Goal: Task Accomplishment & Management: Manage account settings

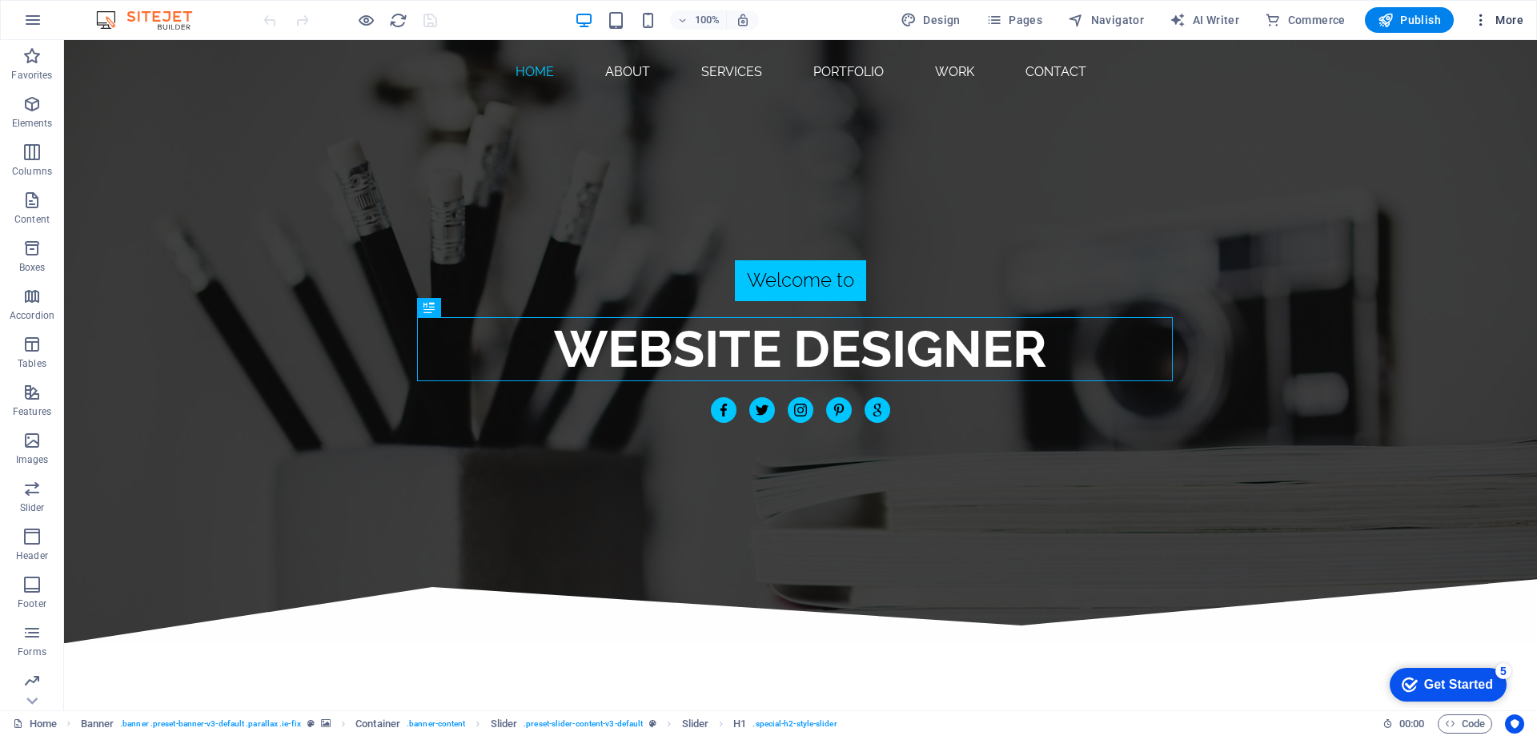
click at [1496, 19] on span "More" at bounding box center [1498, 20] width 50 height 16
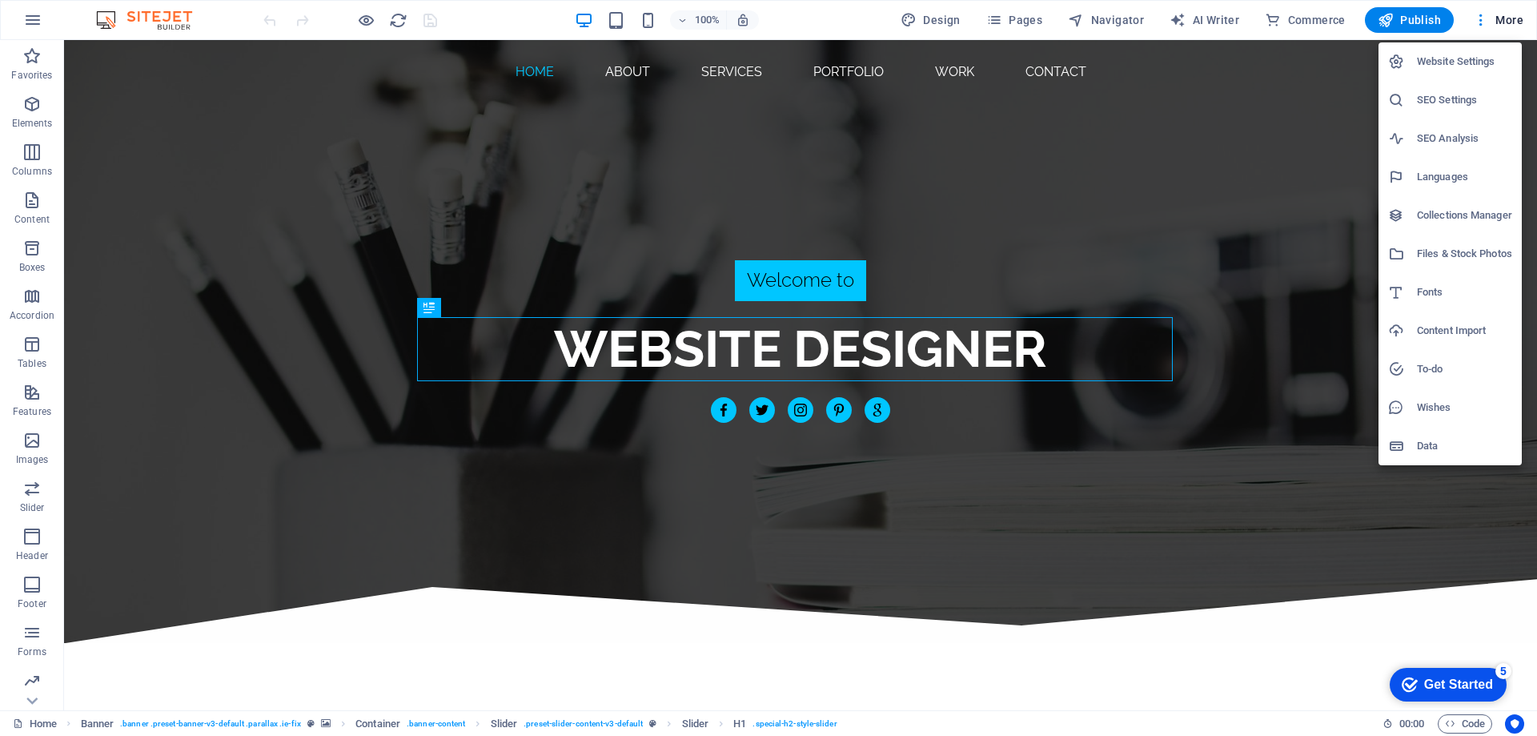
click at [1438, 102] on h6 "SEO Settings" at bounding box center [1464, 99] width 95 height 19
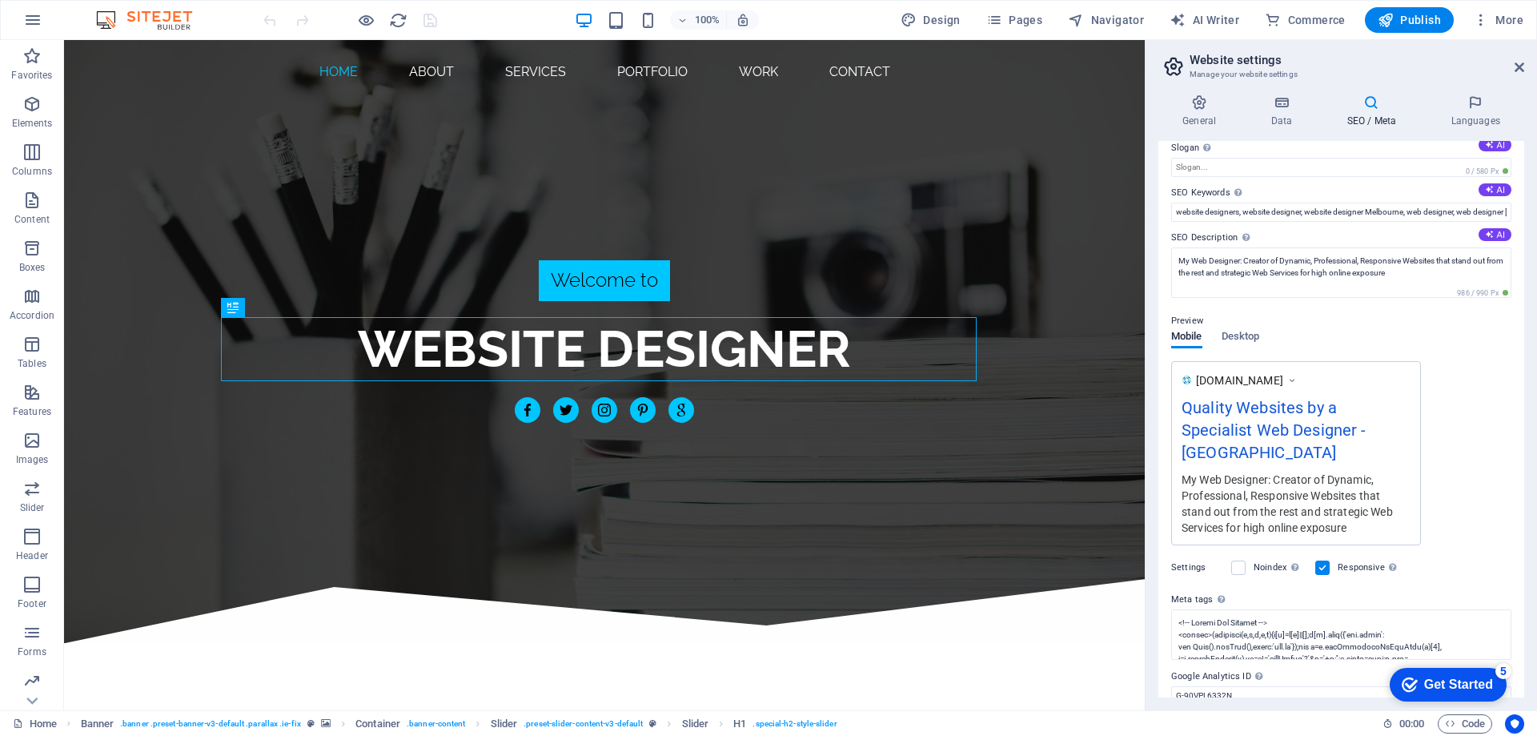
scroll to position [103, 0]
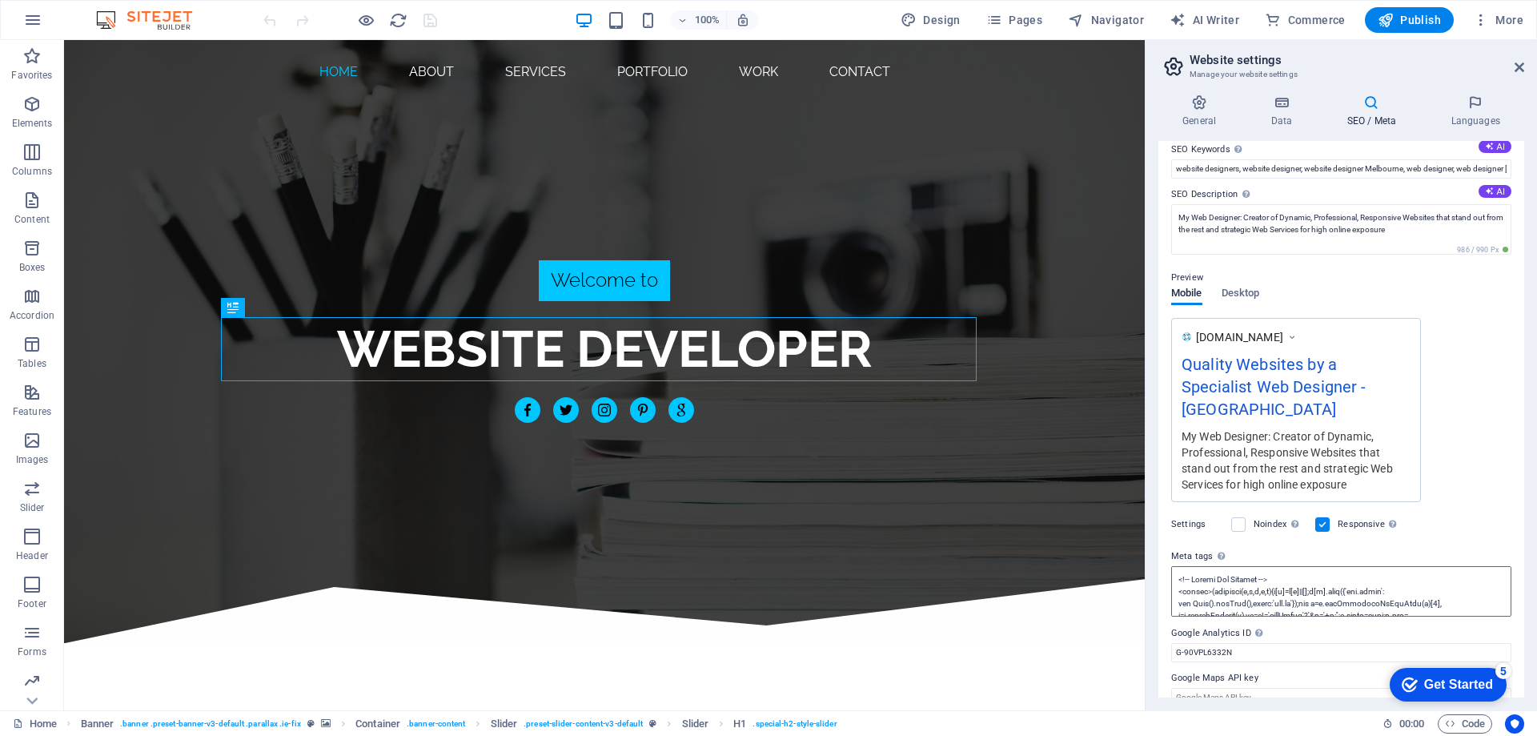
click at [1270, 570] on textarea "Meta tags Enter HTML code here that will be placed inside the tags of your webs…" at bounding box center [1341, 591] width 340 height 50
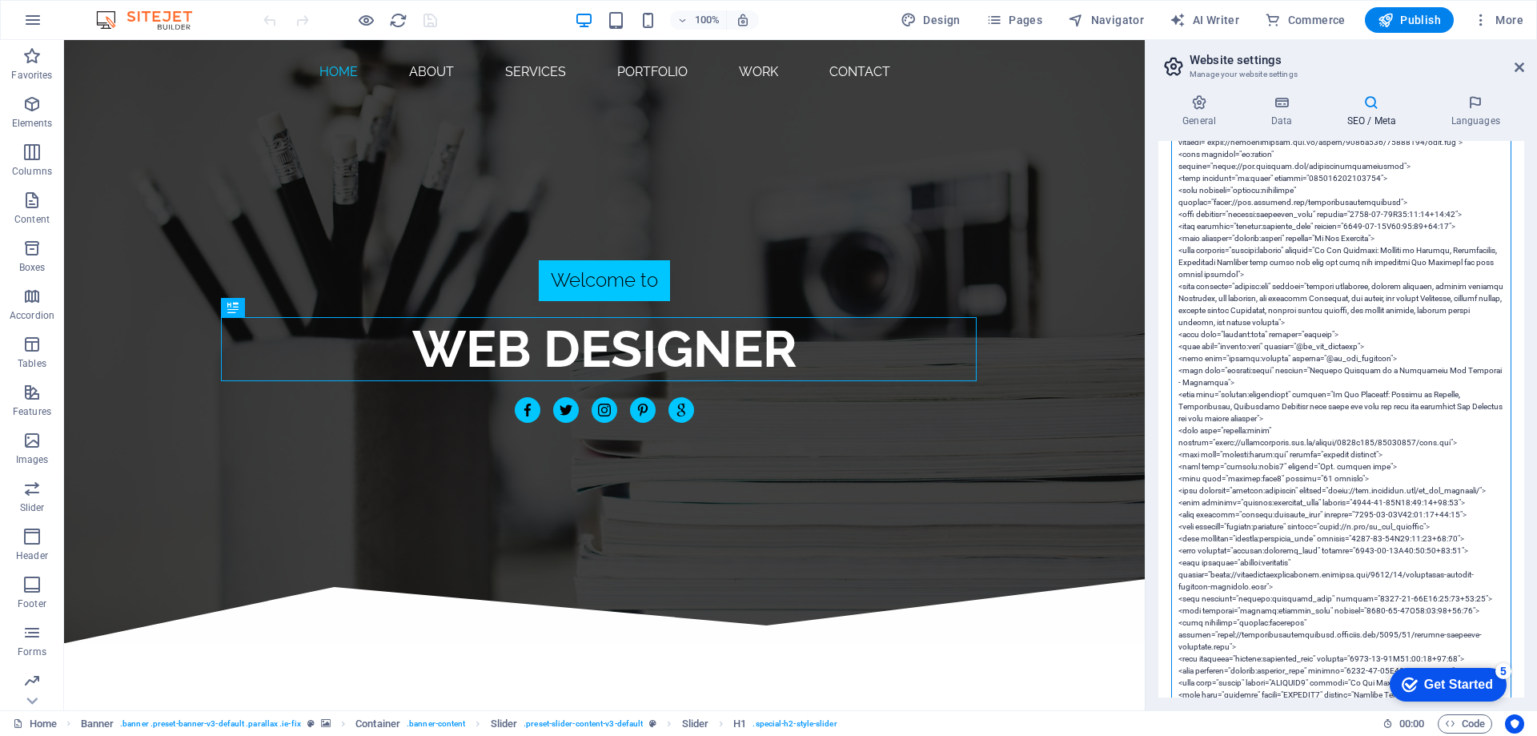
scroll to position [664, 0]
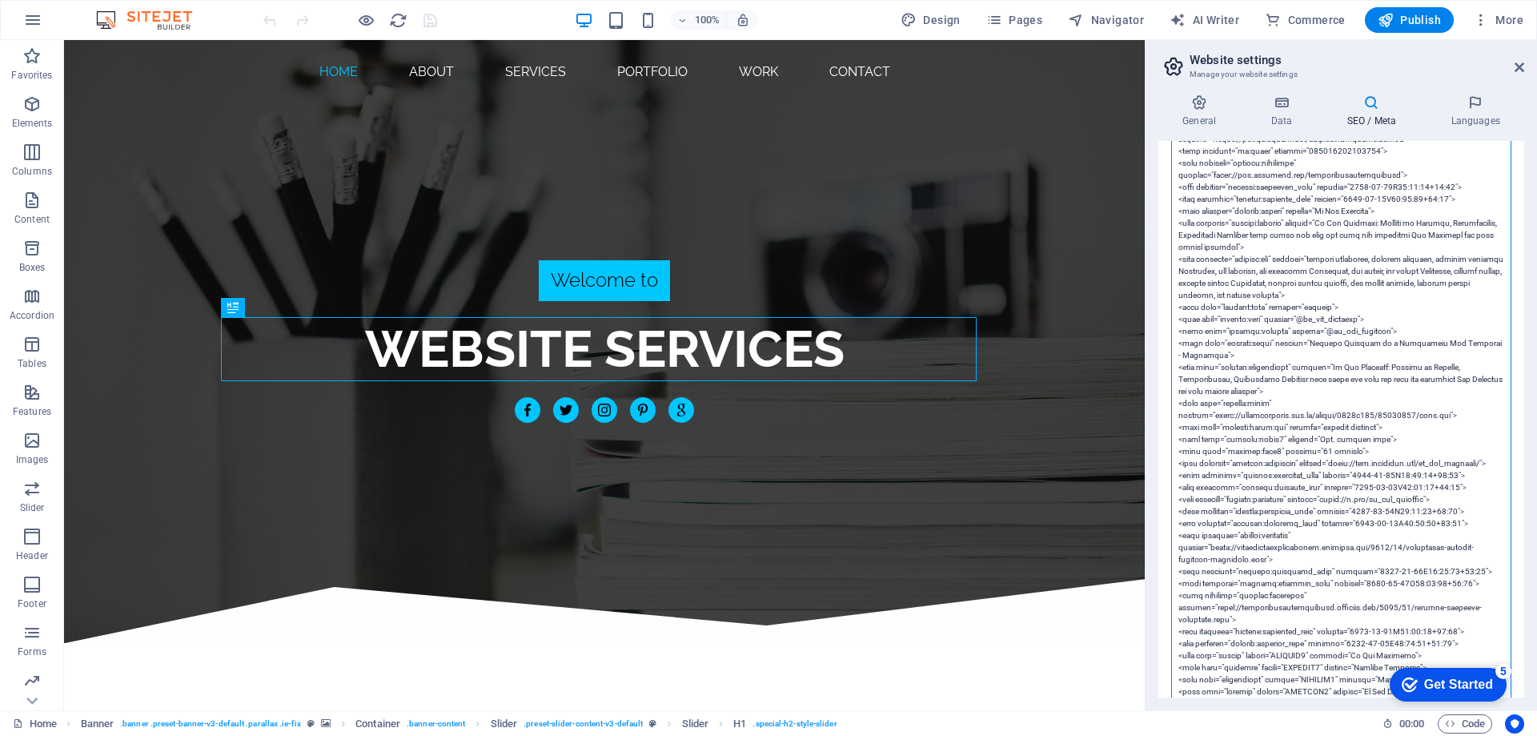
drag, startPoint x: 1177, startPoint y: 488, endPoint x: 1489, endPoint y: 595, distance: 329.8
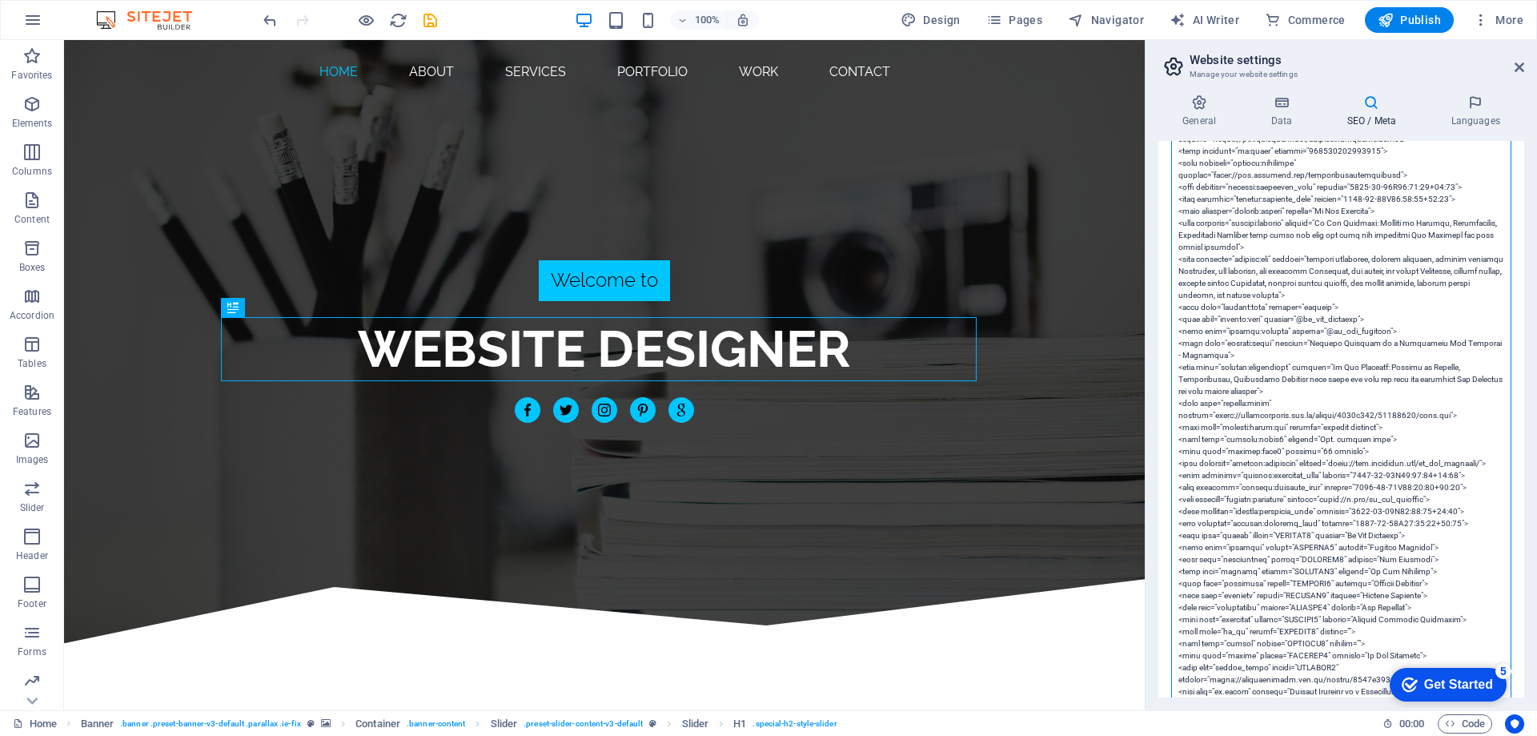
scroll to position [240, 0]
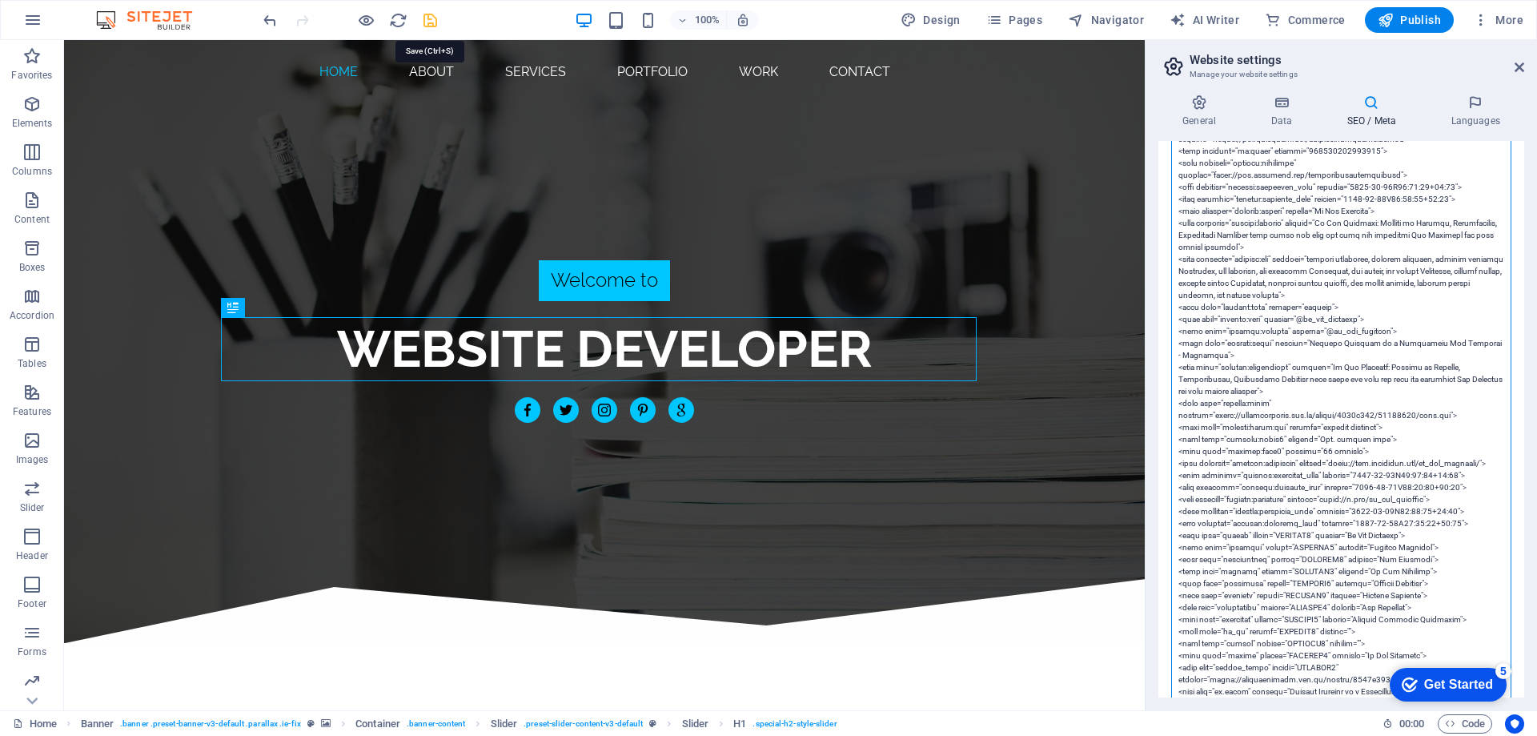
type textarea "<!-- Google Tag Manager --> <script>(function(w,d,s,l,i){w[l]=w[l]||[];w[l].pus…"
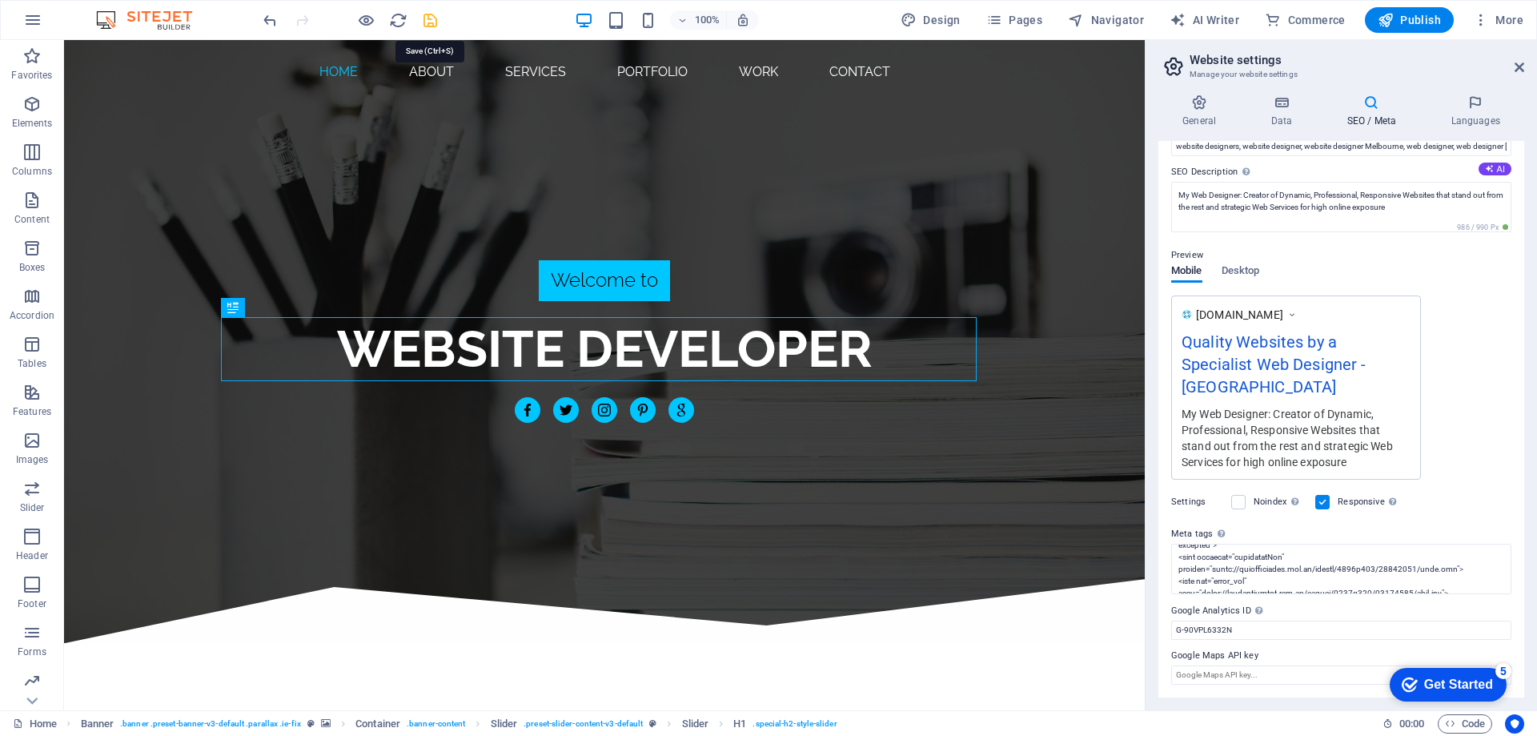
click at [429, 18] on icon "save" at bounding box center [430, 20] width 18 height 18
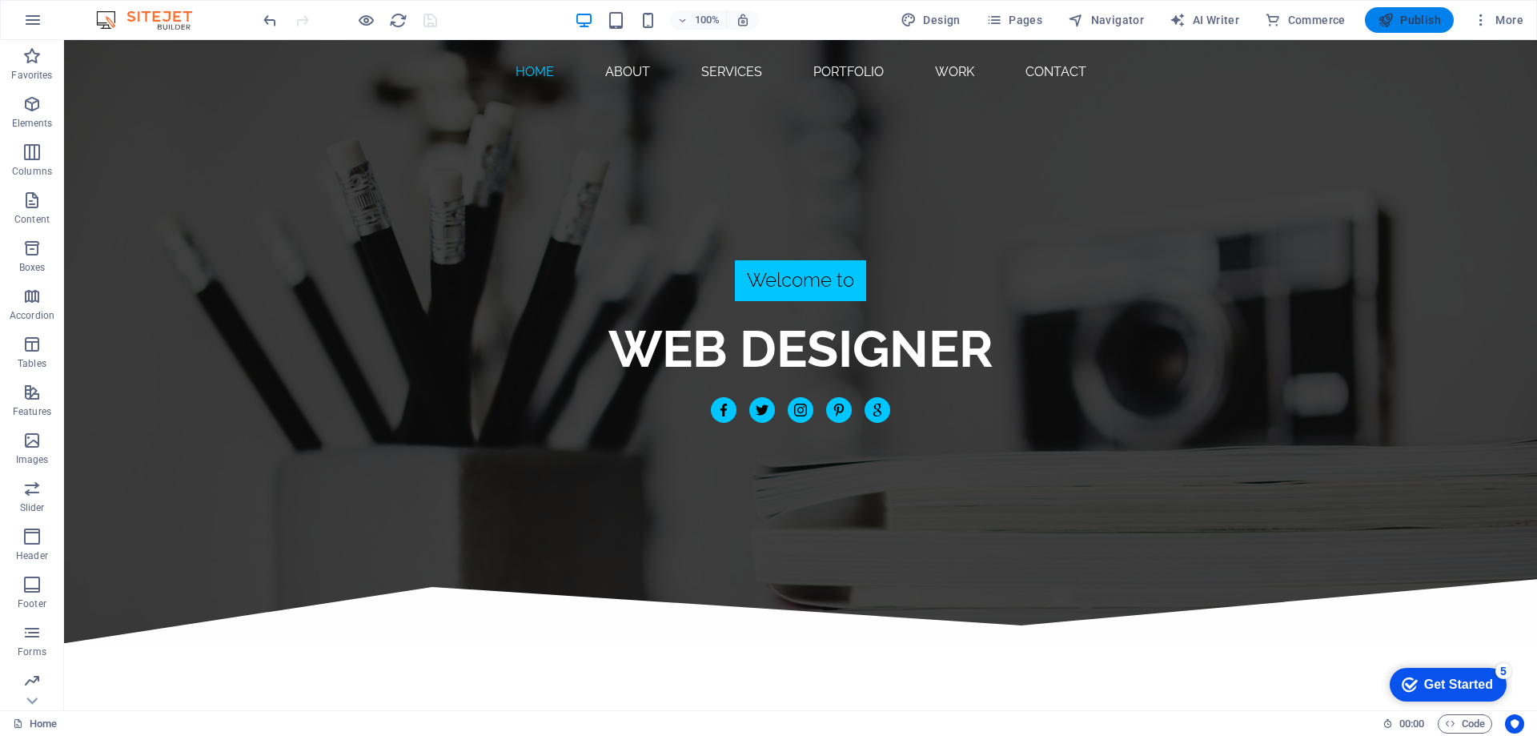
click at [1403, 11] on button "Publish" at bounding box center [1409, 20] width 89 height 26
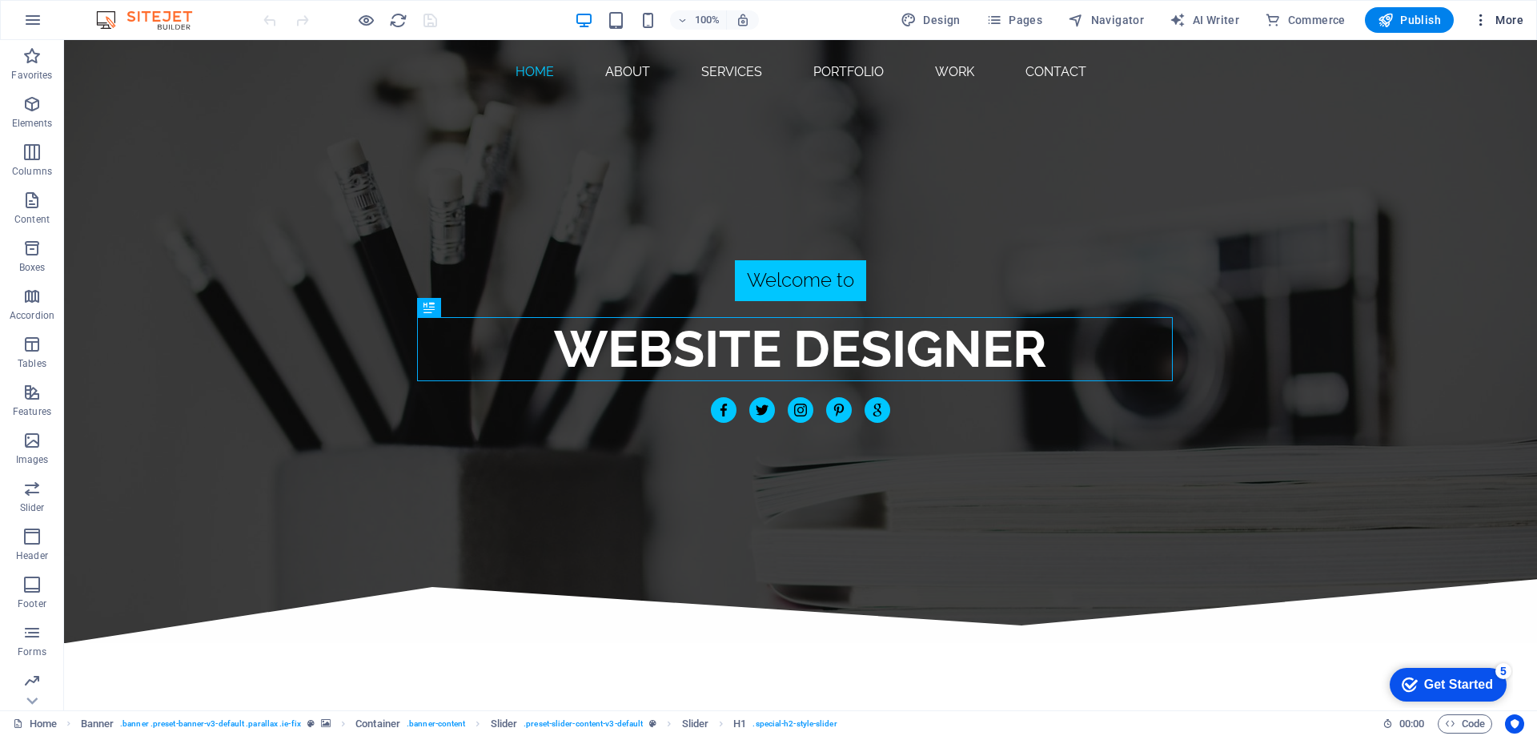
click at [1510, 19] on span "More" at bounding box center [1498, 20] width 50 height 16
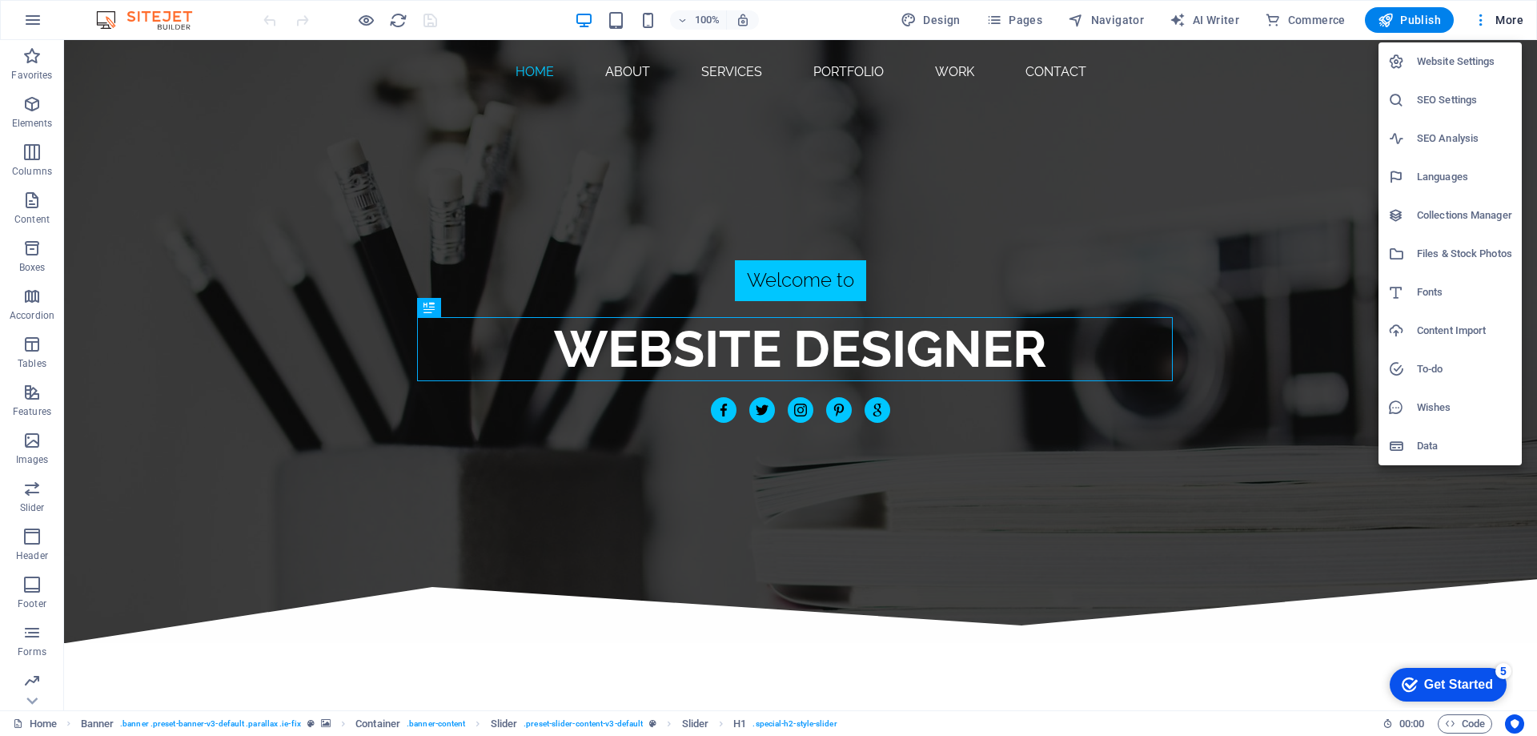
click at [1445, 103] on h6 "SEO Settings" at bounding box center [1464, 99] width 95 height 19
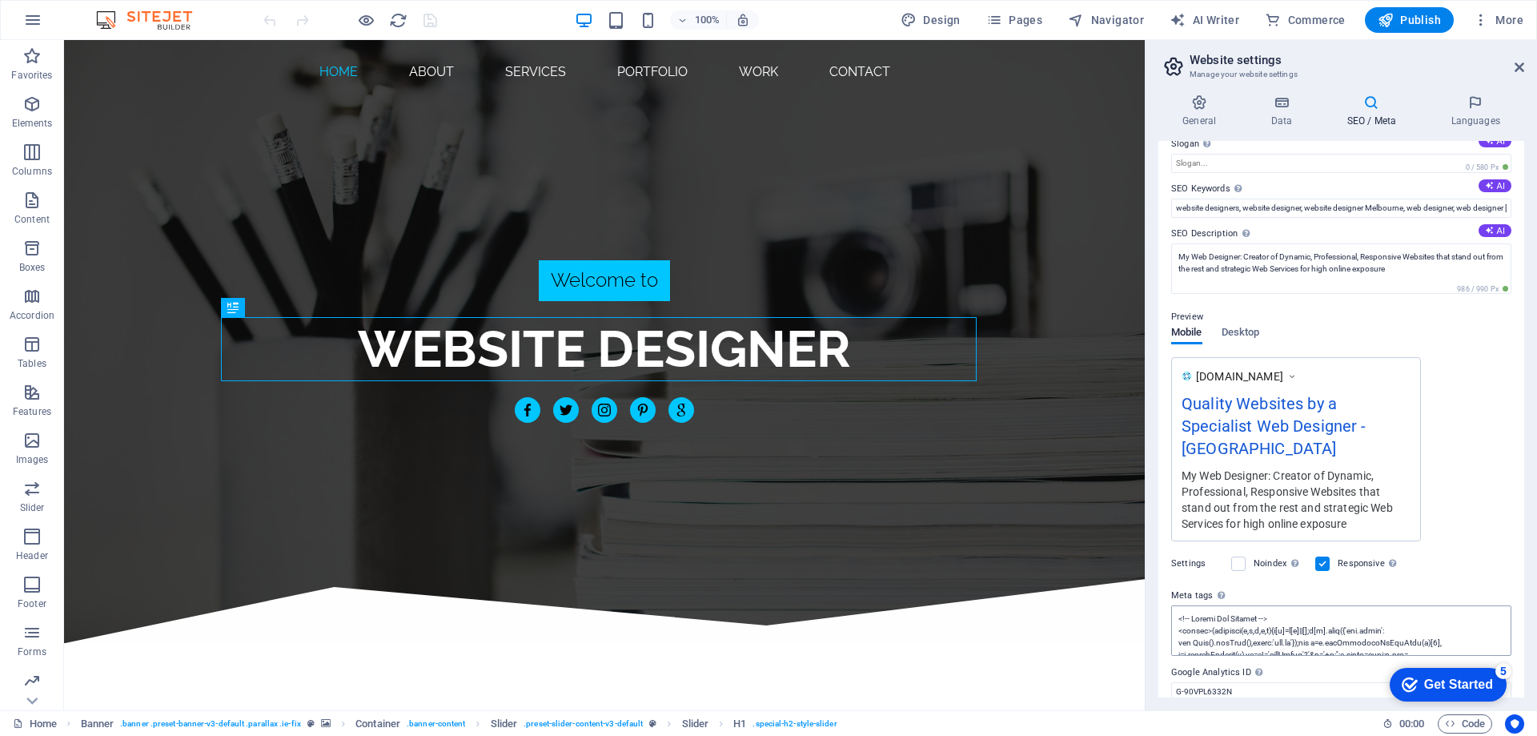
scroll to position [103, 0]
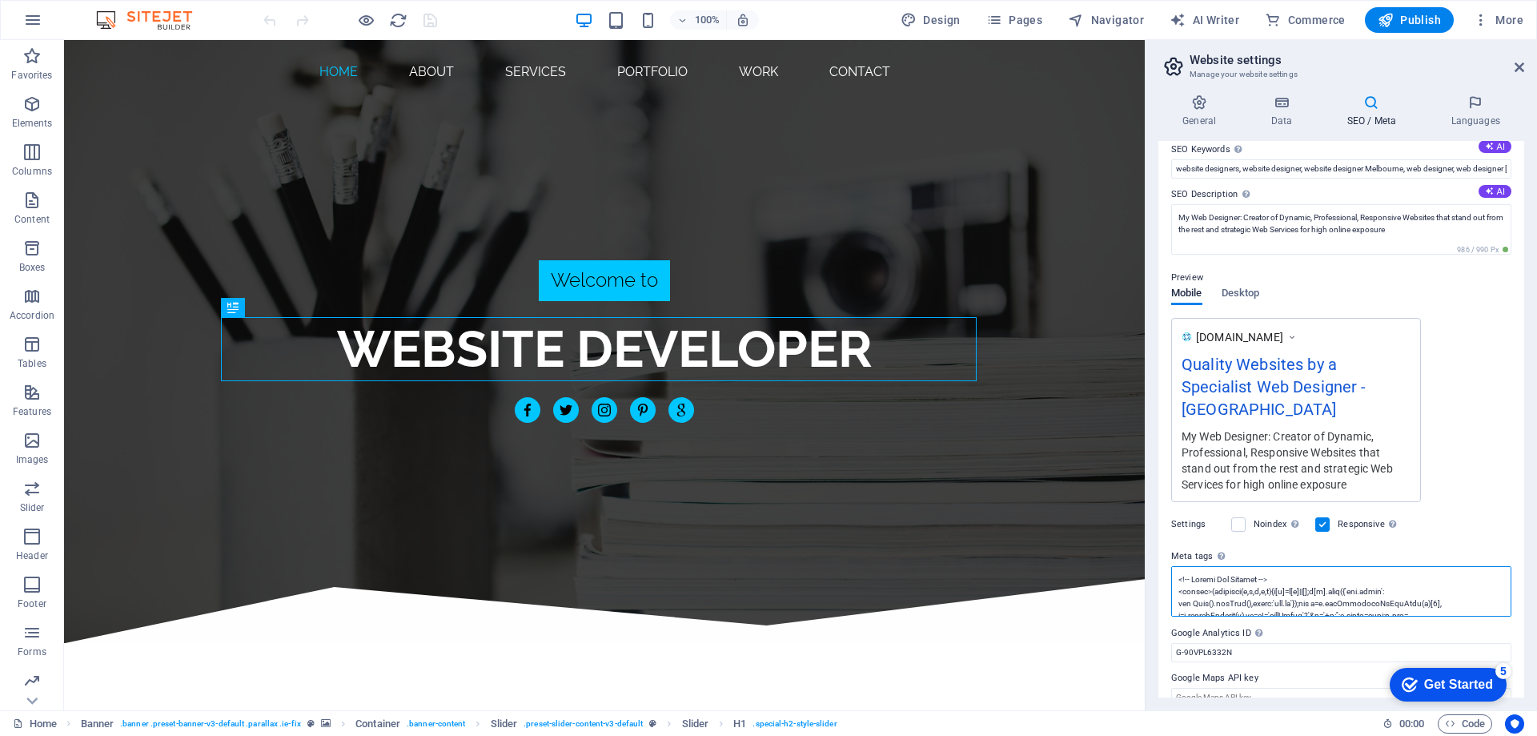
click at [1204, 579] on textarea "Meta tags Enter HTML code here that will be placed inside the tags of your webs…" at bounding box center [1341, 591] width 340 height 50
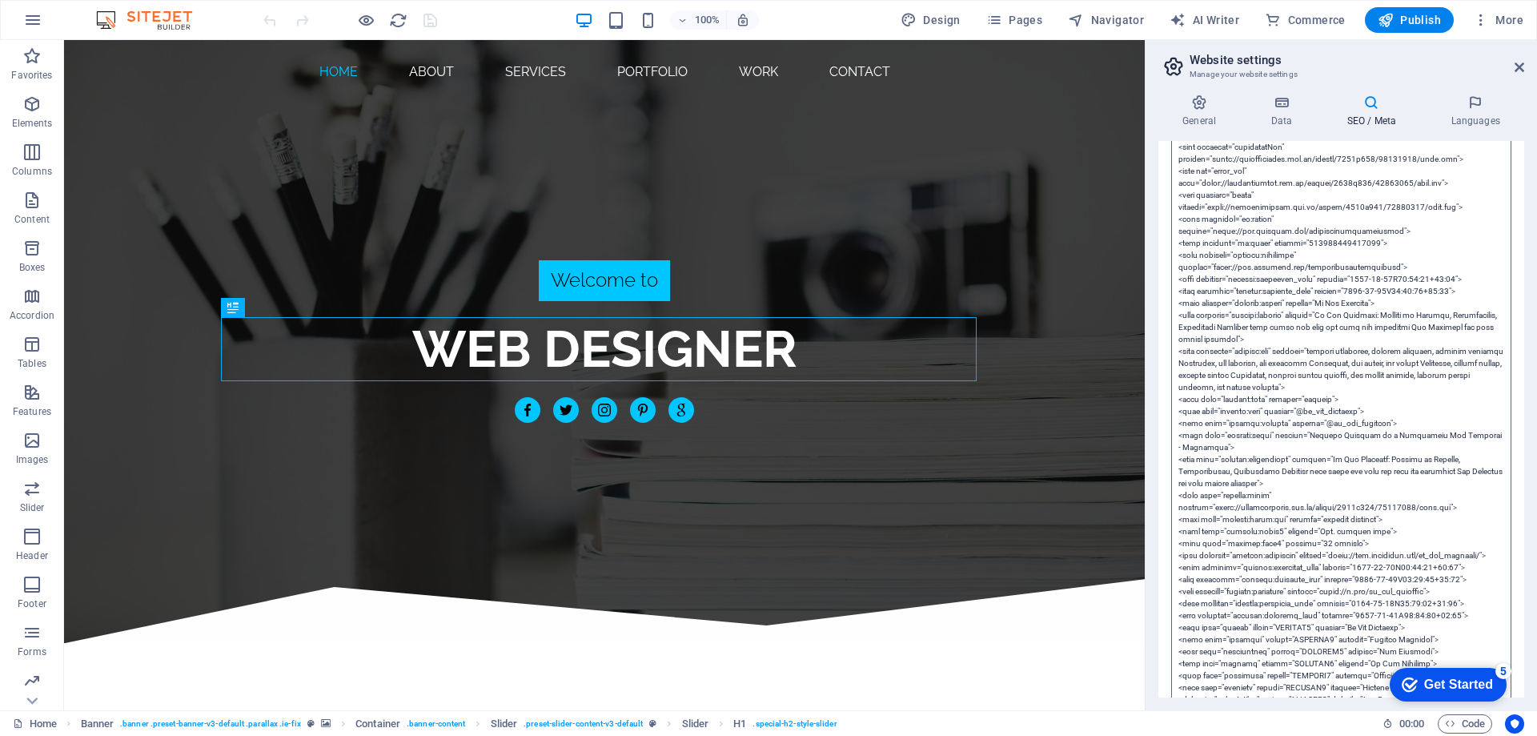
scroll to position [664, 0]
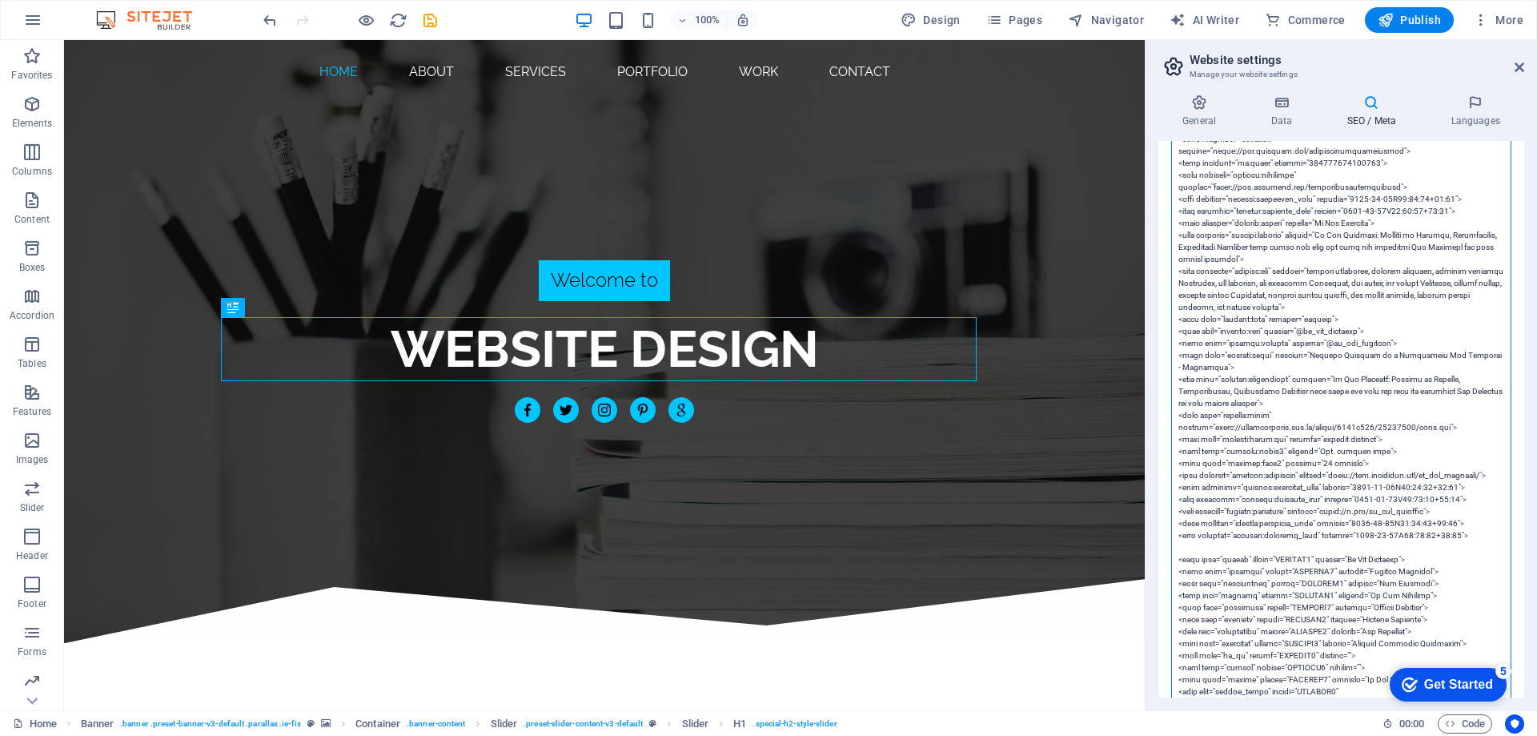
paste textarea "<meta property="article:publisher" content="https://mywebdesignermelbourne.blog…"
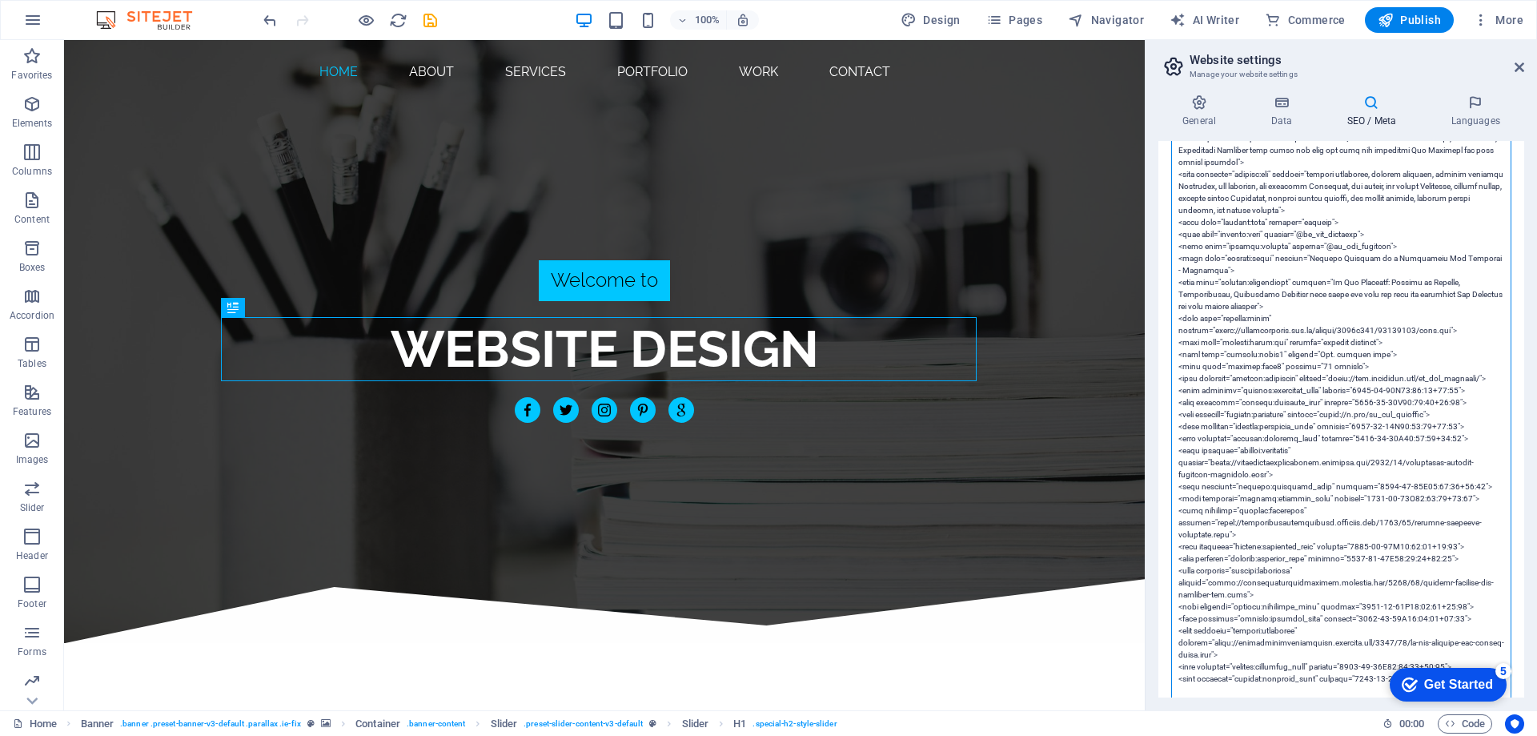
scroll to position [480, 0]
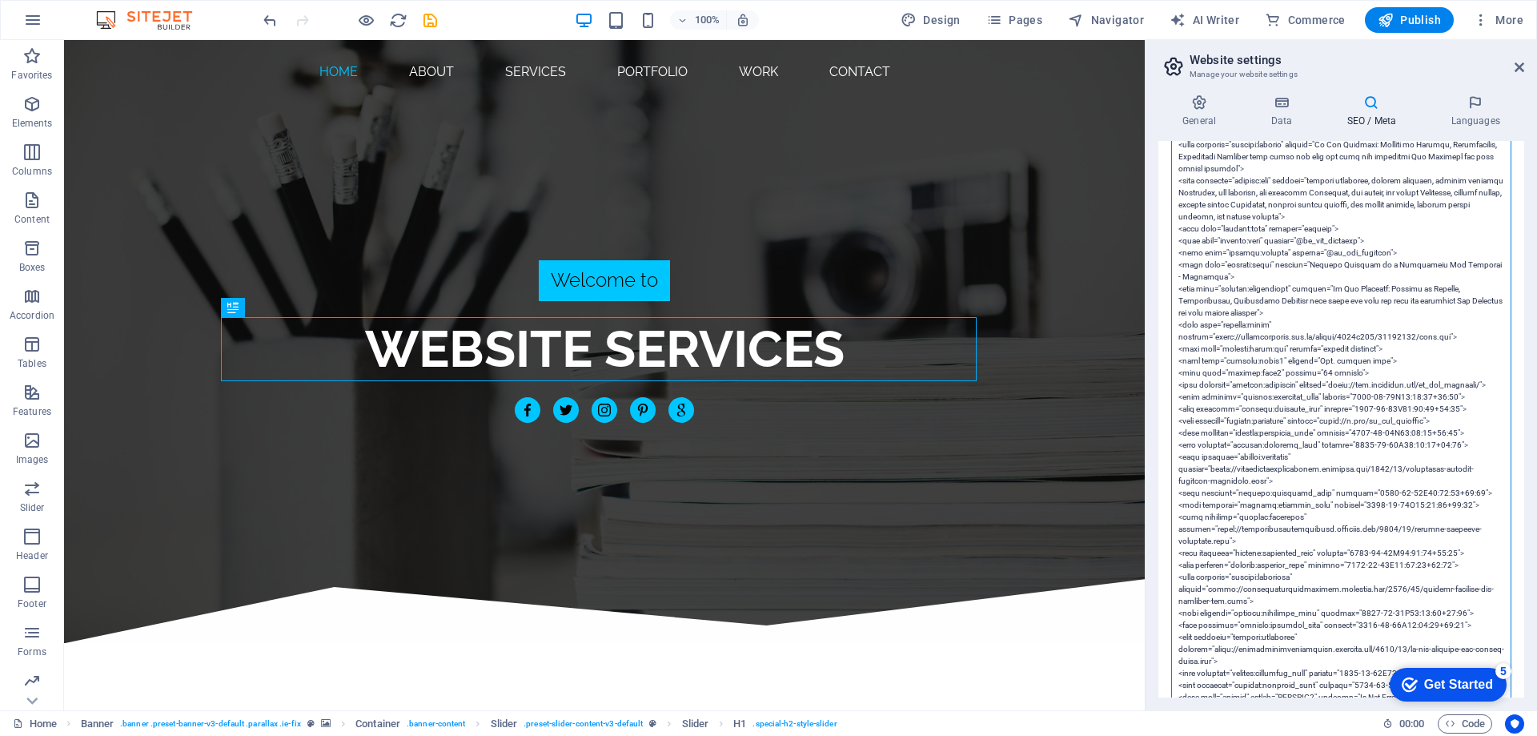
scroll to position [780, 0]
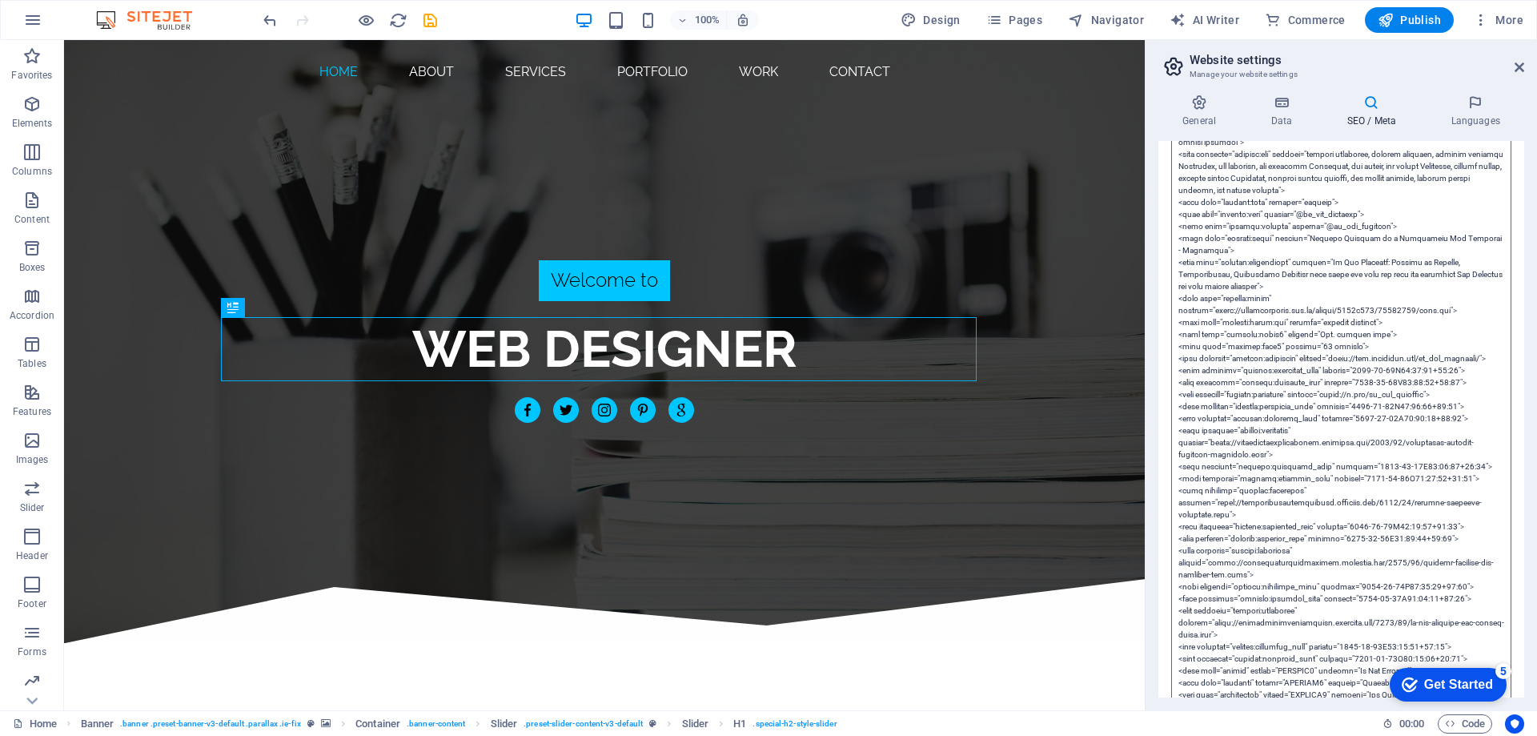
scroll to position [861, 0]
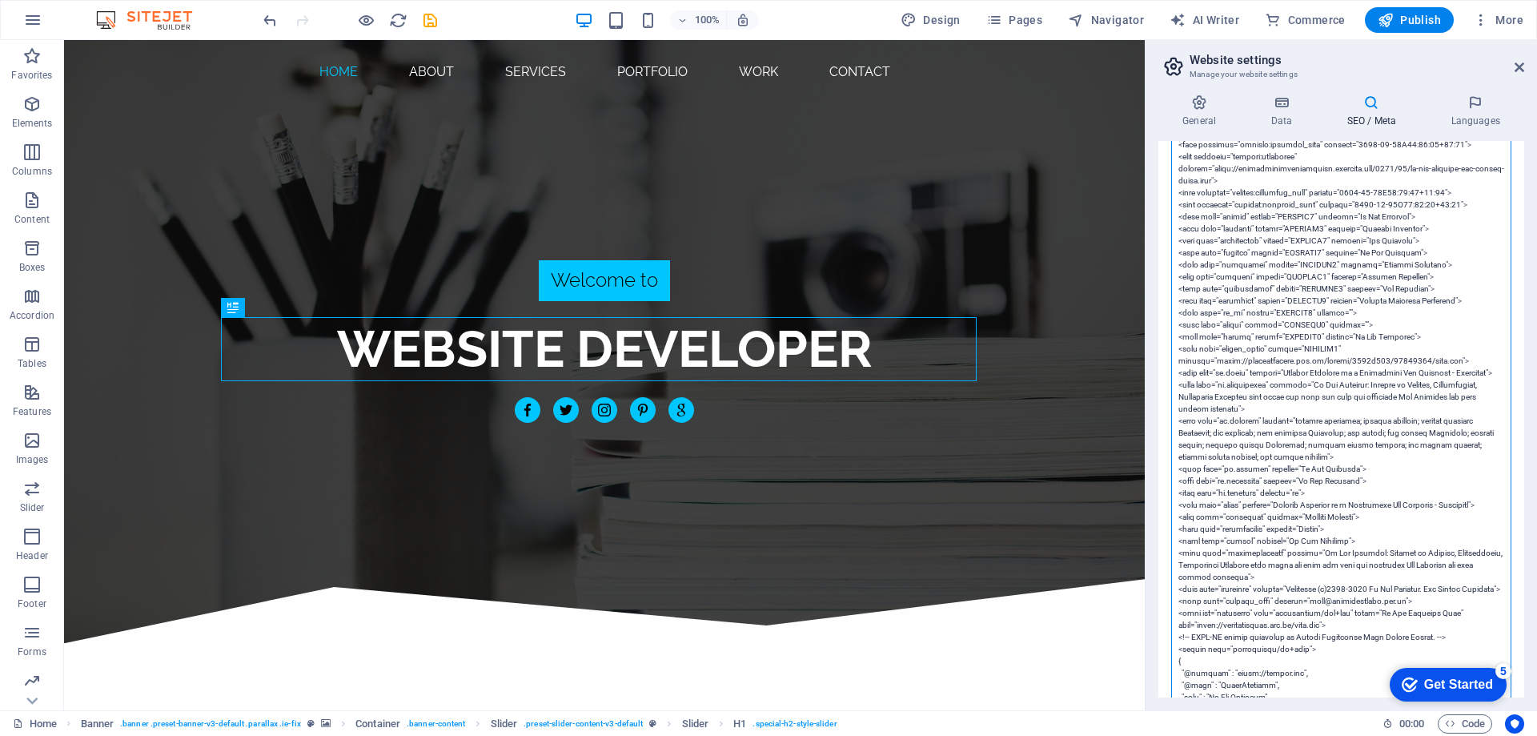
scroll to position [1261, 0]
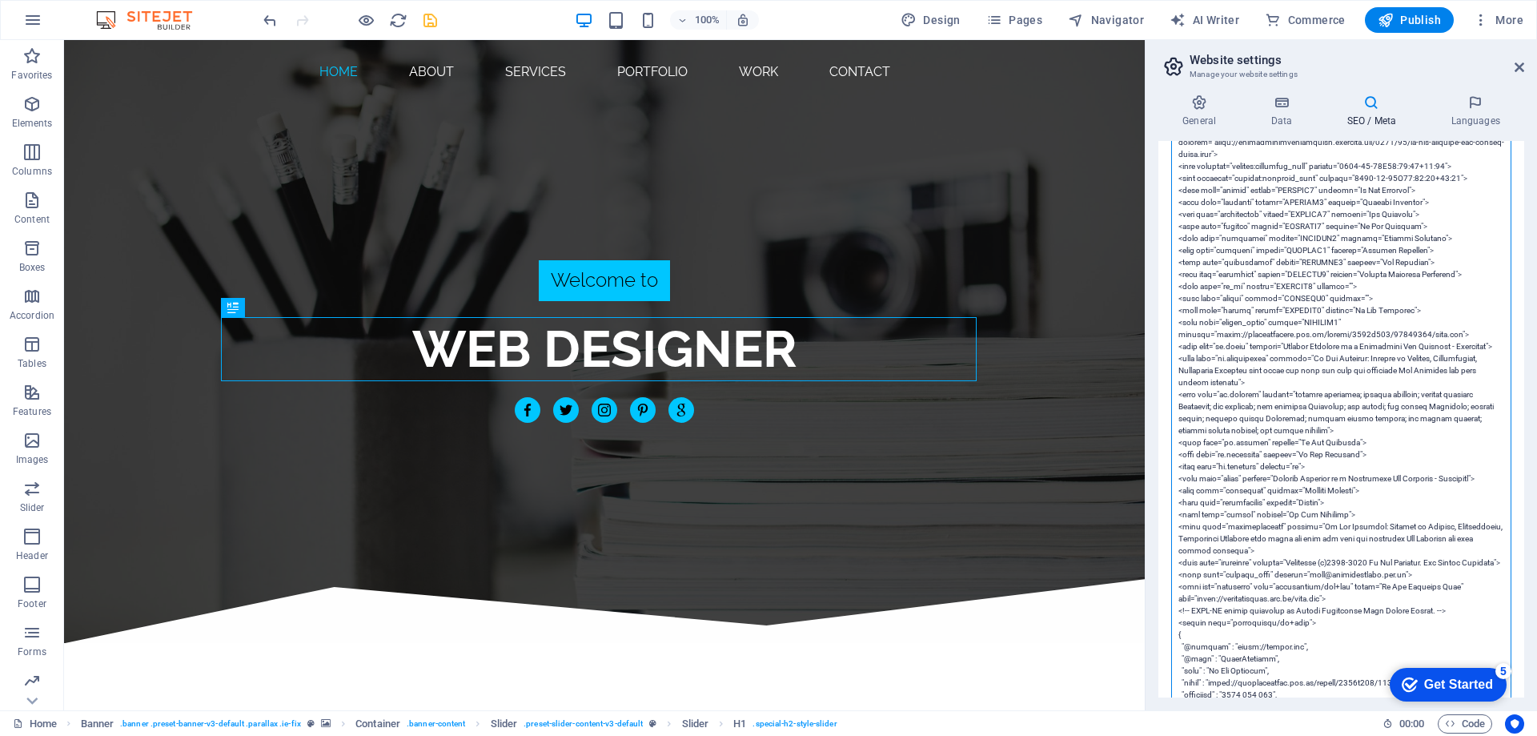
type textarea "<!-- Google Tag Manager --> <script>(function(w,d,s,l,i){w[l]=w[l]||[];w[l].pus…"
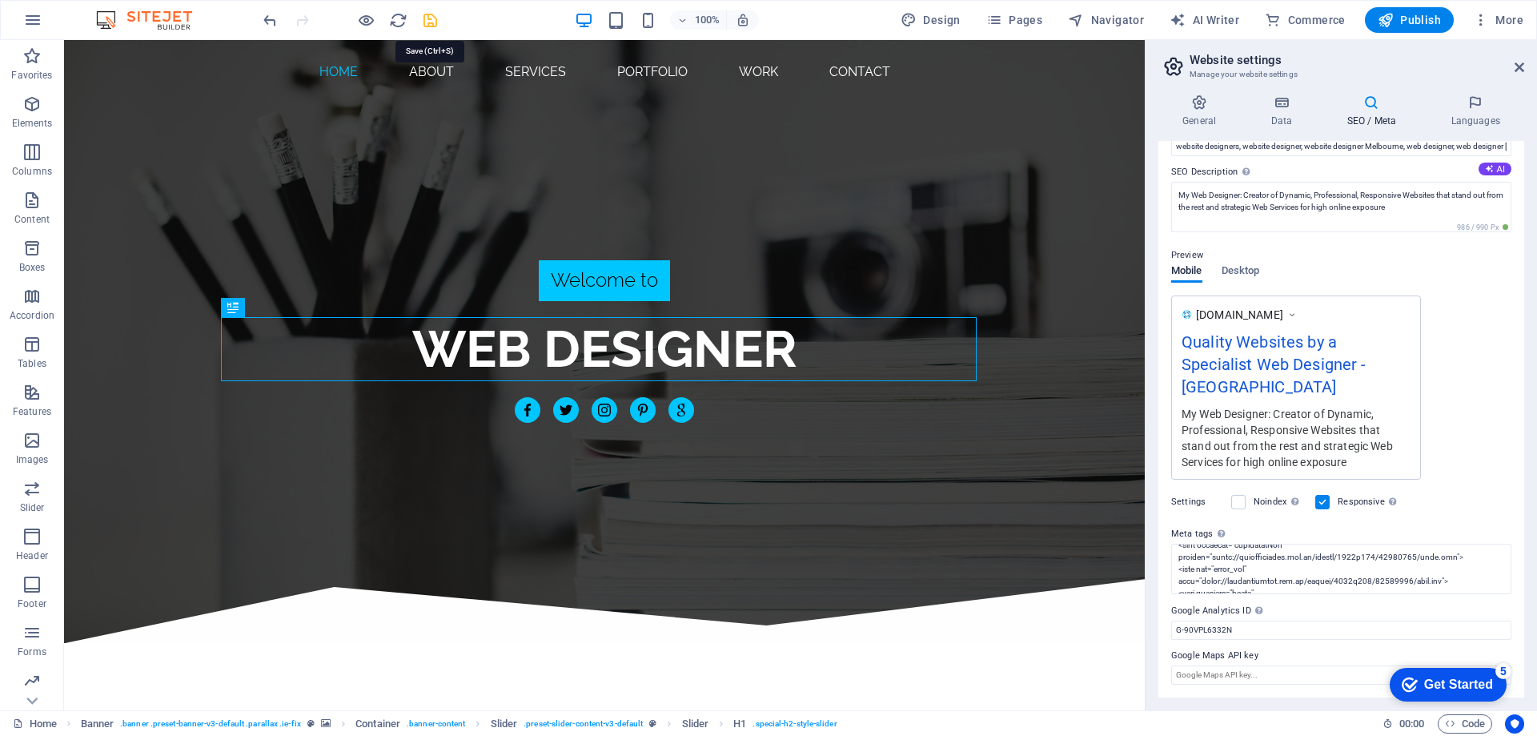
click at [427, 21] on icon "save" at bounding box center [430, 20] width 18 height 18
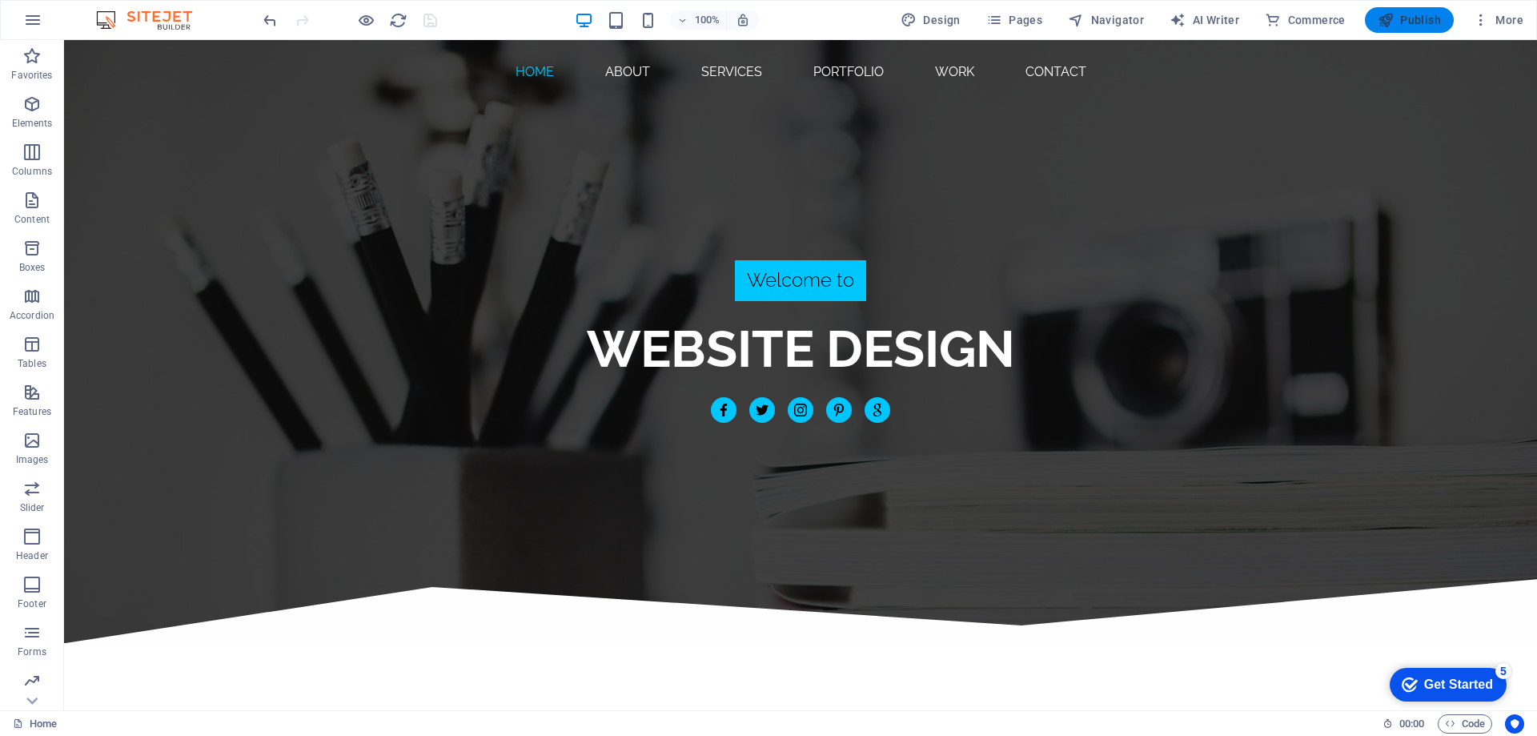
click at [1407, 18] on span "Publish" at bounding box center [1409, 20] width 63 height 16
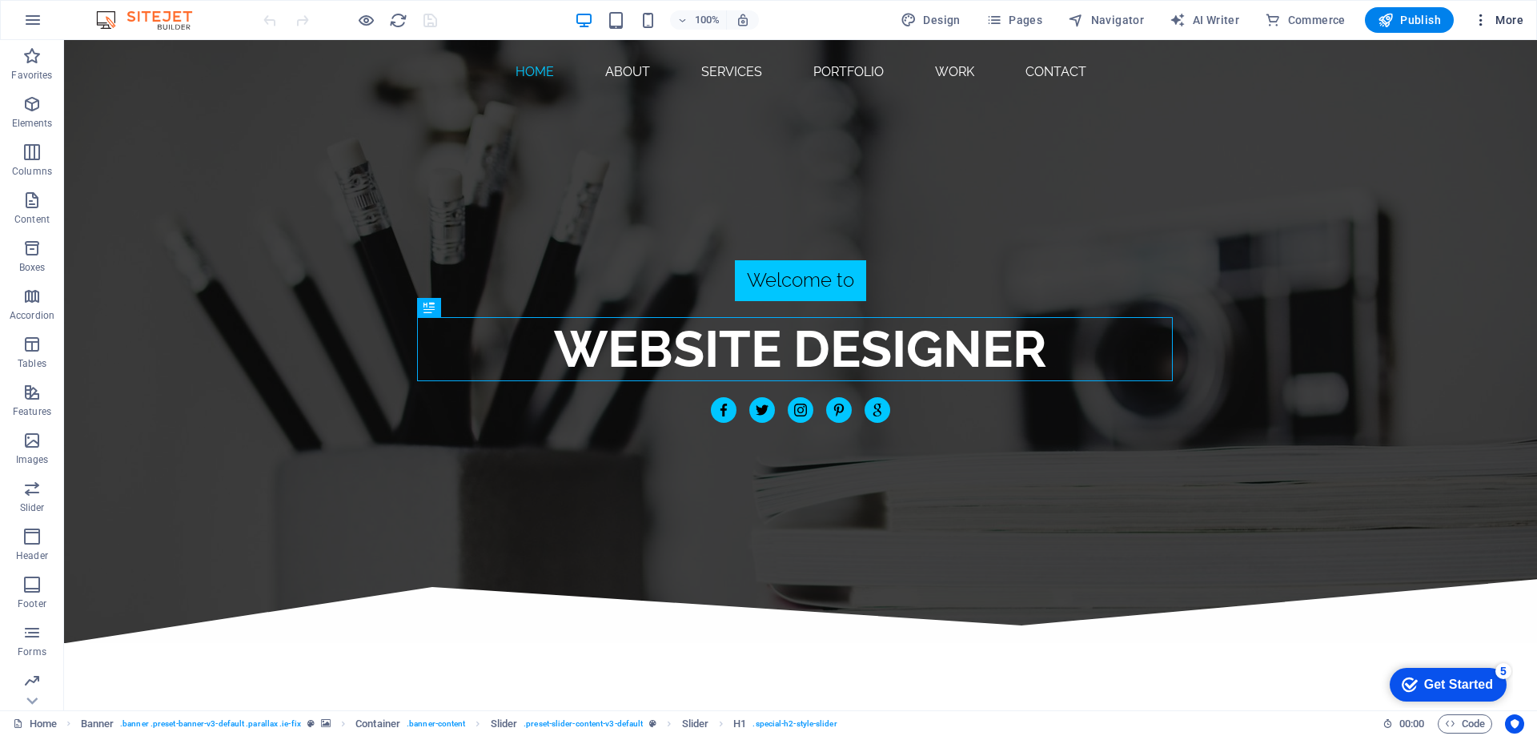
click at [1499, 24] on span "More" at bounding box center [1498, 20] width 50 height 16
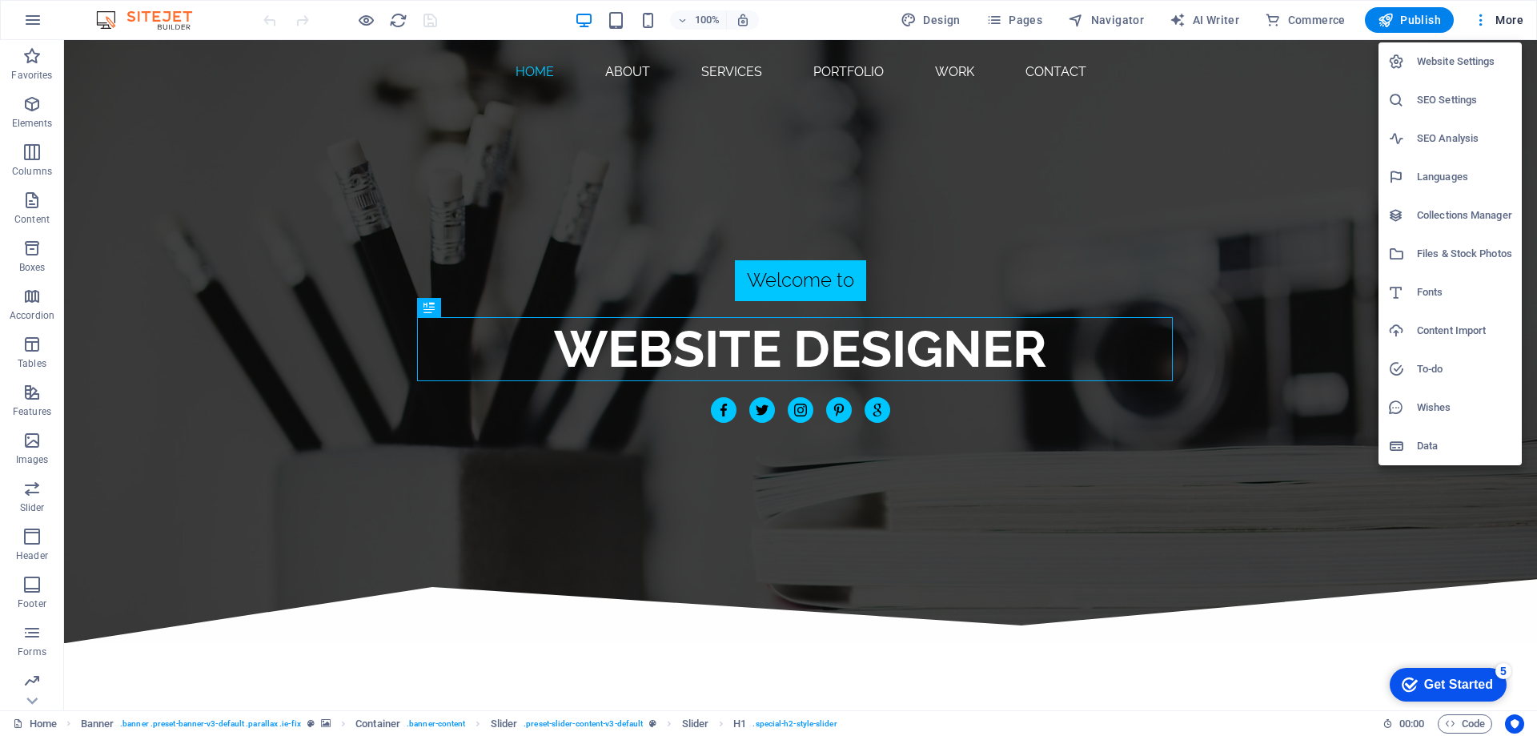
click at [1454, 98] on h6 "SEO Settings" at bounding box center [1464, 99] width 95 height 19
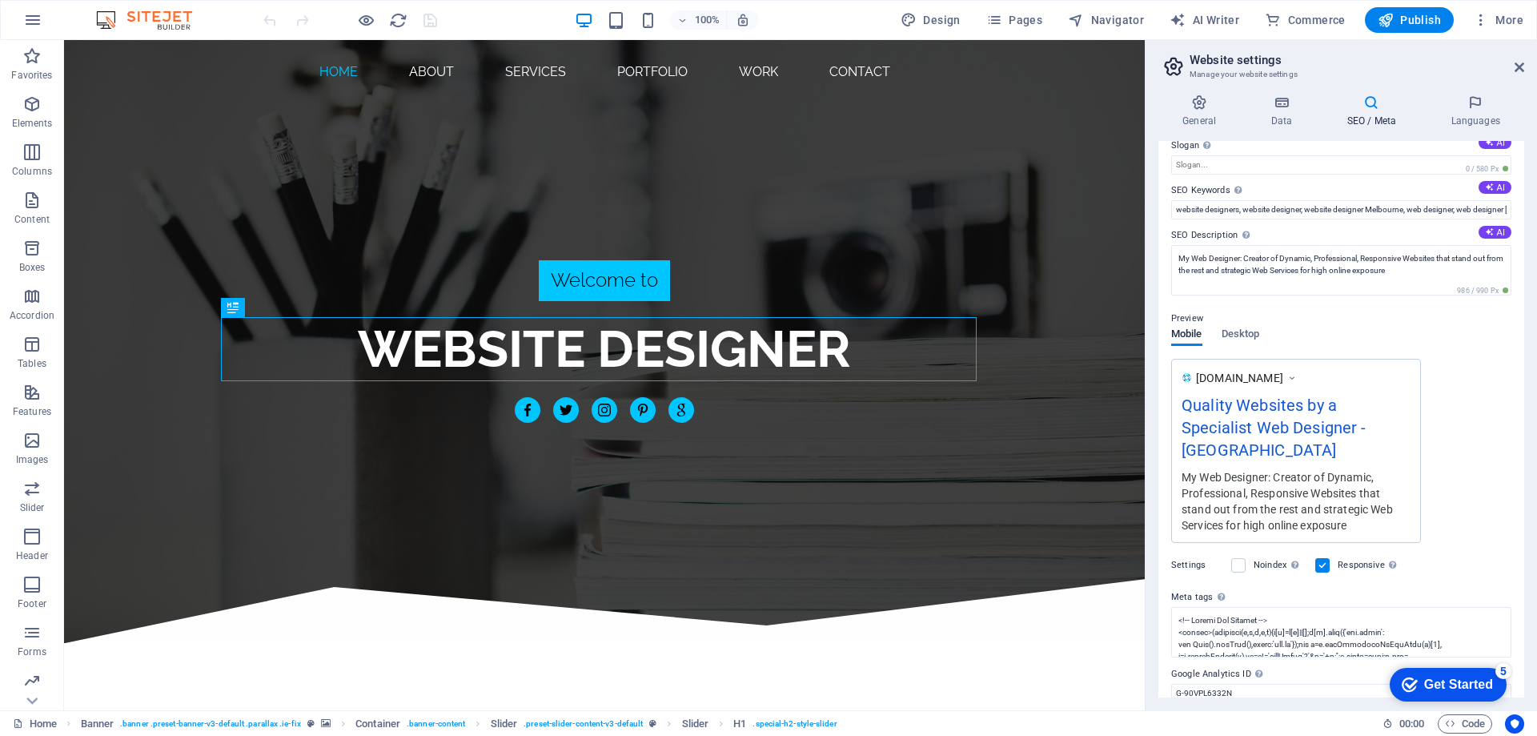
scroll to position [103, 0]
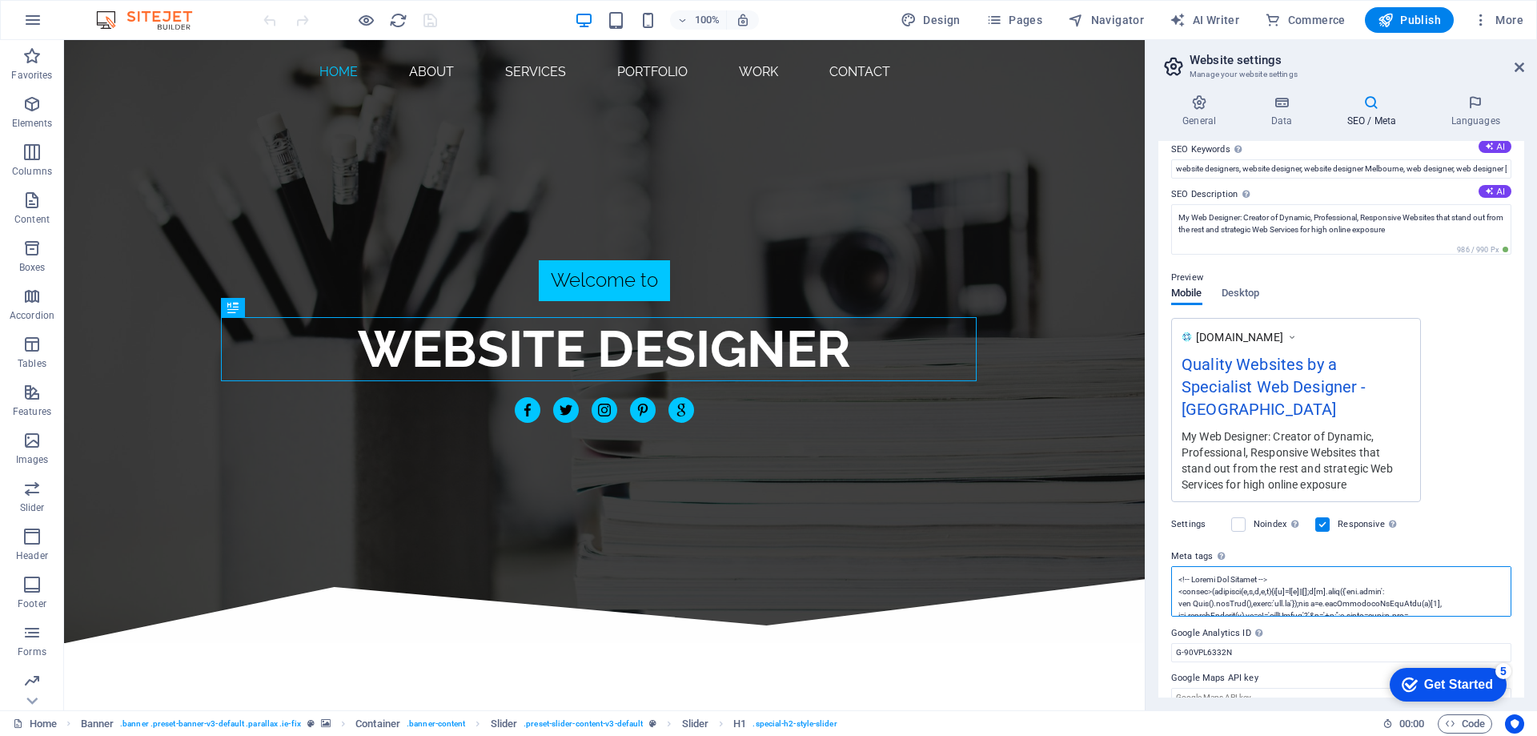
click at [1262, 584] on textarea "Meta tags Enter HTML code here that will be placed inside the tags of your webs…" at bounding box center [1341, 591] width 340 height 50
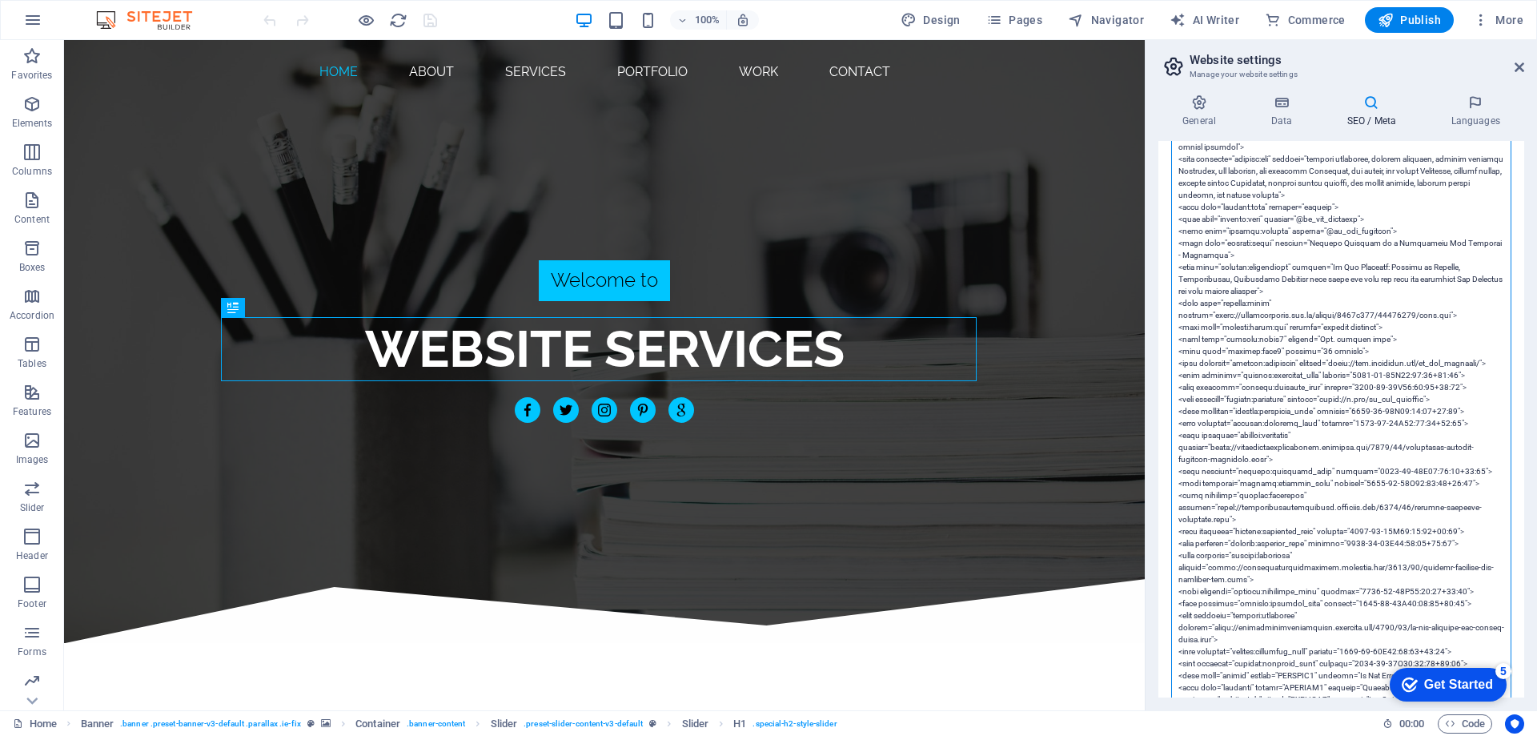
scroll to position [824, 0]
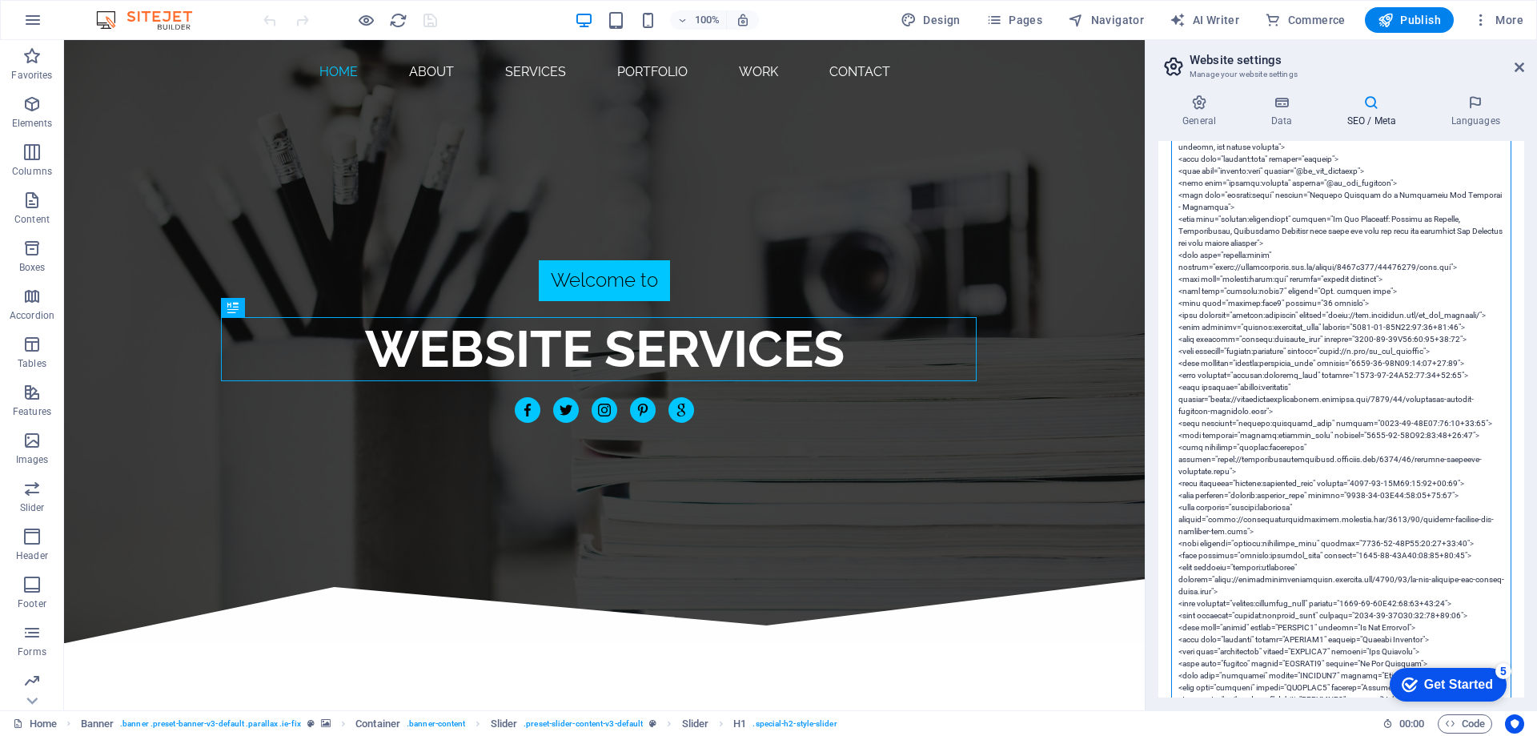
drag, startPoint x: 1175, startPoint y: 327, endPoint x: 1481, endPoint y: 554, distance: 380.6
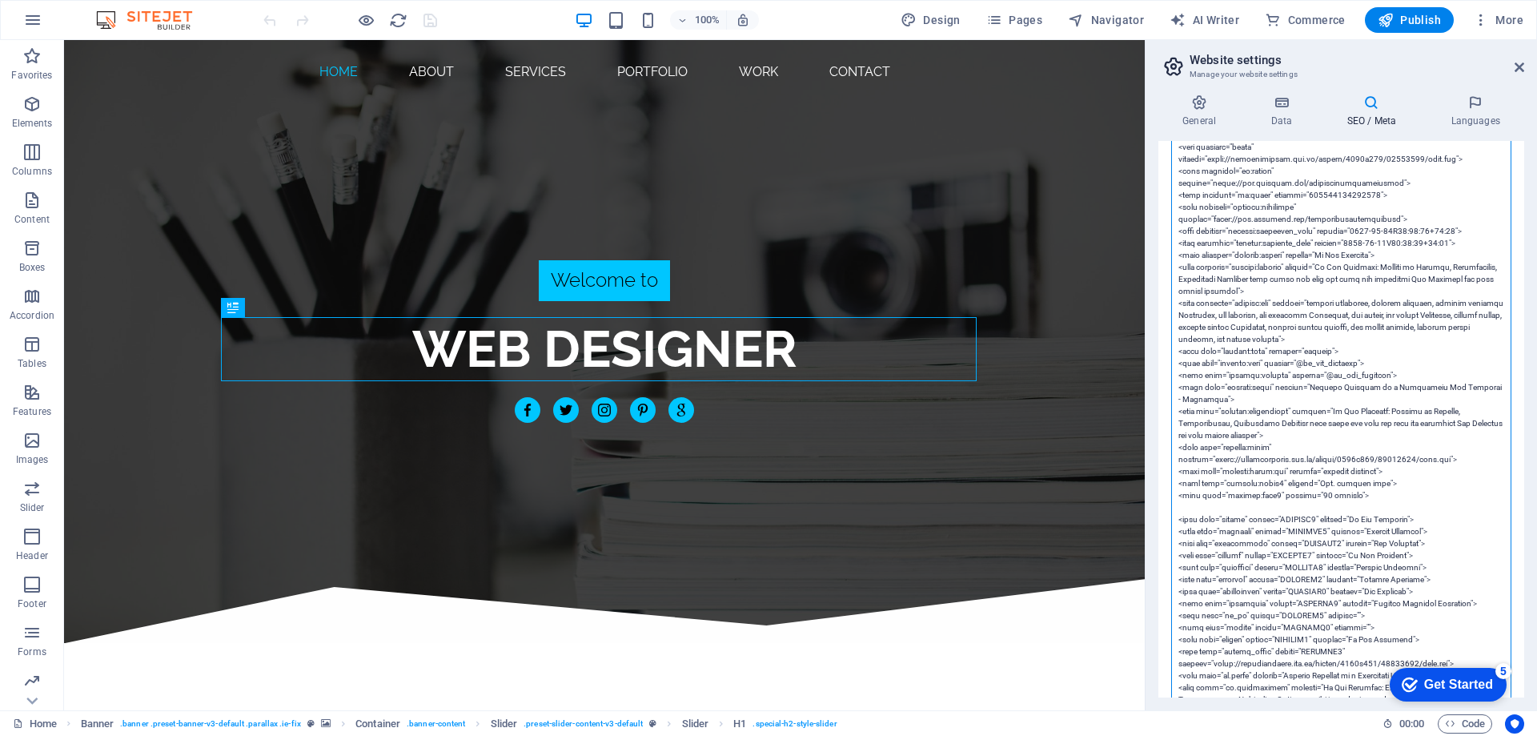
scroll to position [1076, 0]
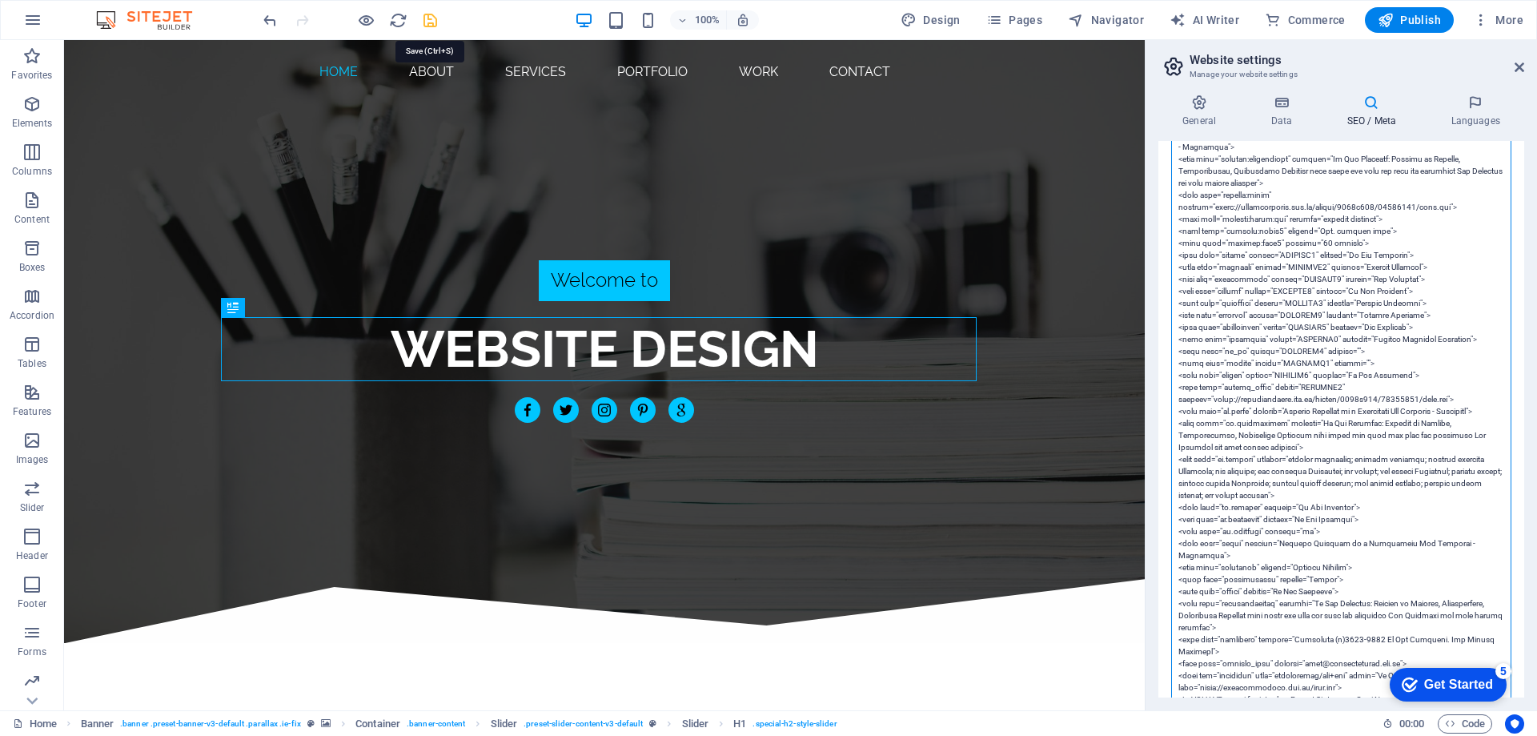
type textarea "<!-- Google Tag Manager --> <script>(function(w,d,s,l,i){w[l]=w[l]||[];w[l].pus…"
click at [432, 21] on icon "save" at bounding box center [430, 20] width 18 height 18
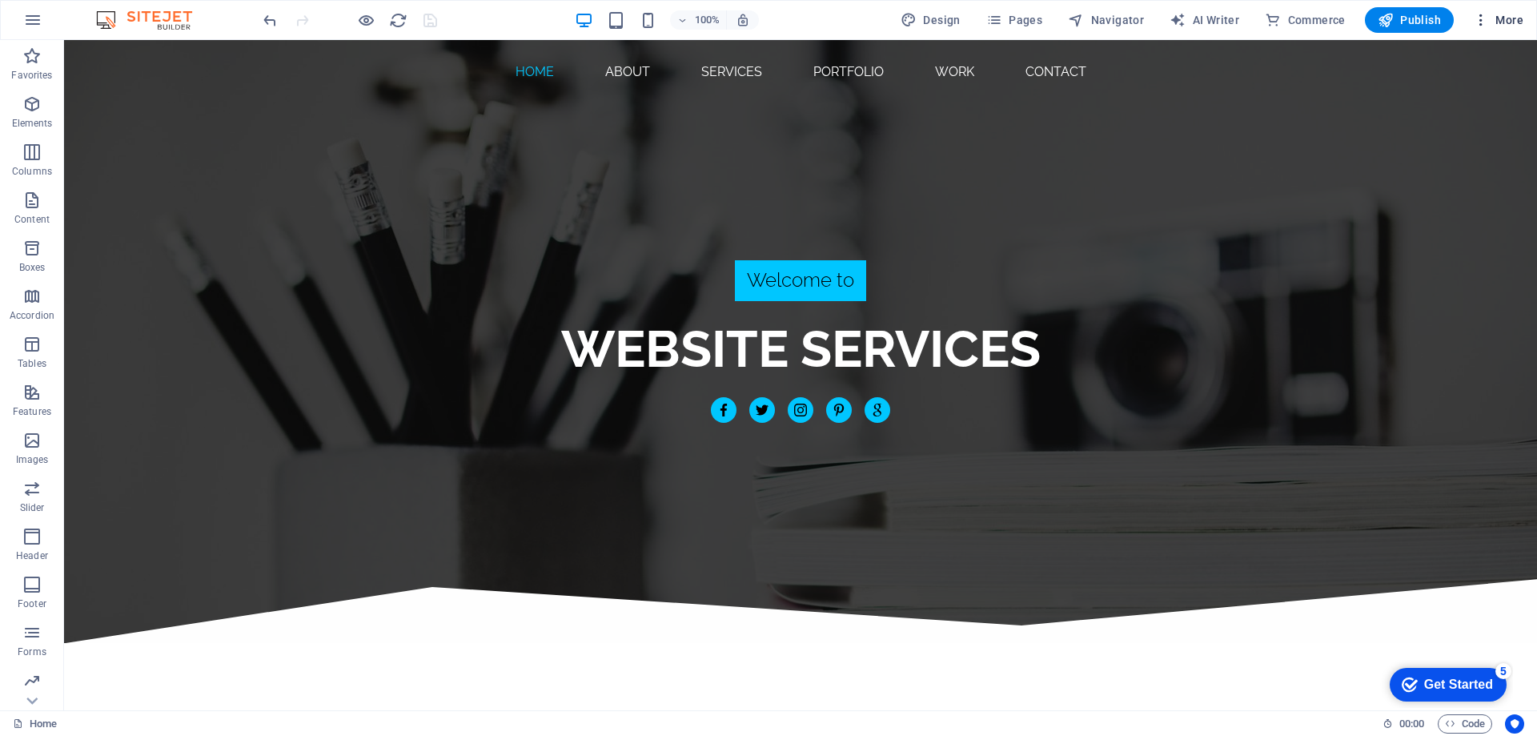
click at [1491, 18] on span "More" at bounding box center [1498, 20] width 50 height 16
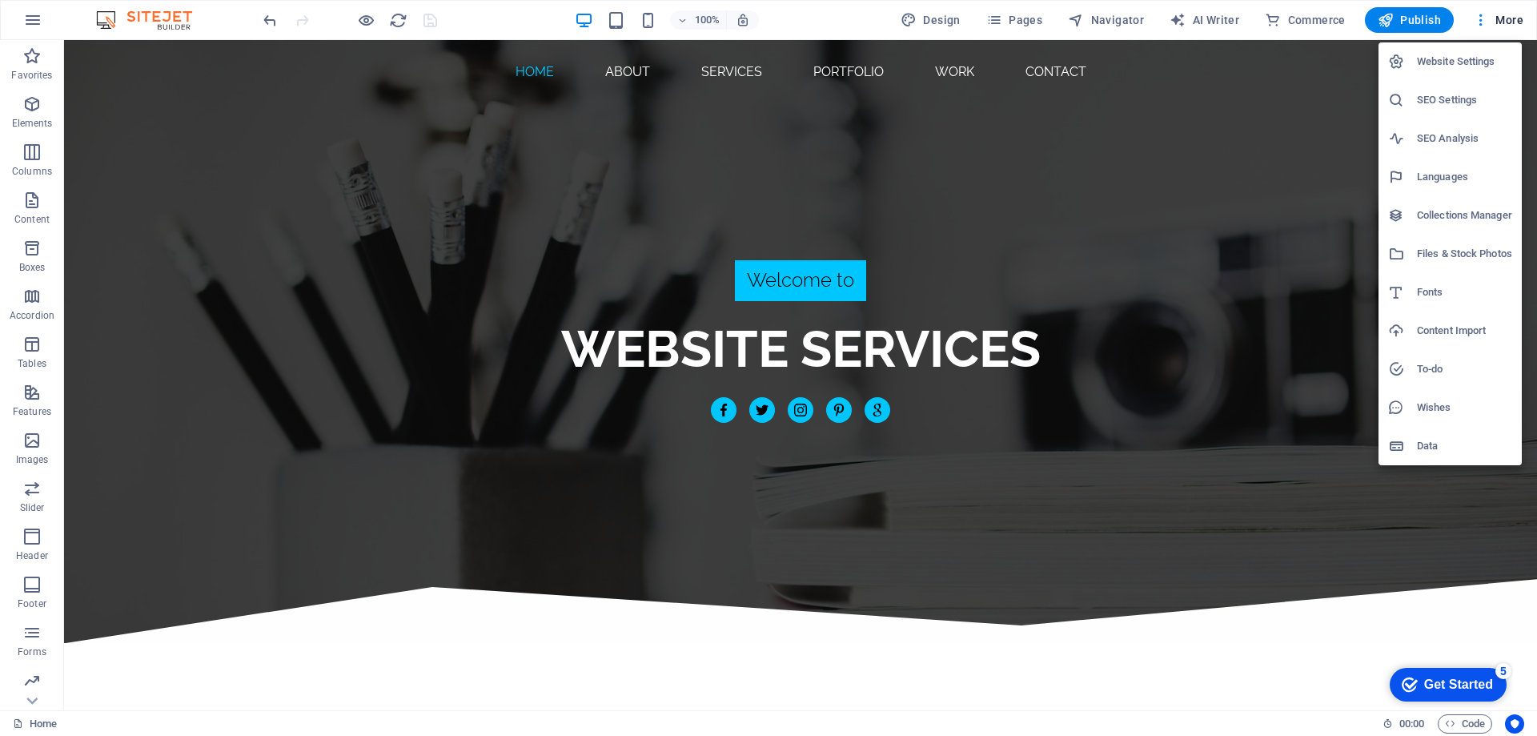
click at [1437, 96] on h6 "SEO Settings" at bounding box center [1464, 99] width 95 height 19
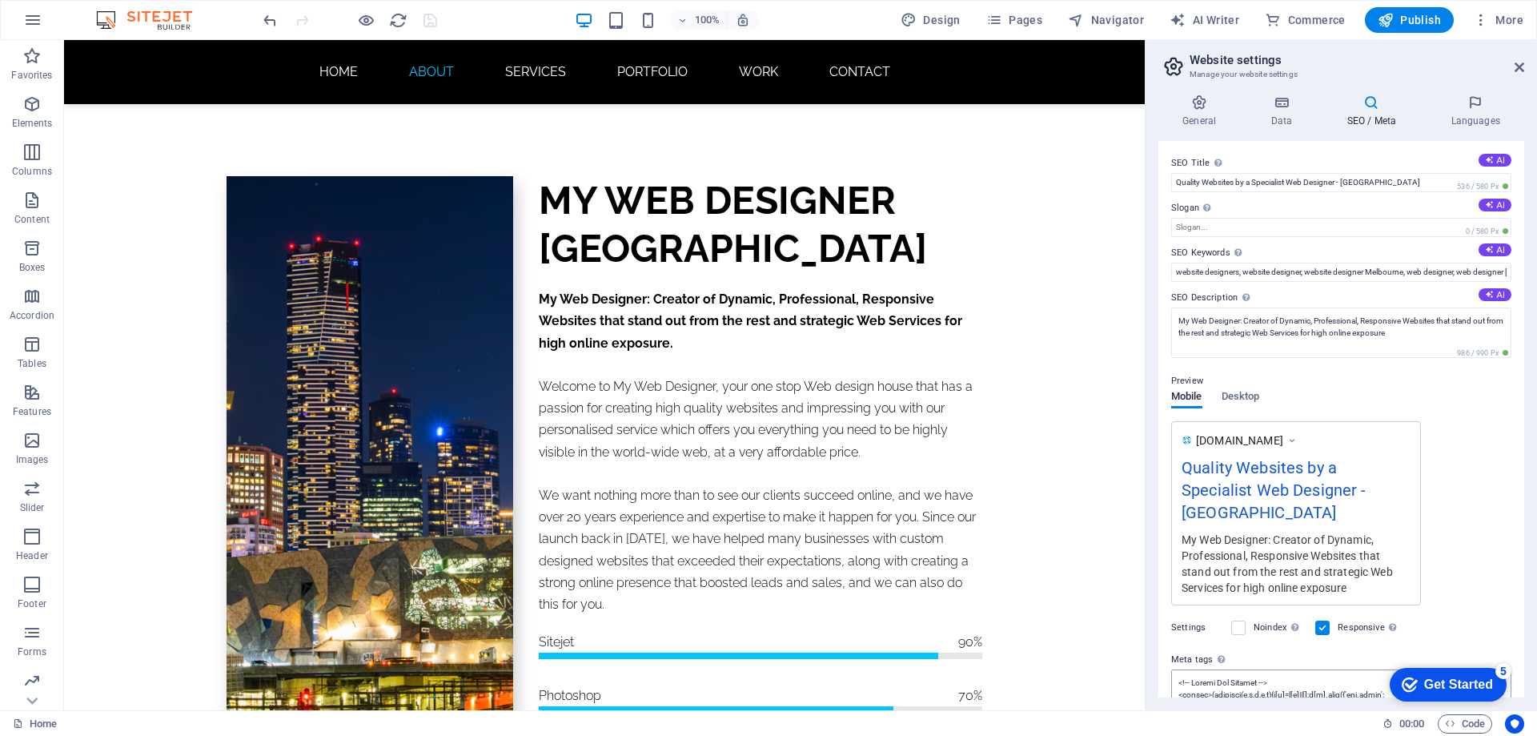
scroll to position [560, 0]
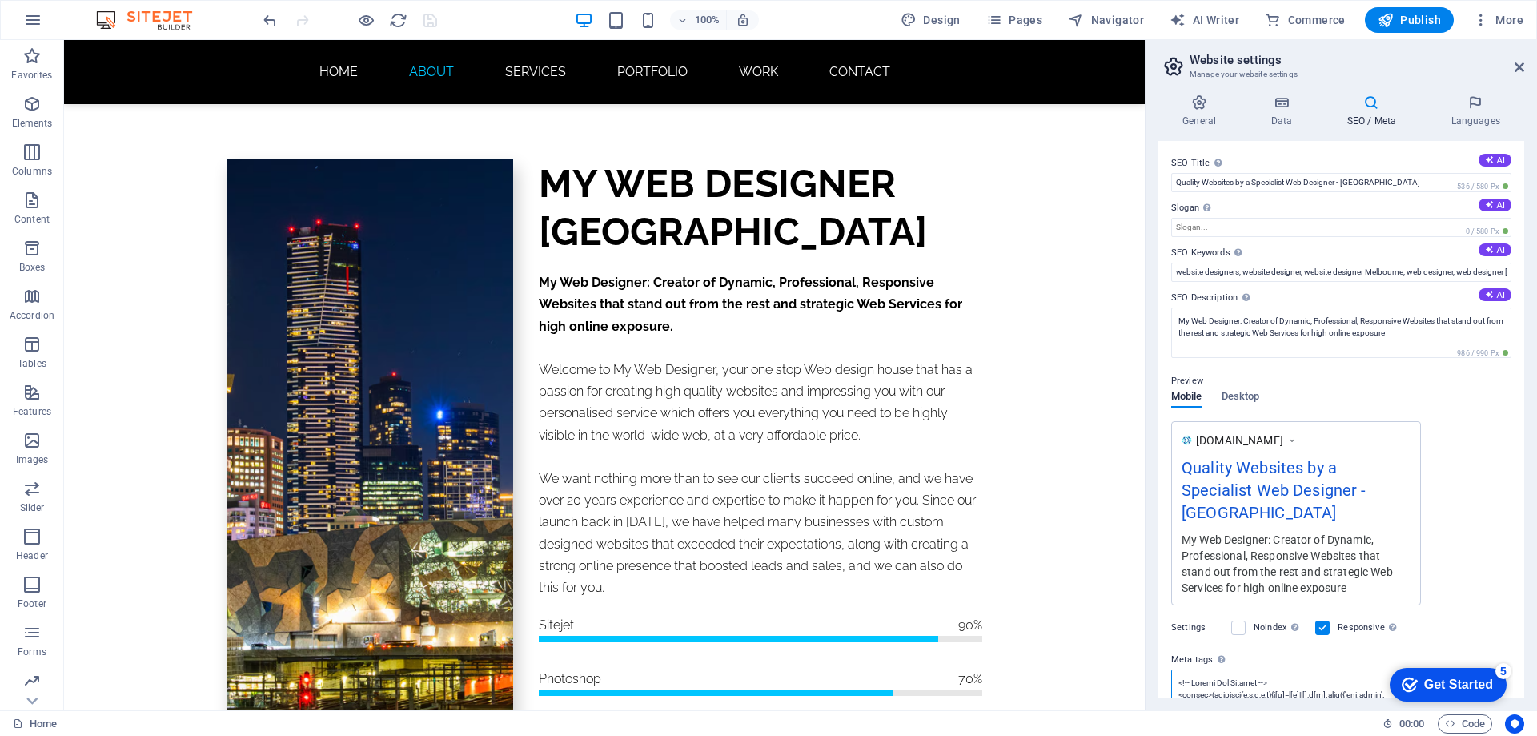
click at [1248, 680] on textarea "Meta tags Enter HTML code here that will be placed inside the tags of your webs…" at bounding box center [1341, 694] width 340 height 50
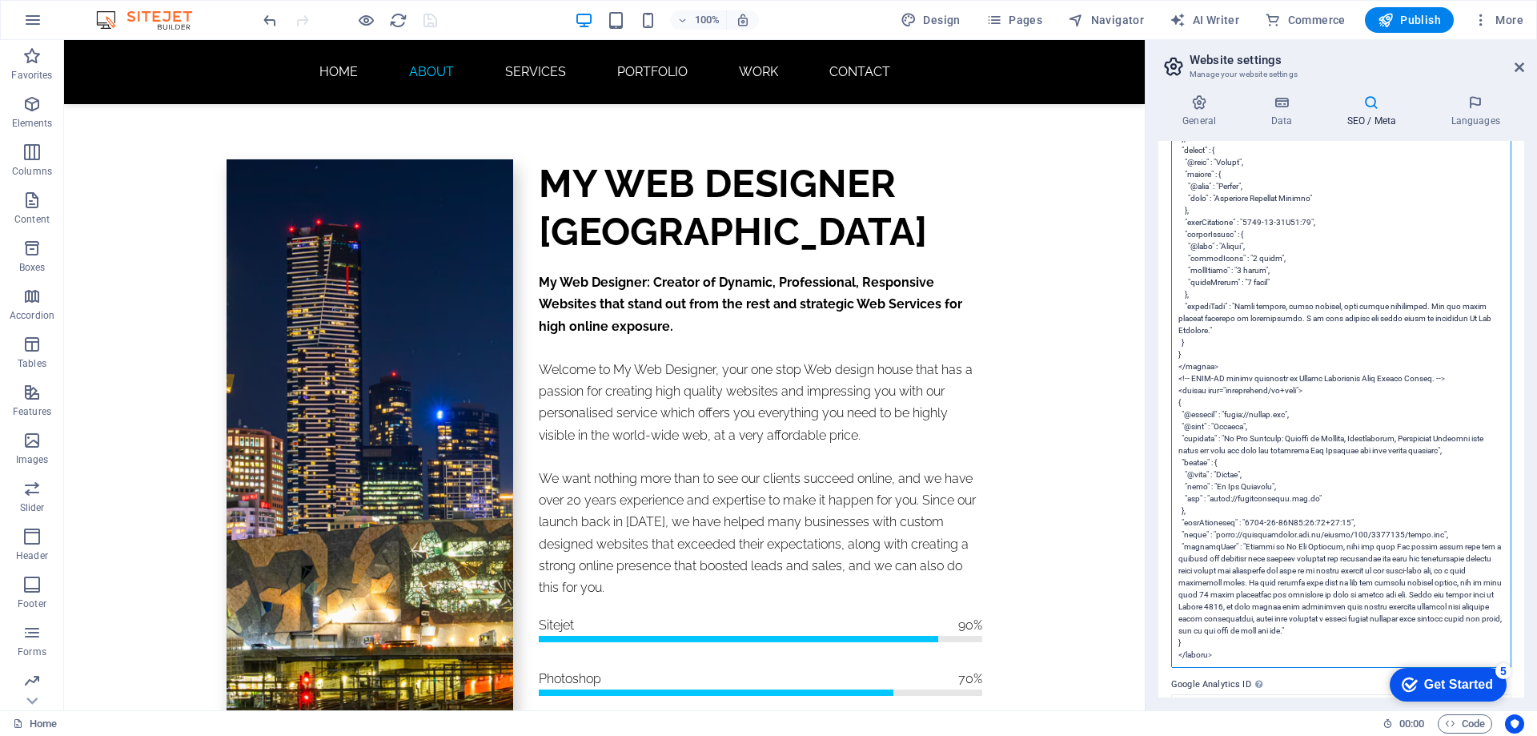
scroll to position [4054, 0]
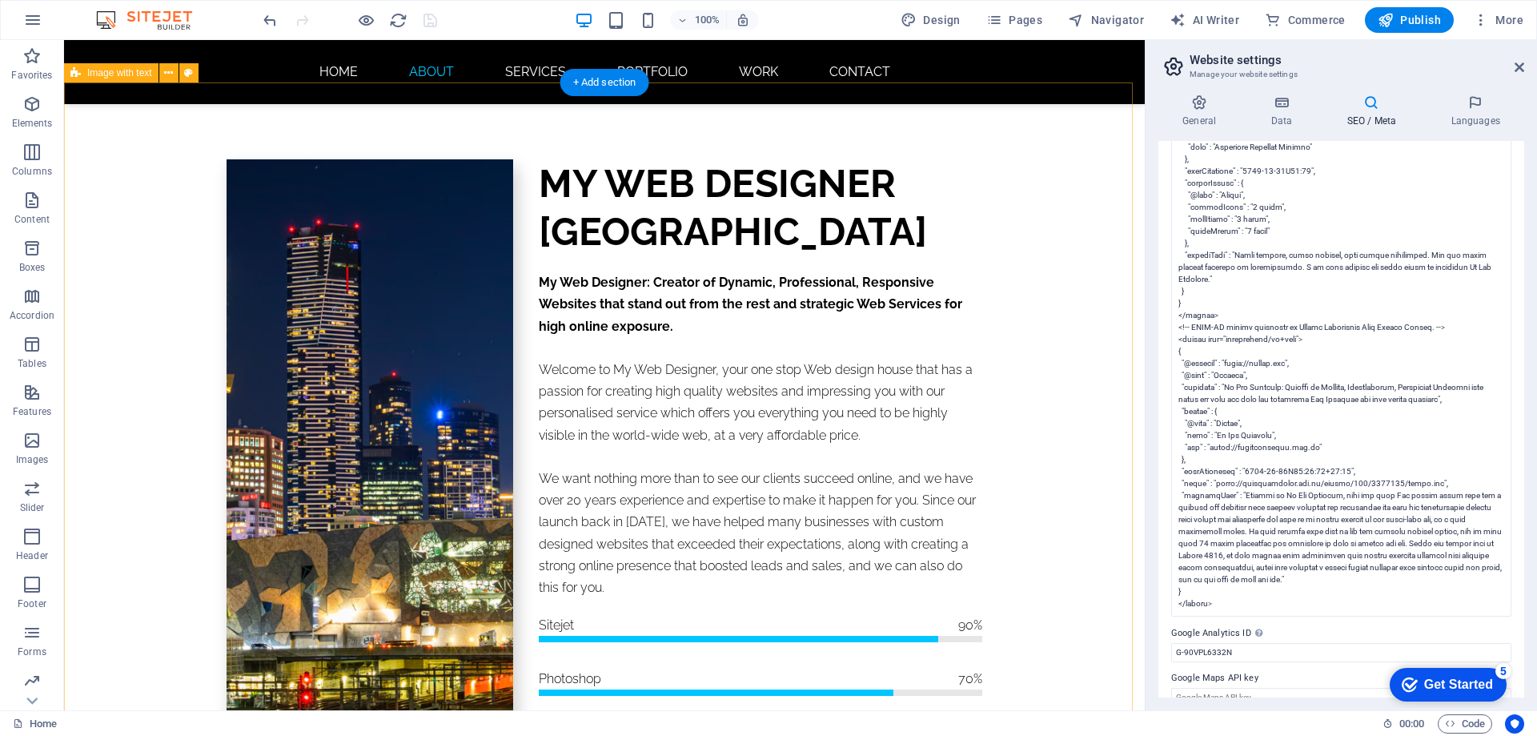
click at [709, 128] on div "MY WEB DESIGNER MELBOURNE My Web Designer: Creator of Dynamic, Professional, Re…" at bounding box center [604, 481] width 1081 height 798
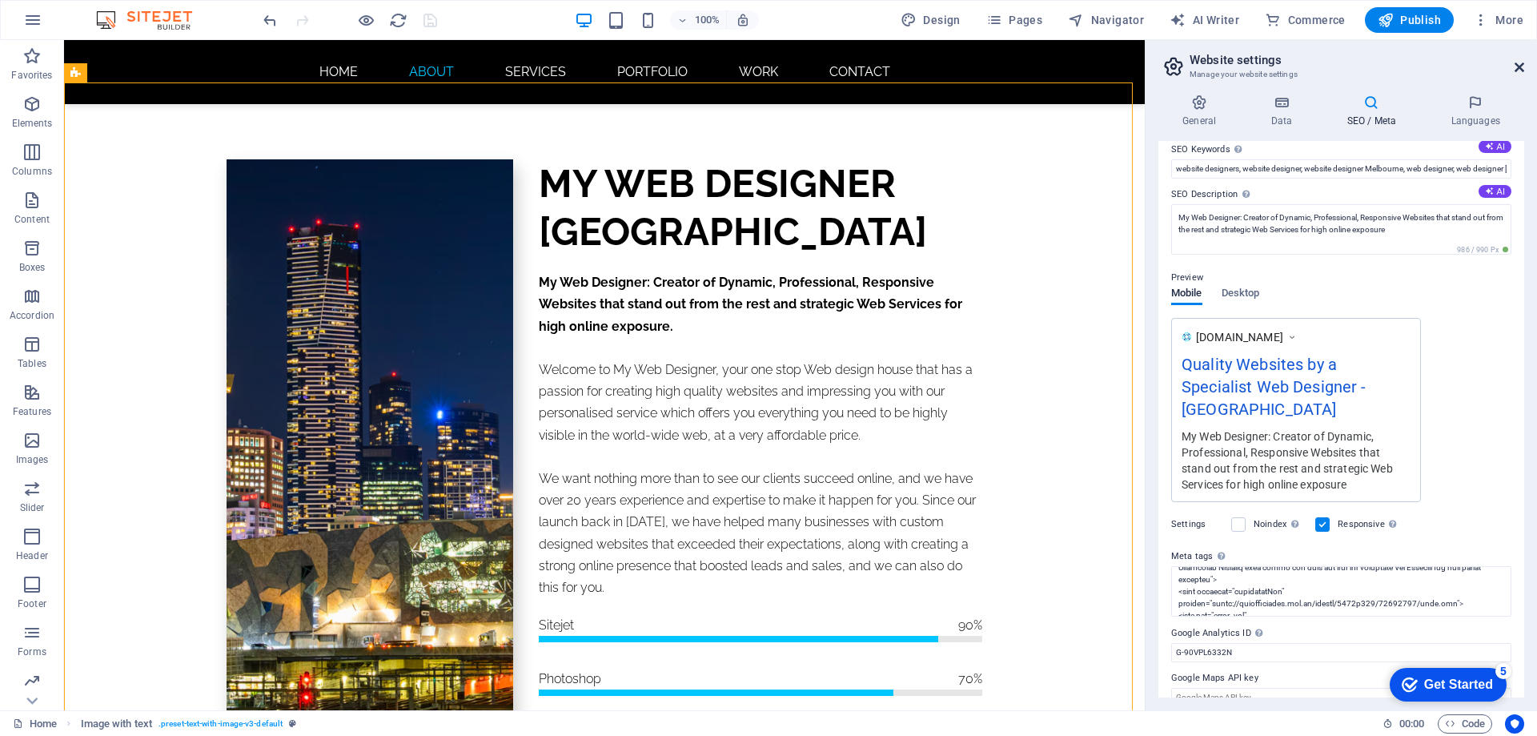
click at [1517, 69] on icon at bounding box center [1519, 67] width 10 height 13
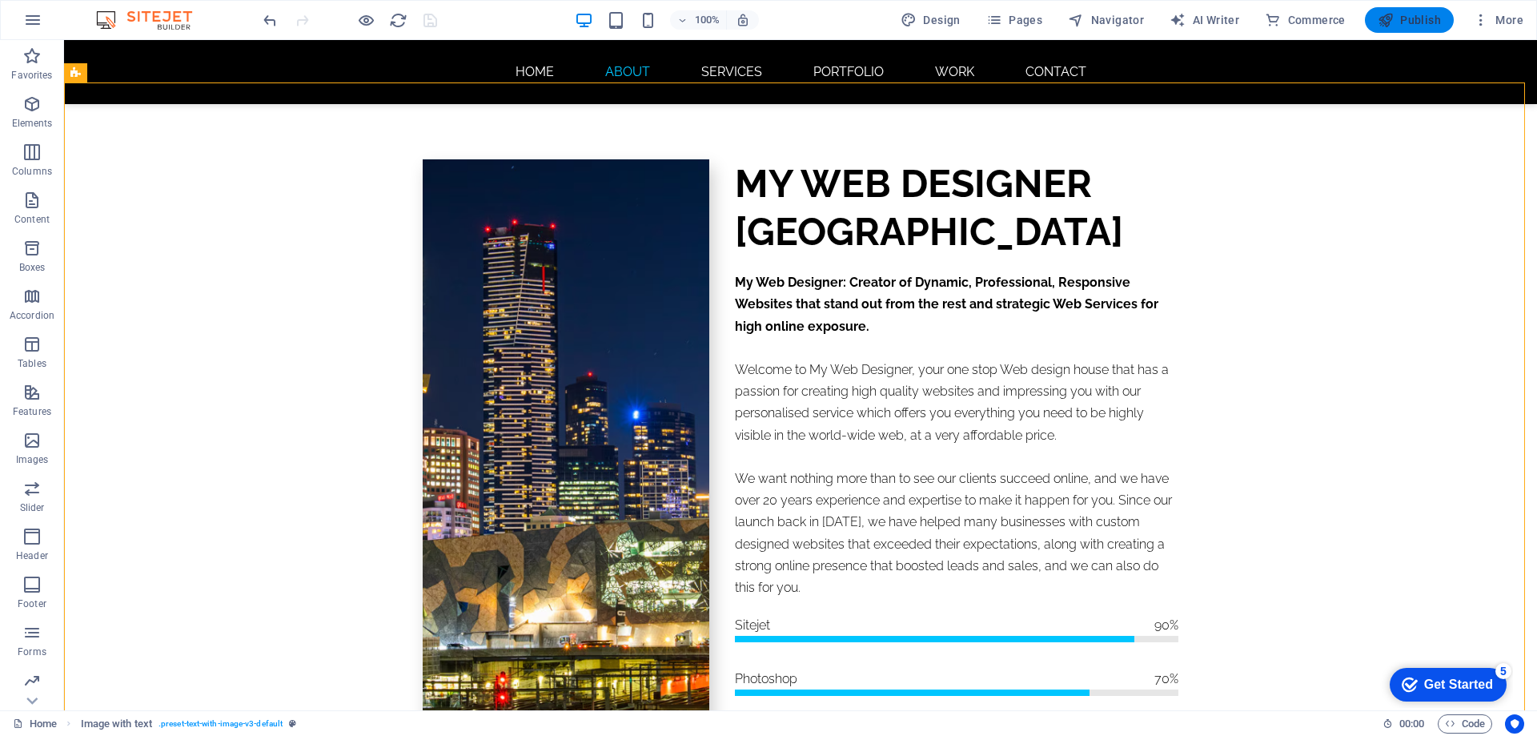
click at [1414, 16] on span "Publish" at bounding box center [1409, 20] width 63 height 16
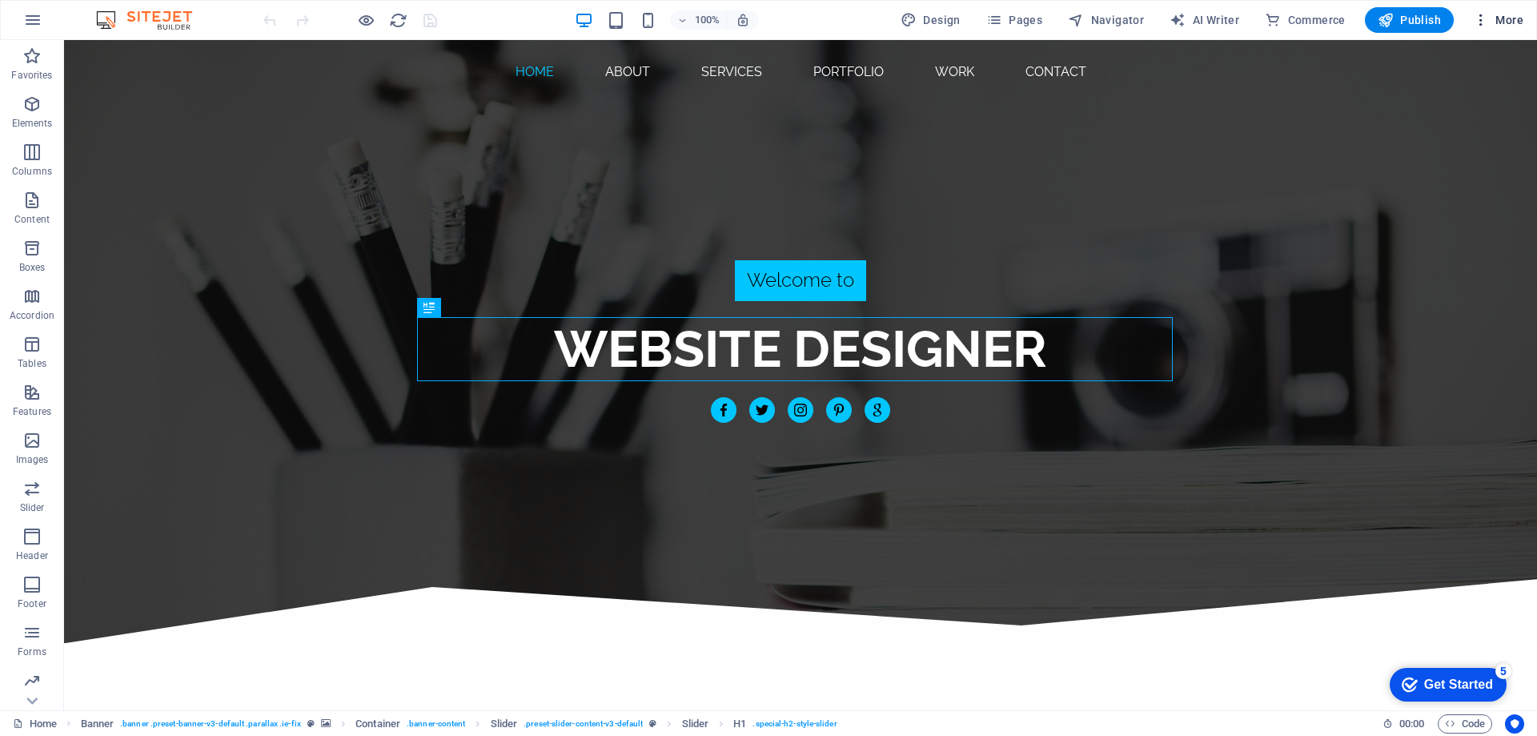
click at [1501, 14] on span "More" at bounding box center [1498, 20] width 50 height 16
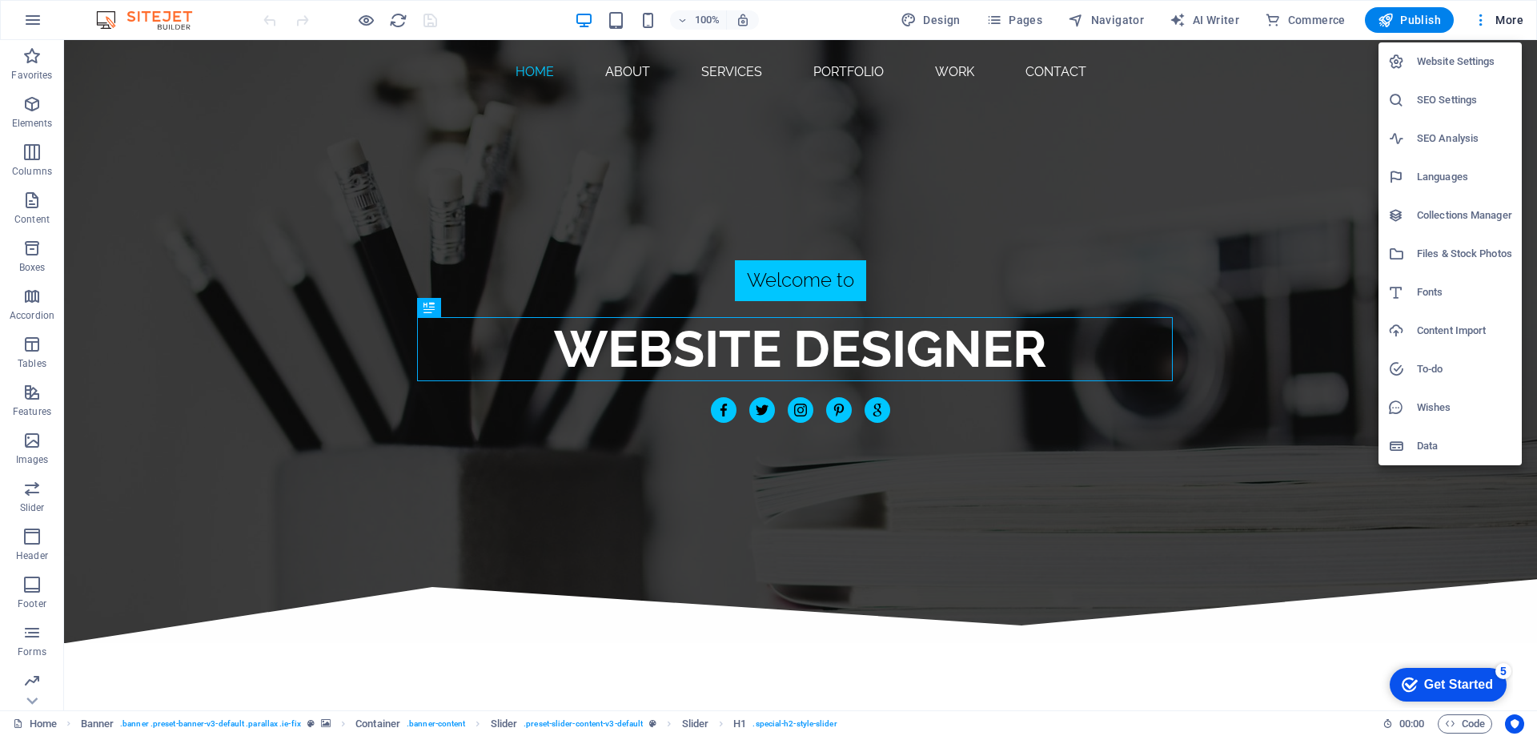
click at [1446, 102] on h6 "SEO Settings" at bounding box center [1464, 99] width 95 height 19
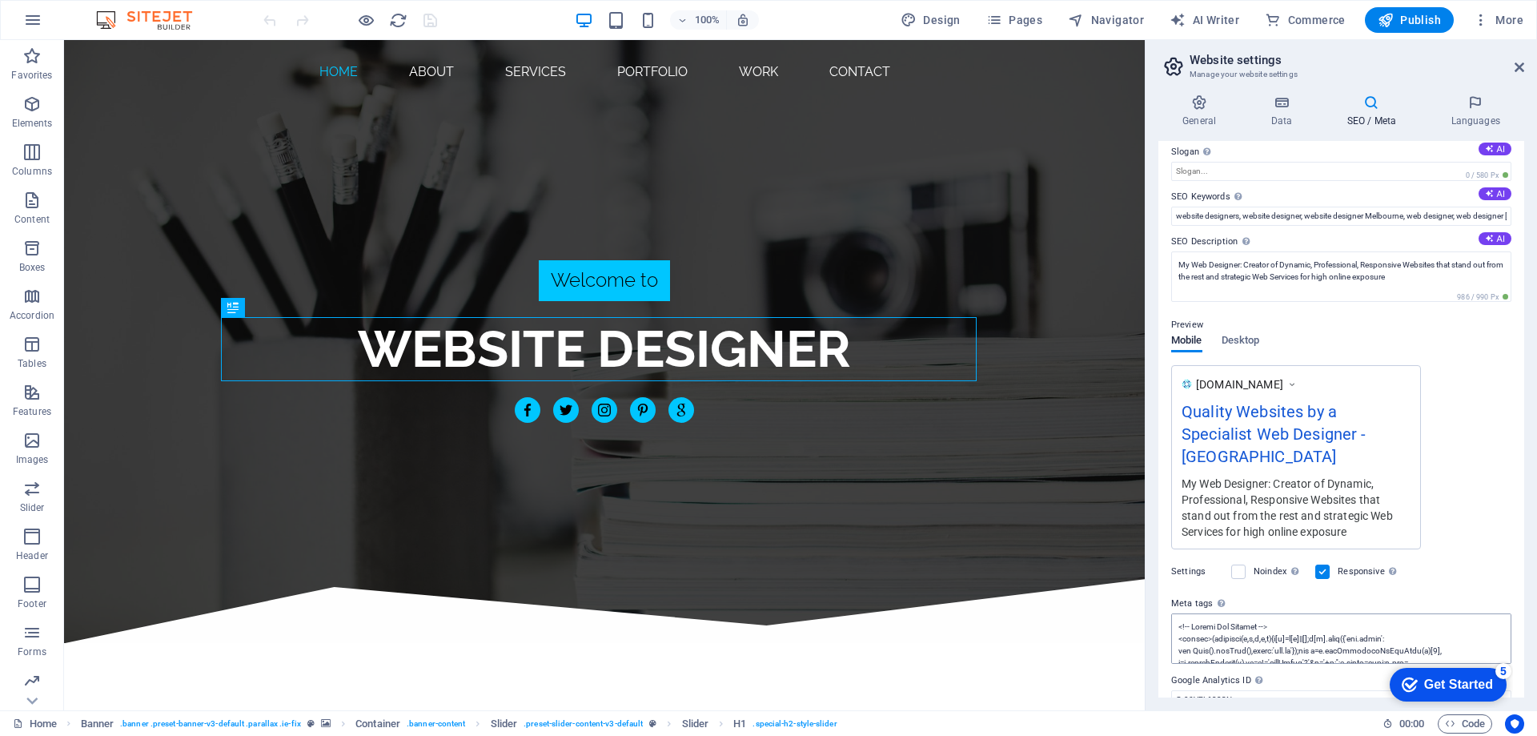
scroll to position [103, 0]
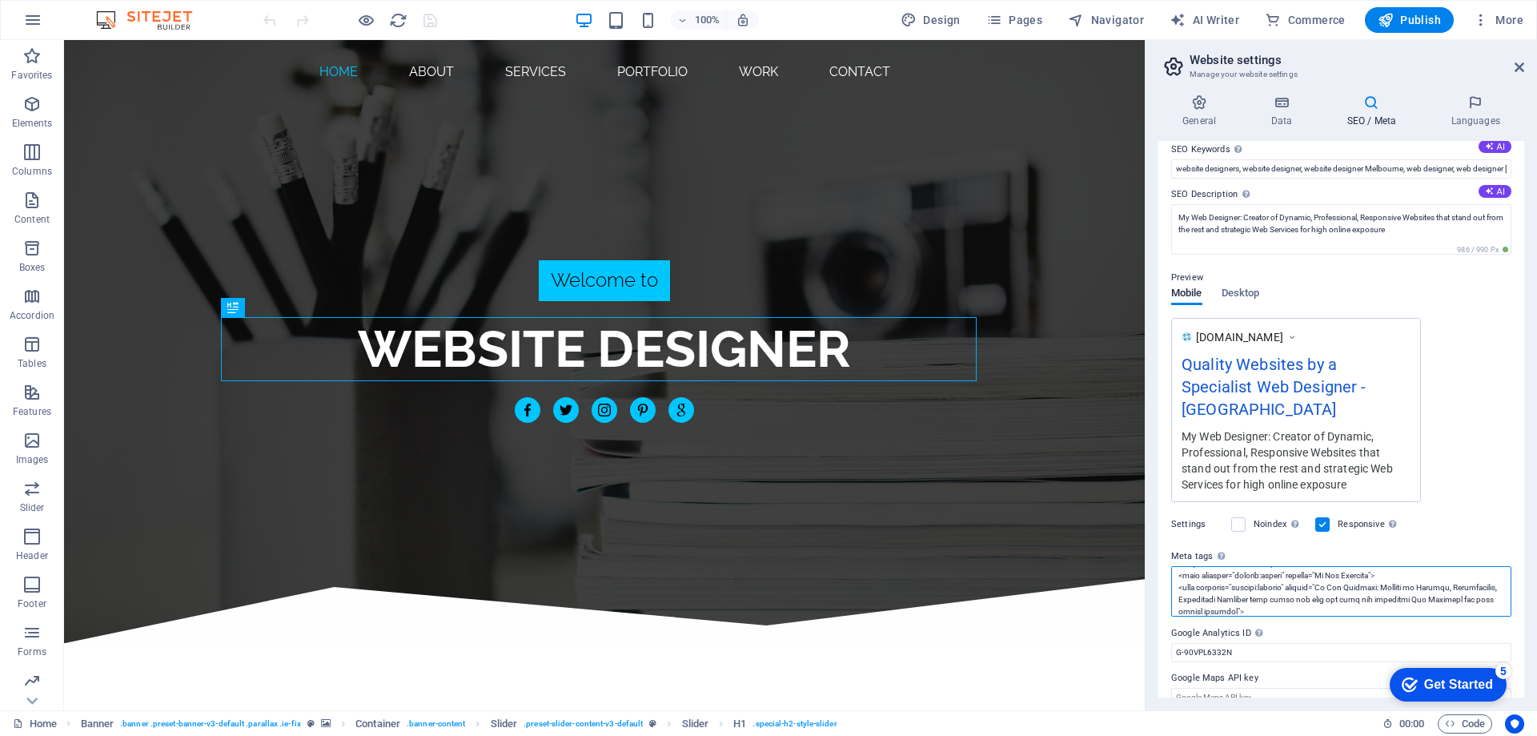
click at [1306, 572] on textarea "Meta tags Enter HTML code here that will be placed inside the tags of your webs…" at bounding box center [1341, 591] width 340 height 50
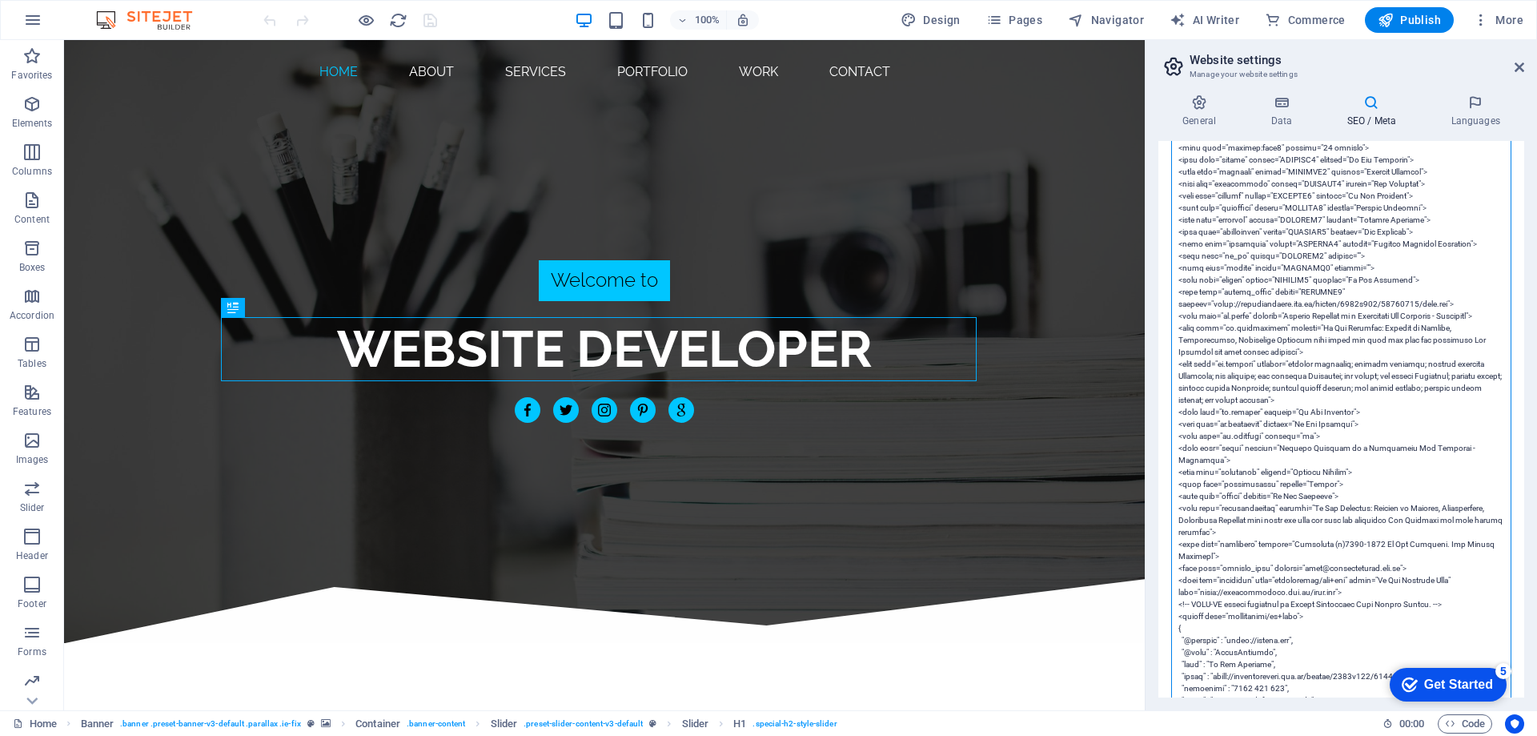
scroll to position [1144, 0]
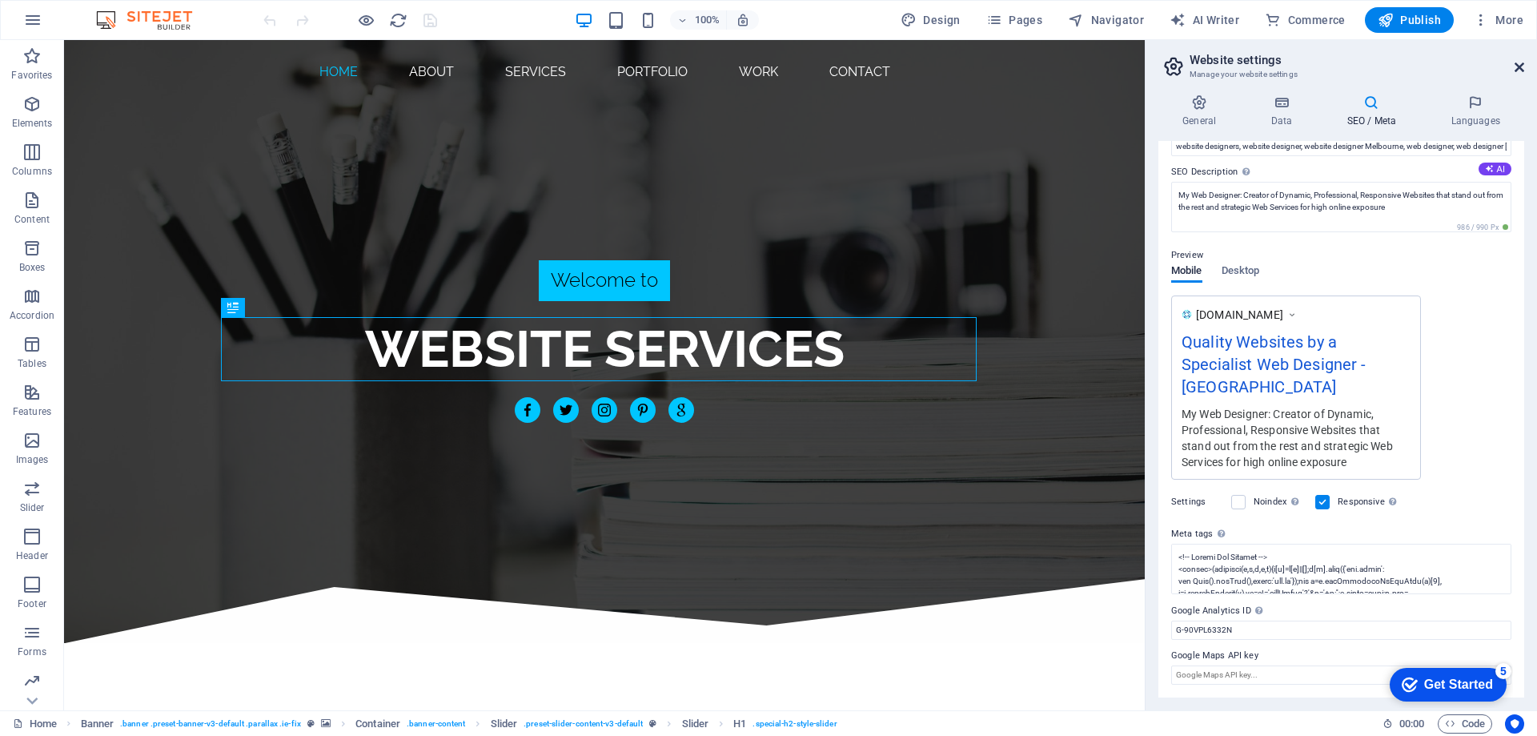
click at [1519, 72] on icon at bounding box center [1519, 67] width 10 height 13
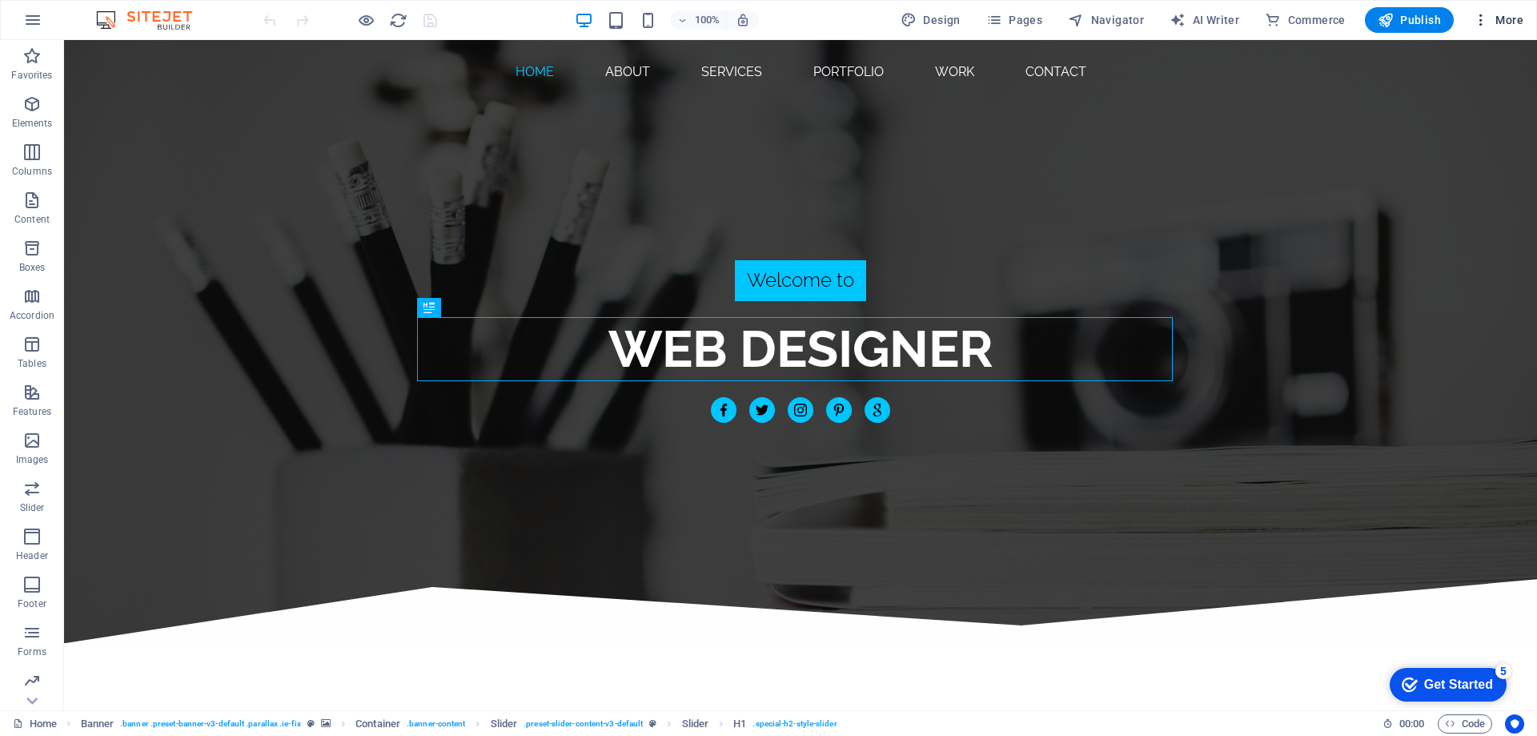
click at [1481, 30] on button "More" at bounding box center [1497, 20] width 63 height 26
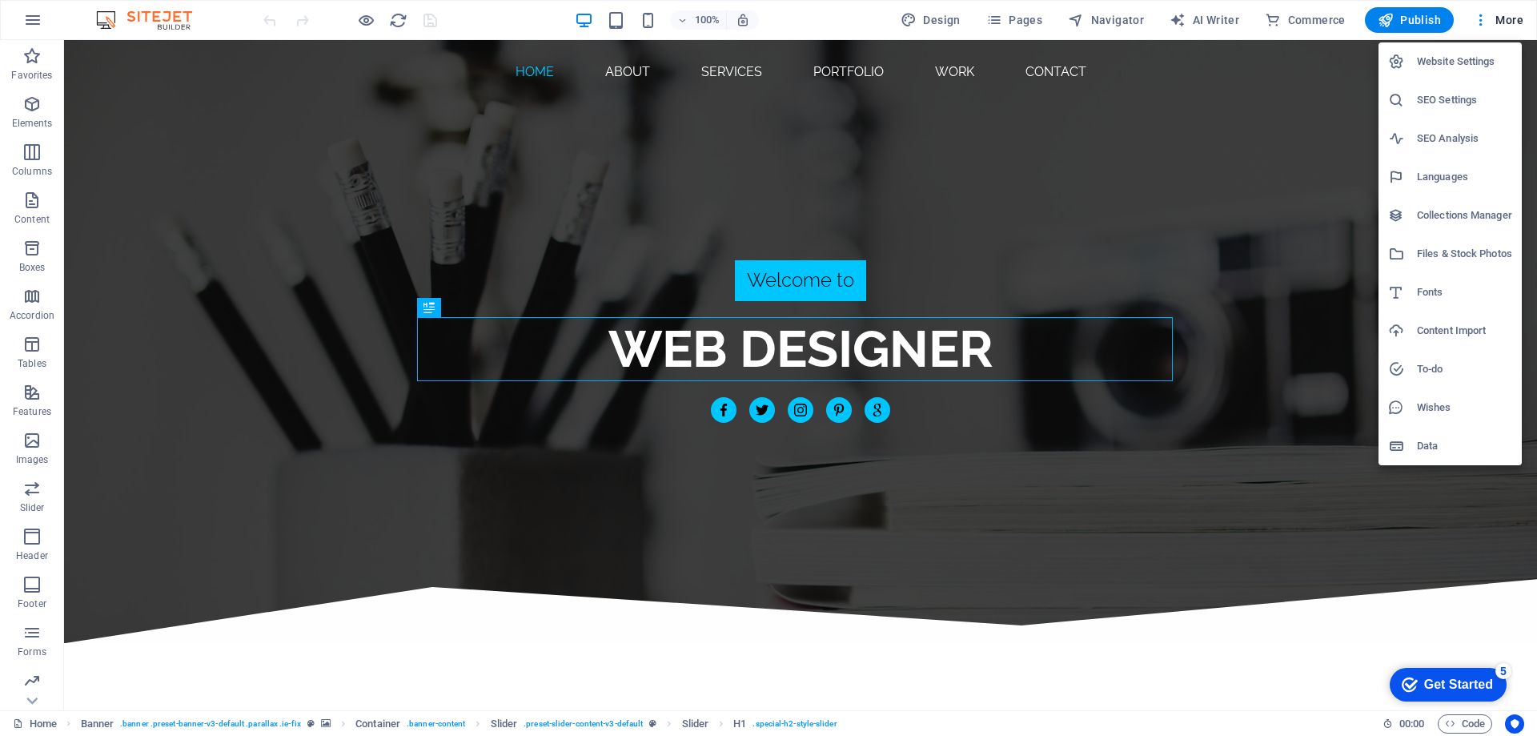
click at [1442, 102] on h6 "SEO Settings" at bounding box center [1464, 99] width 95 height 19
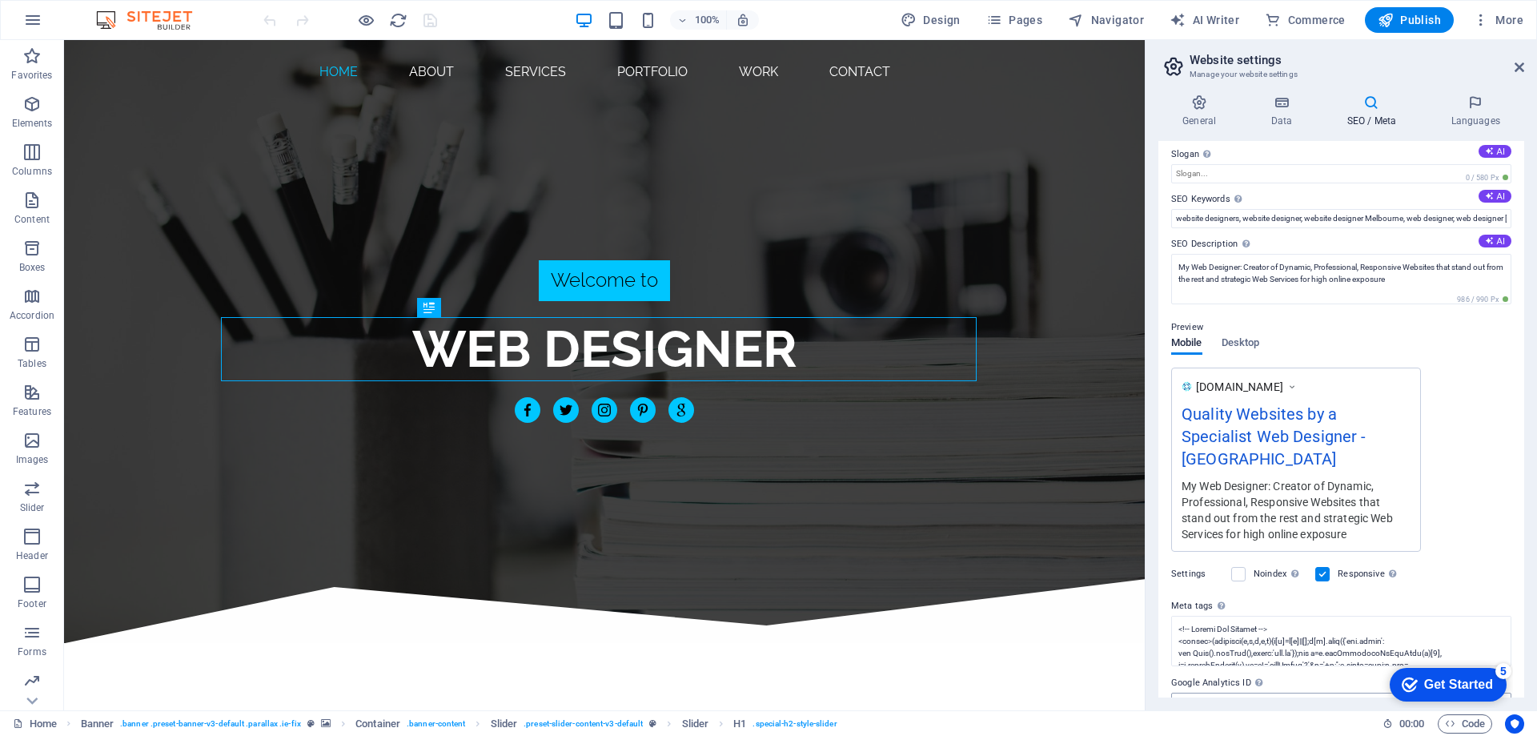
scroll to position [103, 0]
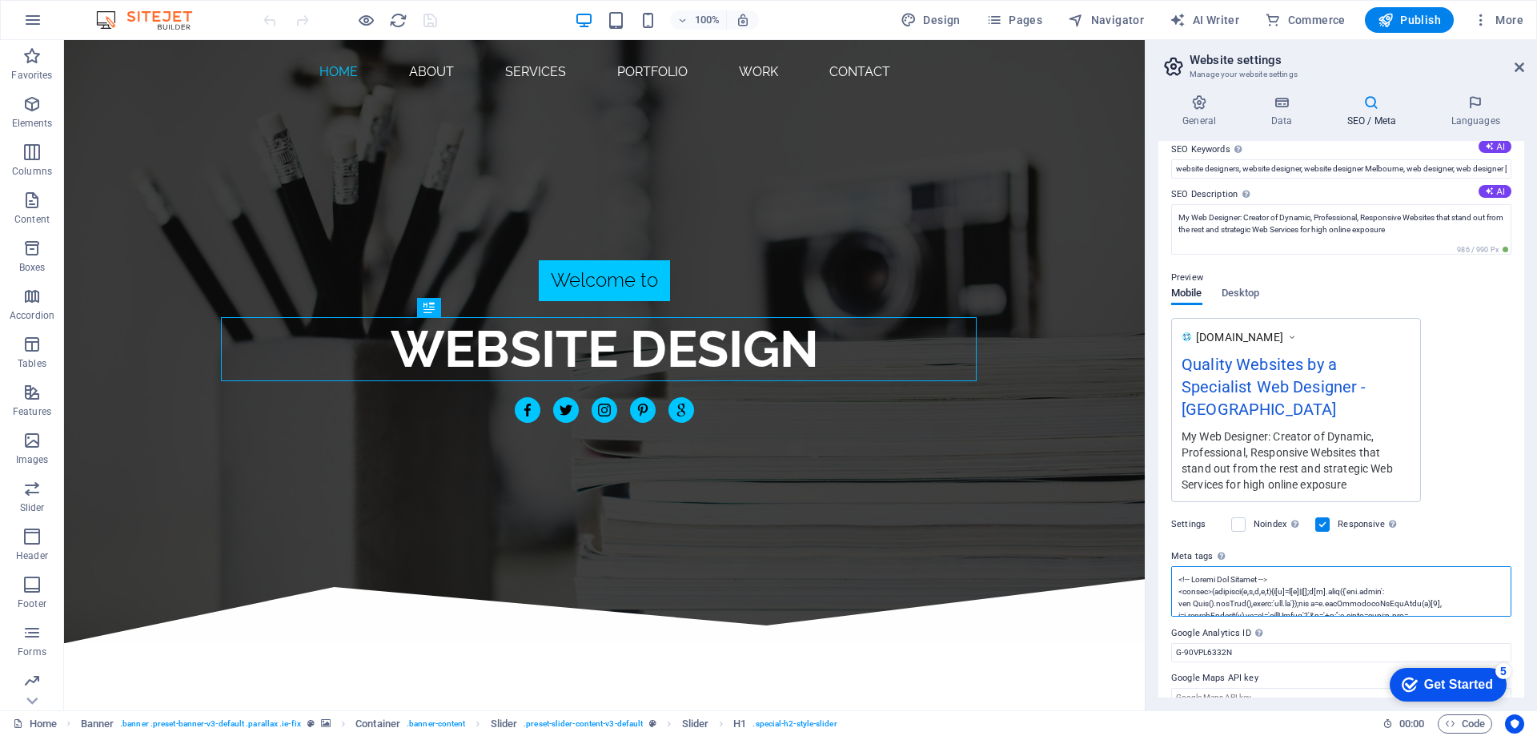
click at [1274, 587] on textarea "Meta tags Enter HTML code here that will be placed inside the tags of your webs…" at bounding box center [1341, 591] width 340 height 50
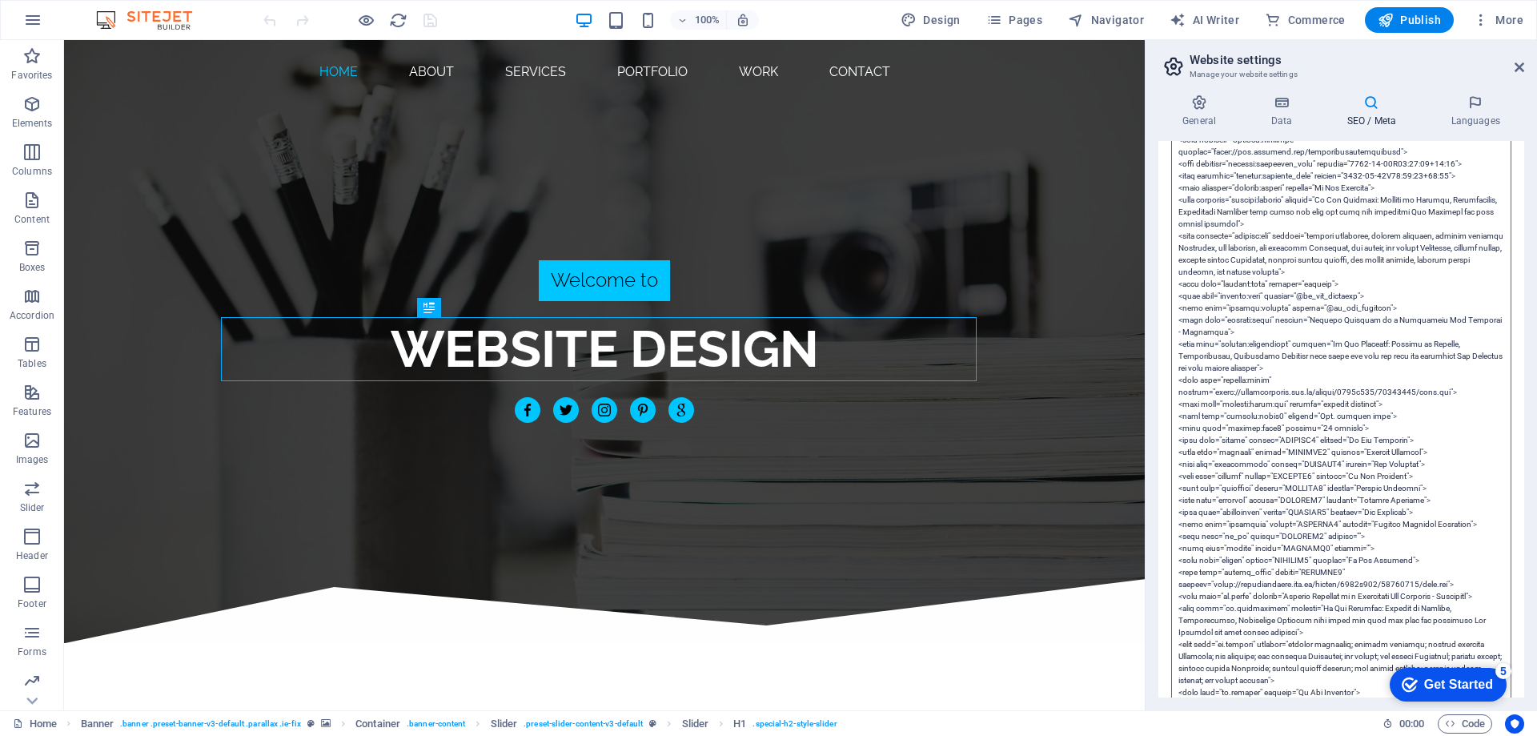
scroll to position [664, 0]
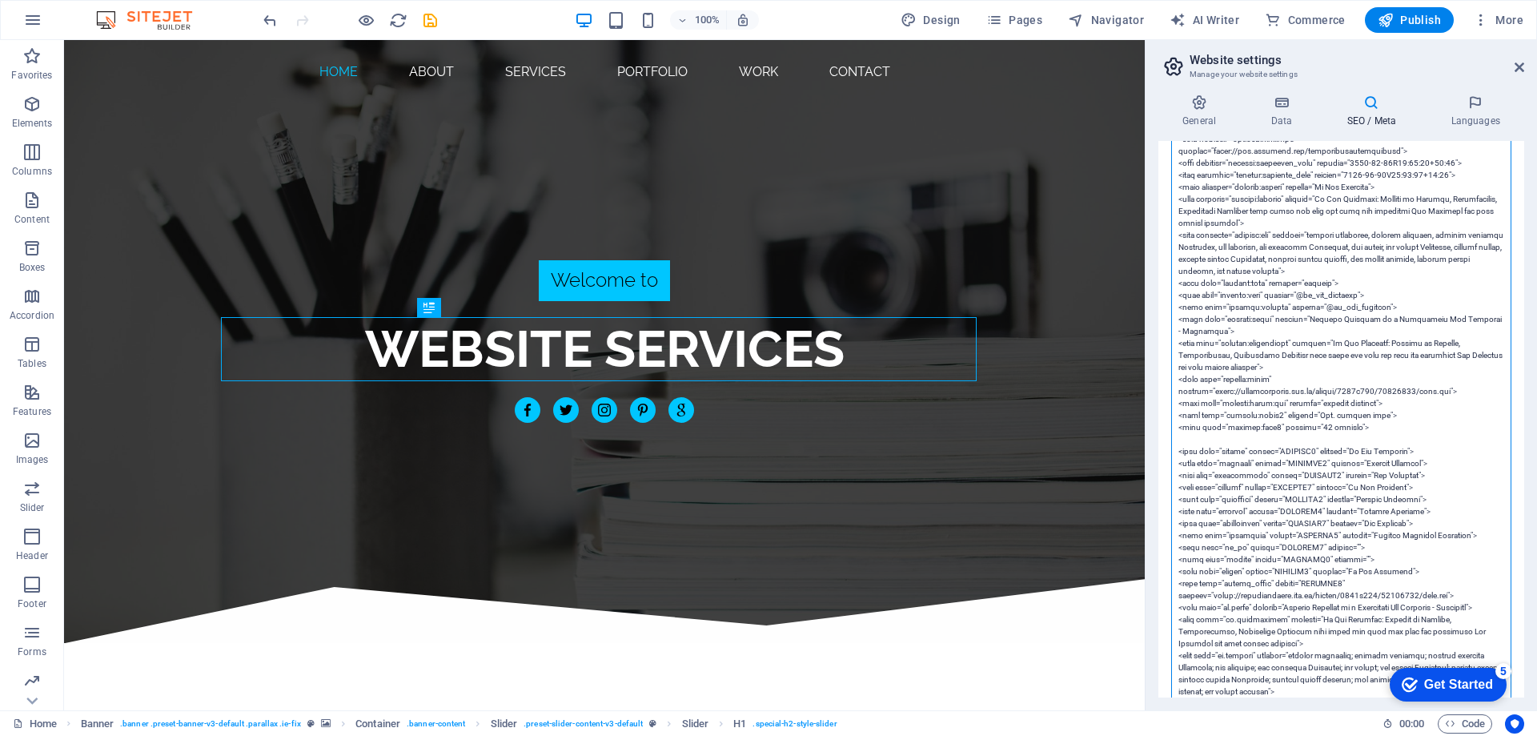
paste textarea "<meta property="article:publisher" content="https://www.instagram.com/my_web_de…"
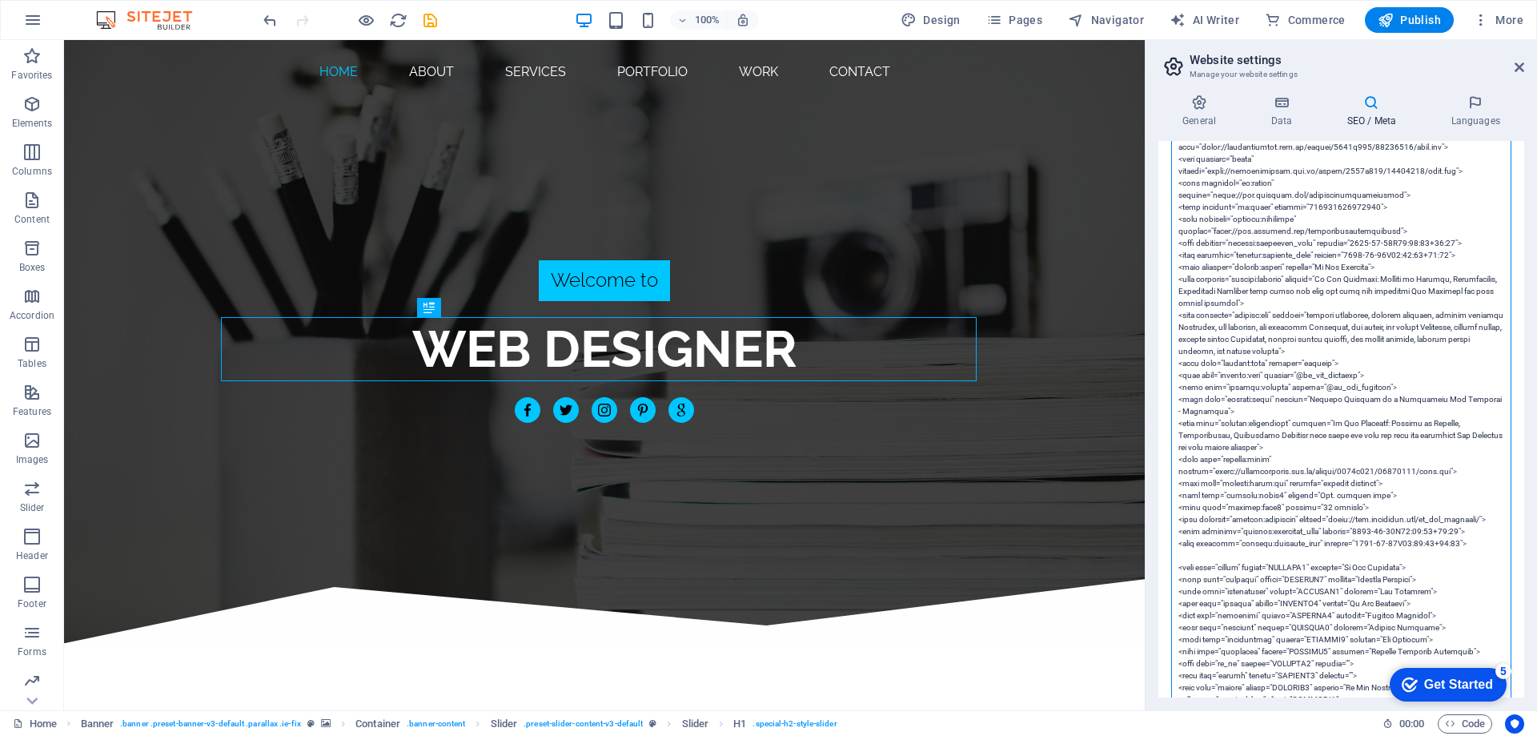
scroll to position [68, 0]
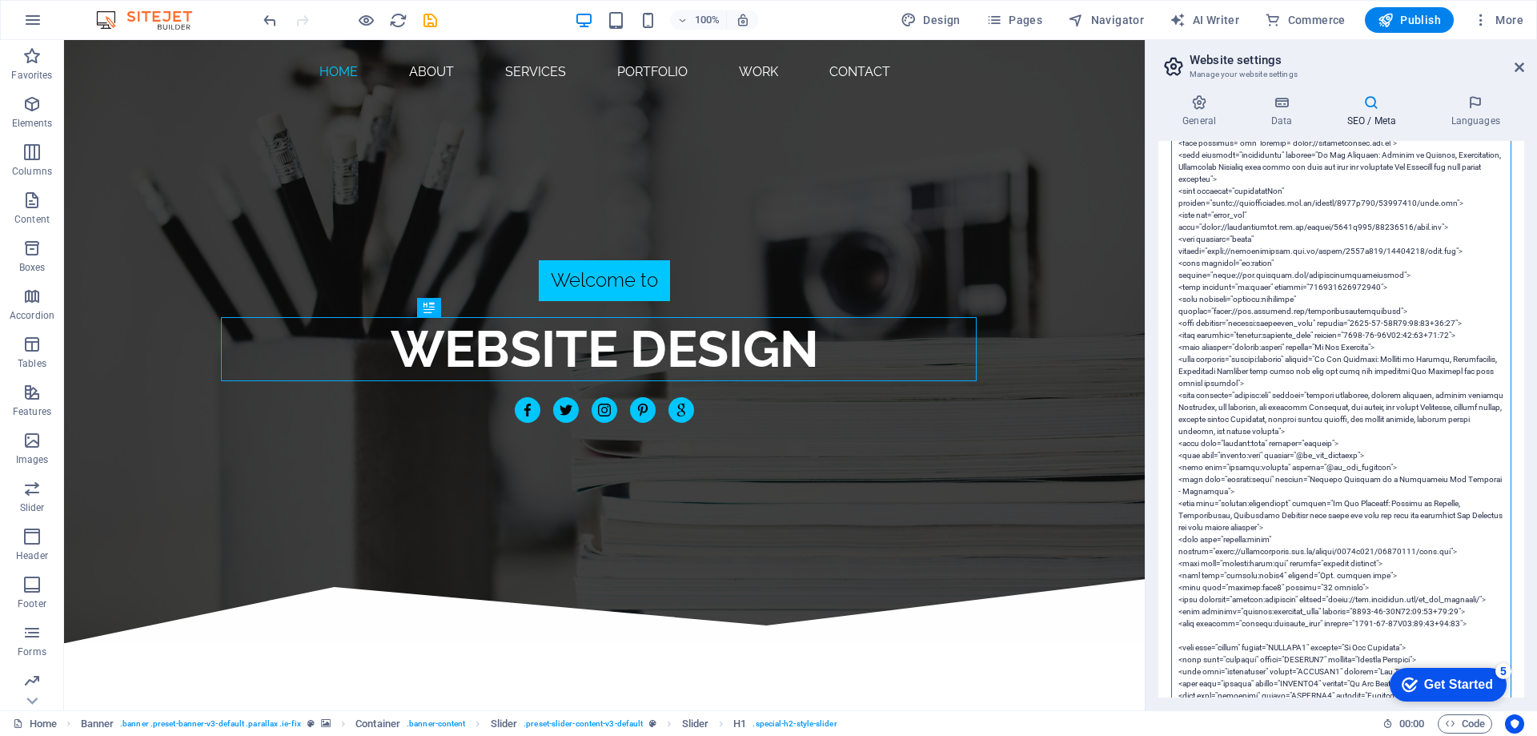
drag, startPoint x: 1177, startPoint y: 335, endPoint x: 1425, endPoint y: 425, distance: 263.1
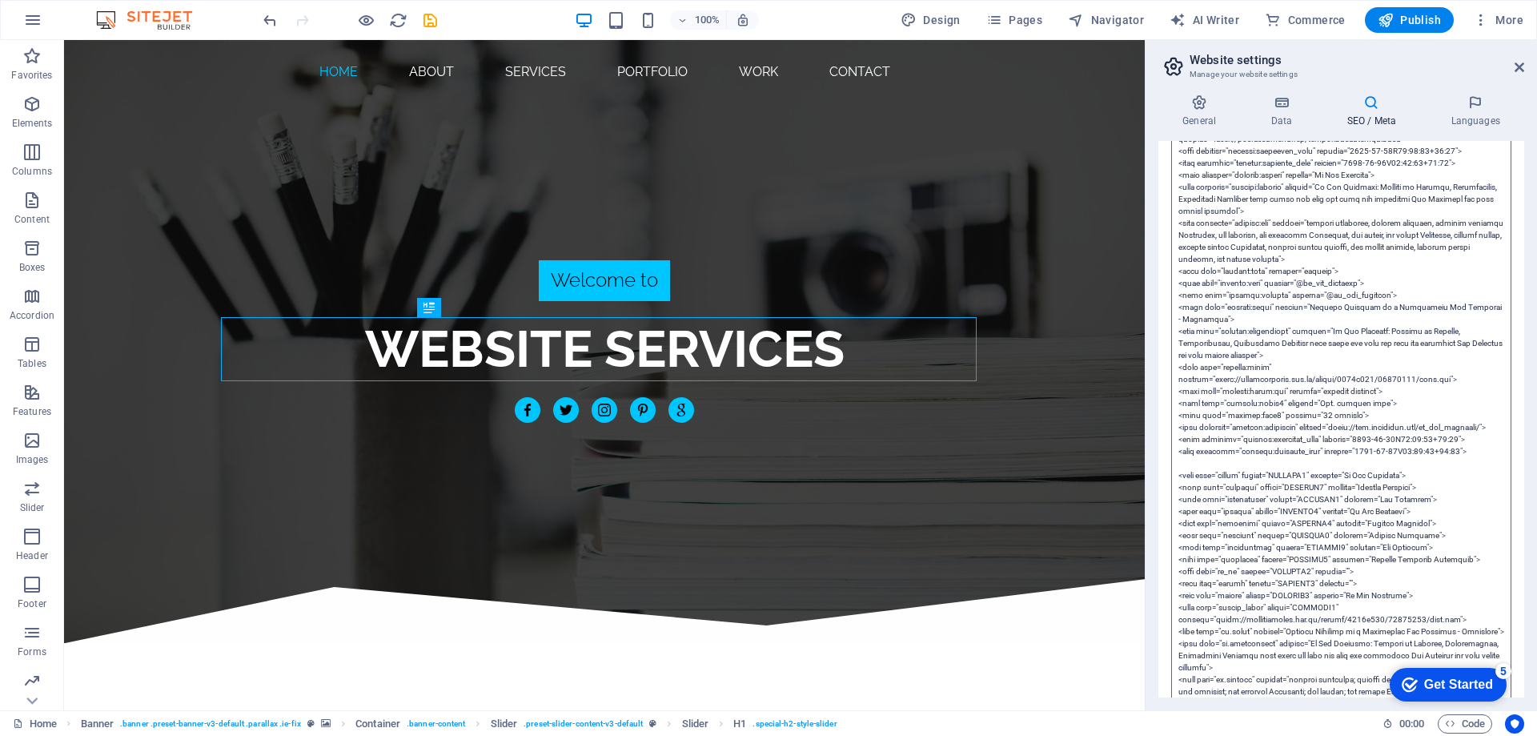
scroll to position [288, 0]
paste textarea "<meta property="article:author" content="My Web Designer"> <meta property="arti…"
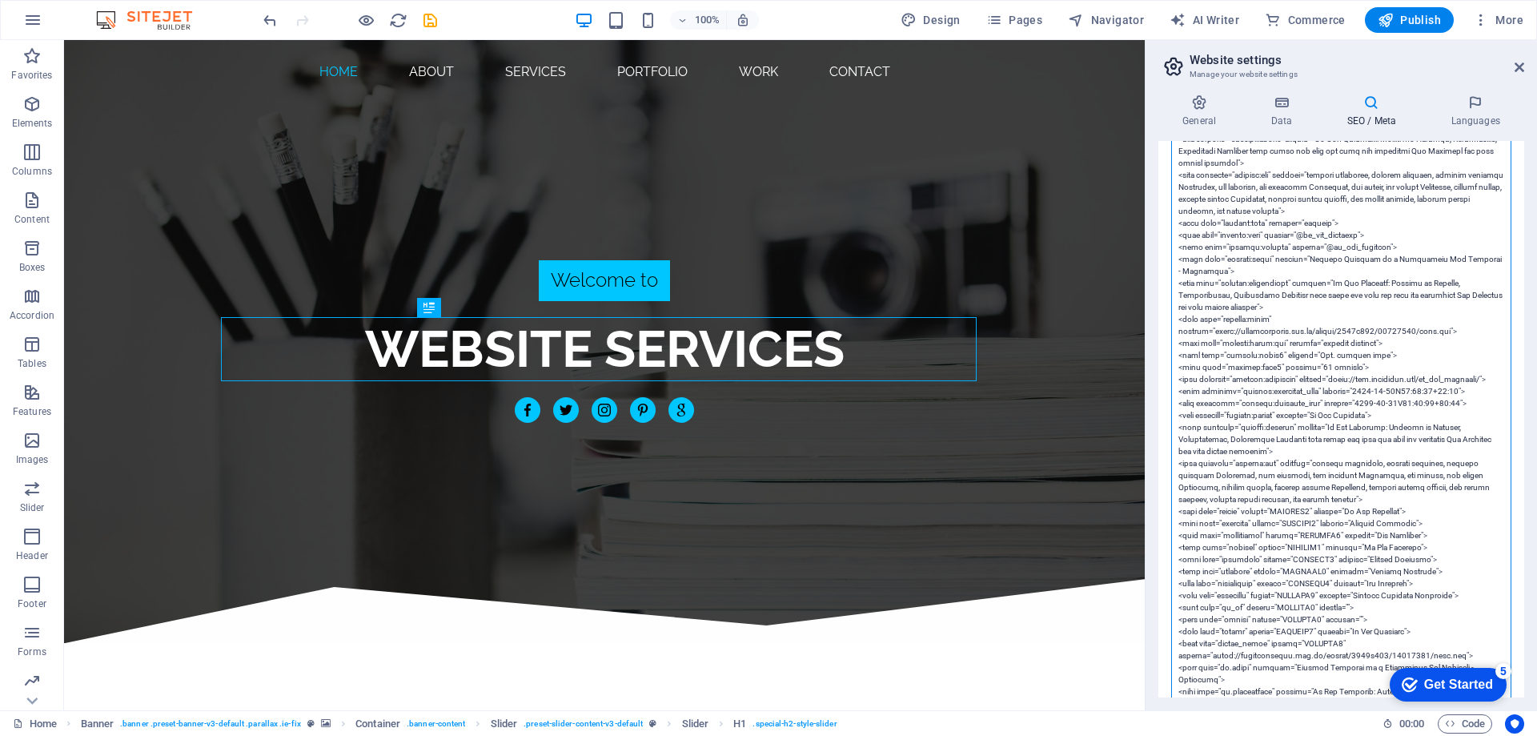
scroll to position [712, 0]
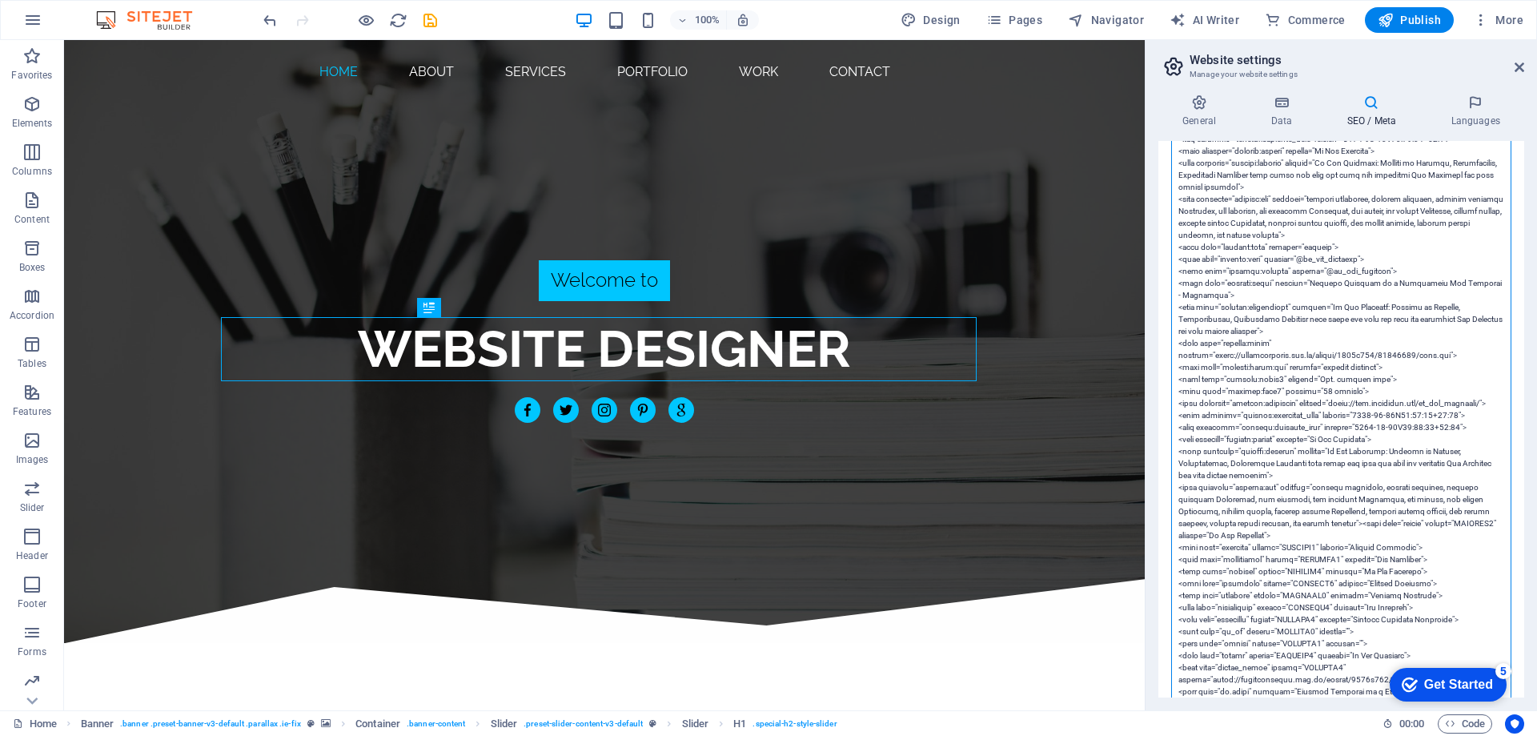
scroll to position [240, 0]
type textarea "<!-- Google Tag Manager --> <script>(function(w,d,s,l,i){w[l]=w[l]||[];w[l].pus…"
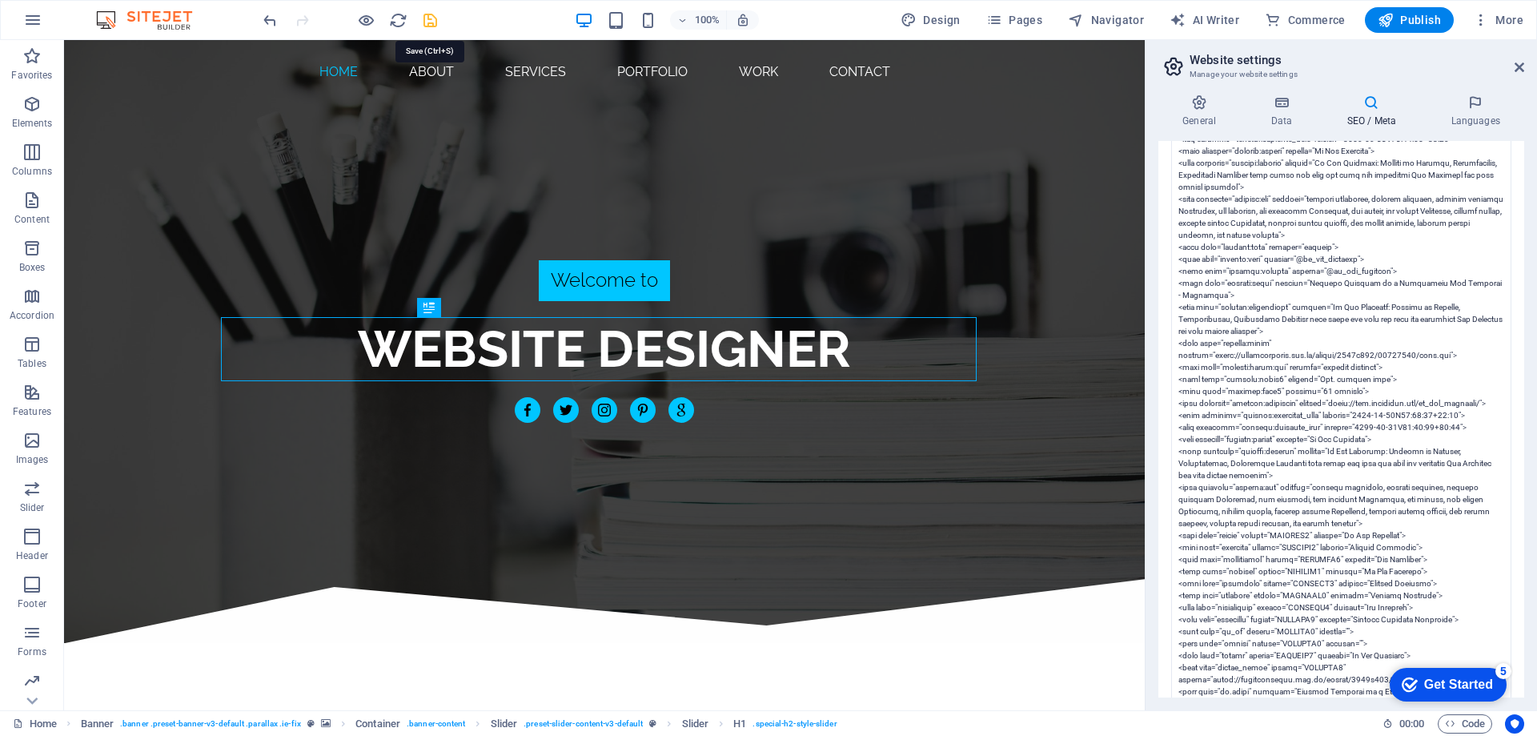
click at [433, 21] on icon "save" at bounding box center [430, 20] width 18 height 18
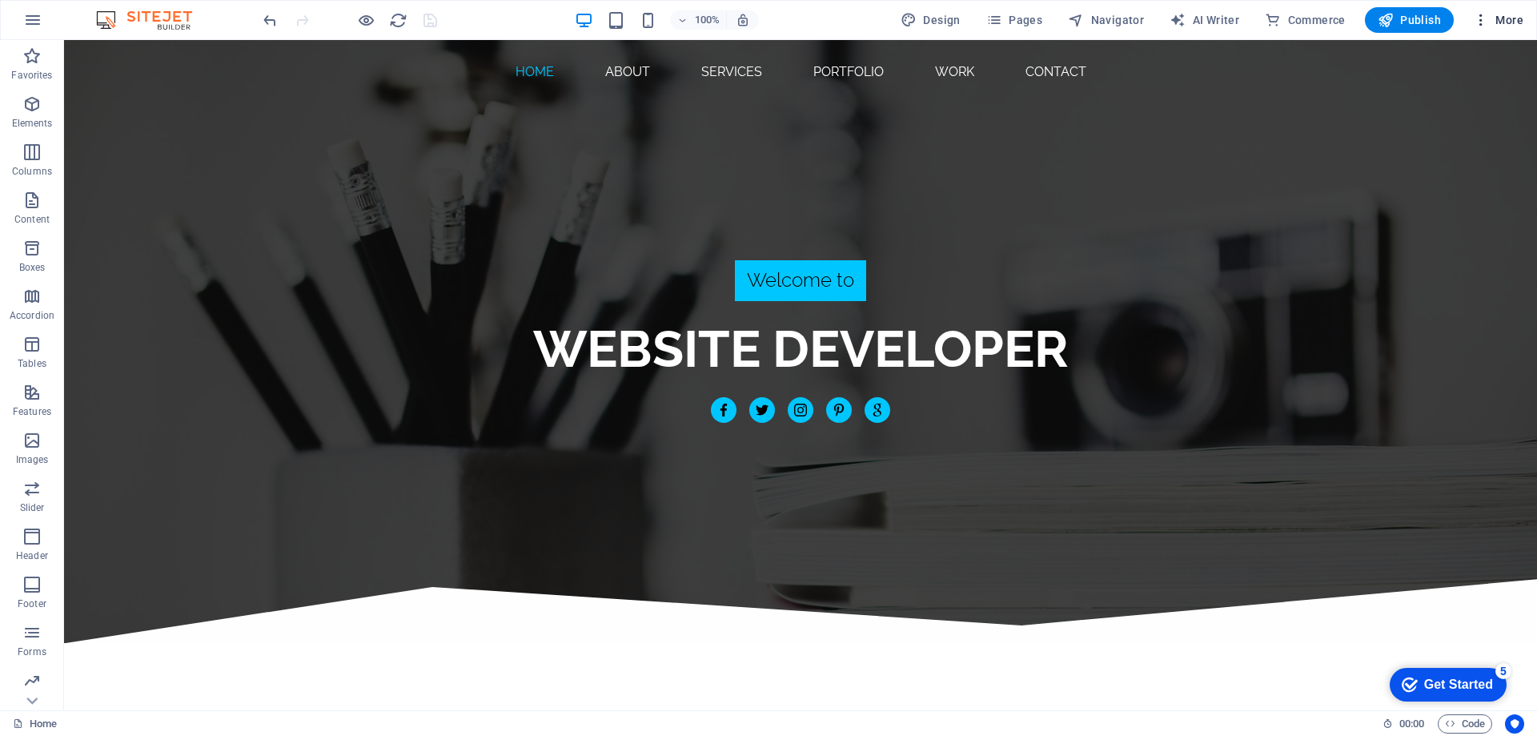
click at [1506, 17] on span "More" at bounding box center [1498, 20] width 50 height 16
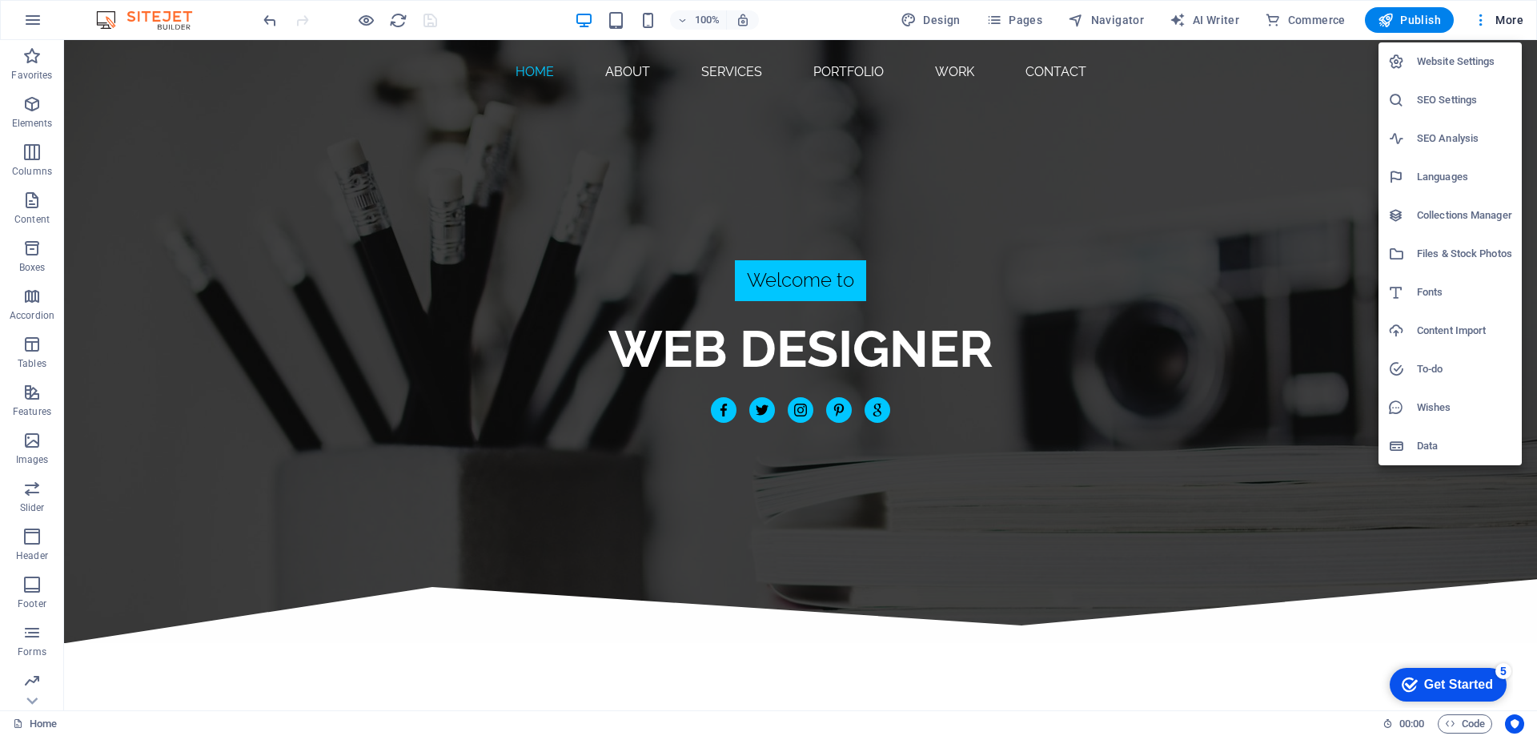
click at [1423, 108] on h6 "SEO Settings" at bounding box center [1464, 99] width 95 height 19
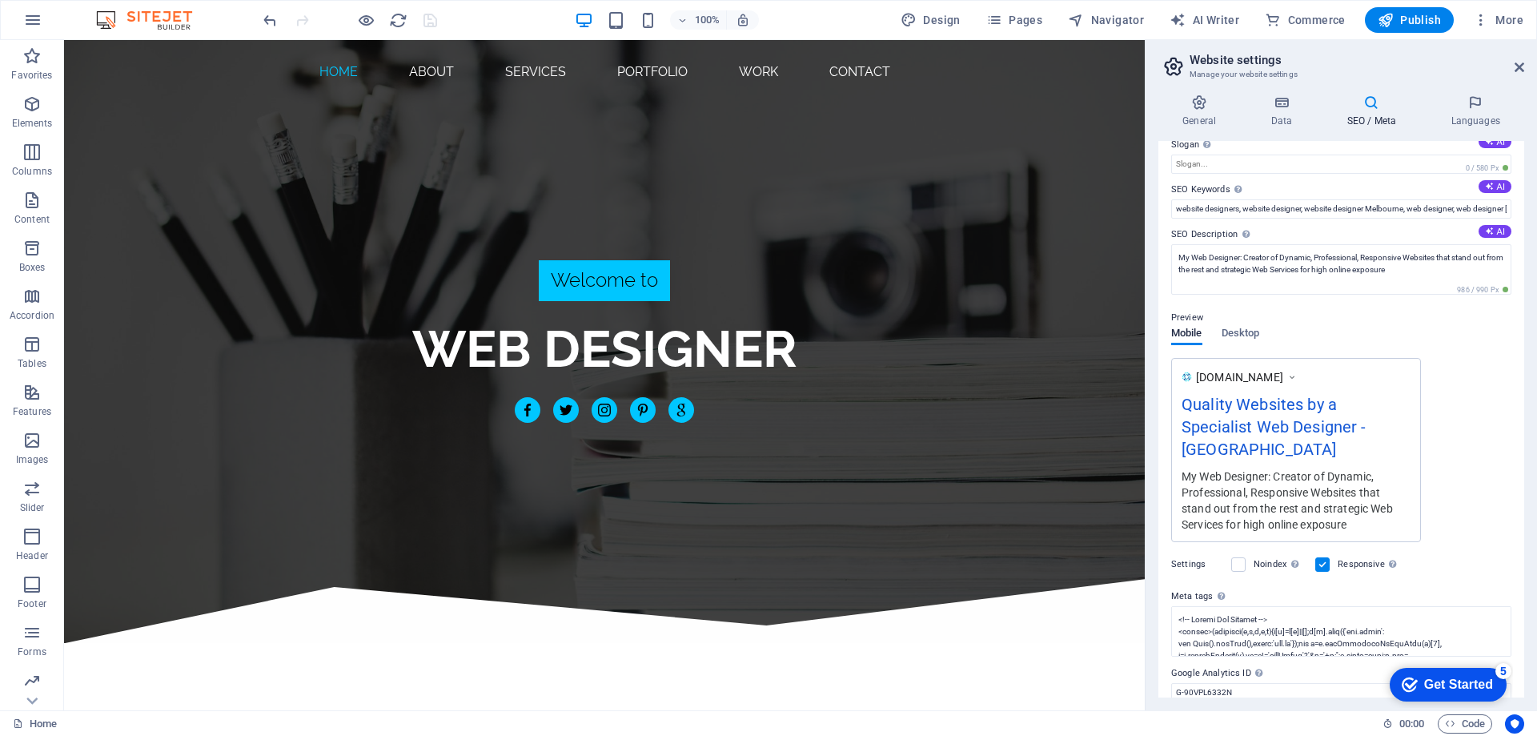
scroll to position [103, 0]
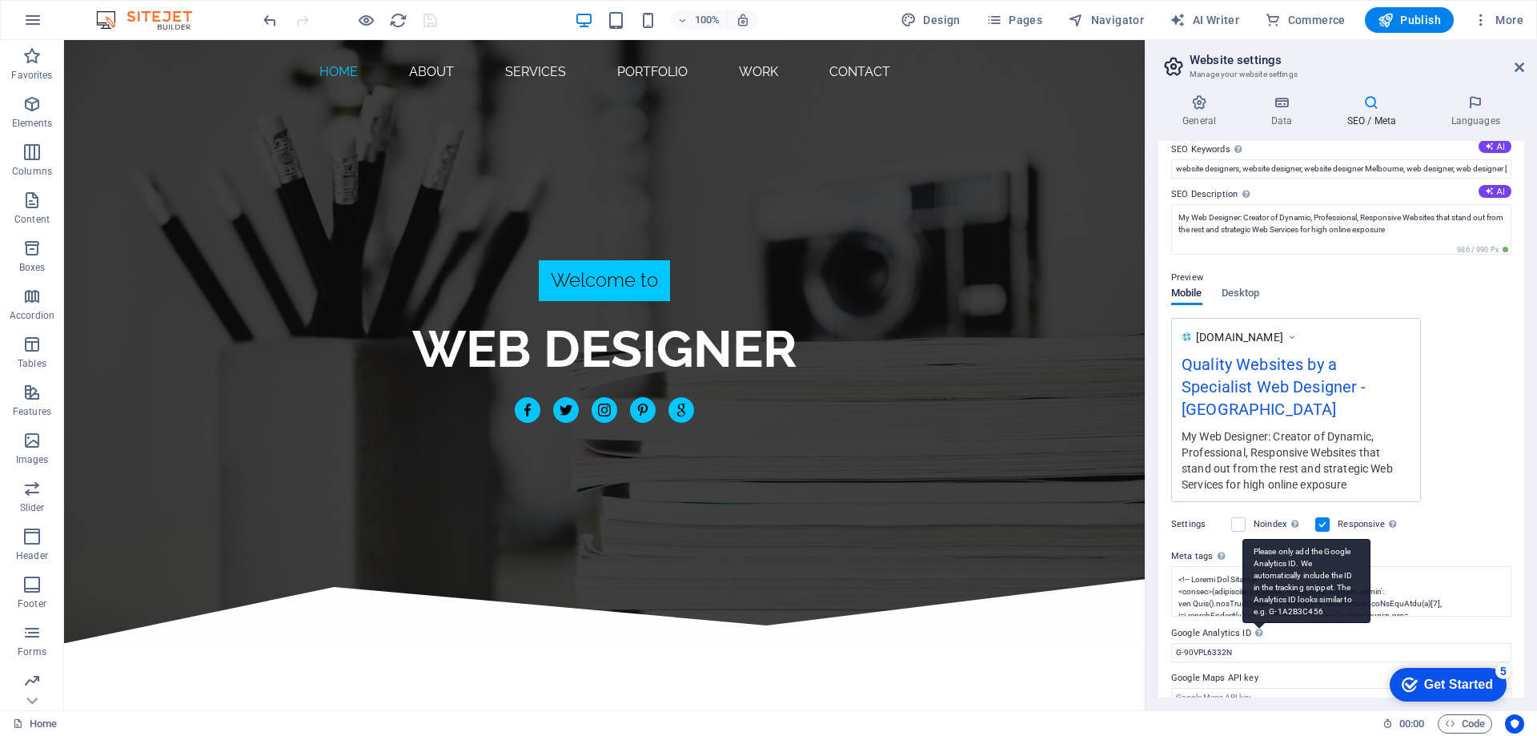
click at [1254, 583] on div "Please only add the Google Analytics ID. We automatically include the ID in the…" at bounding box center [1306, 581] width 128 height 84
click at [1254, 643] on input "G-90VPL6332N" at bounding box center [1341, 652] width 340 height 19
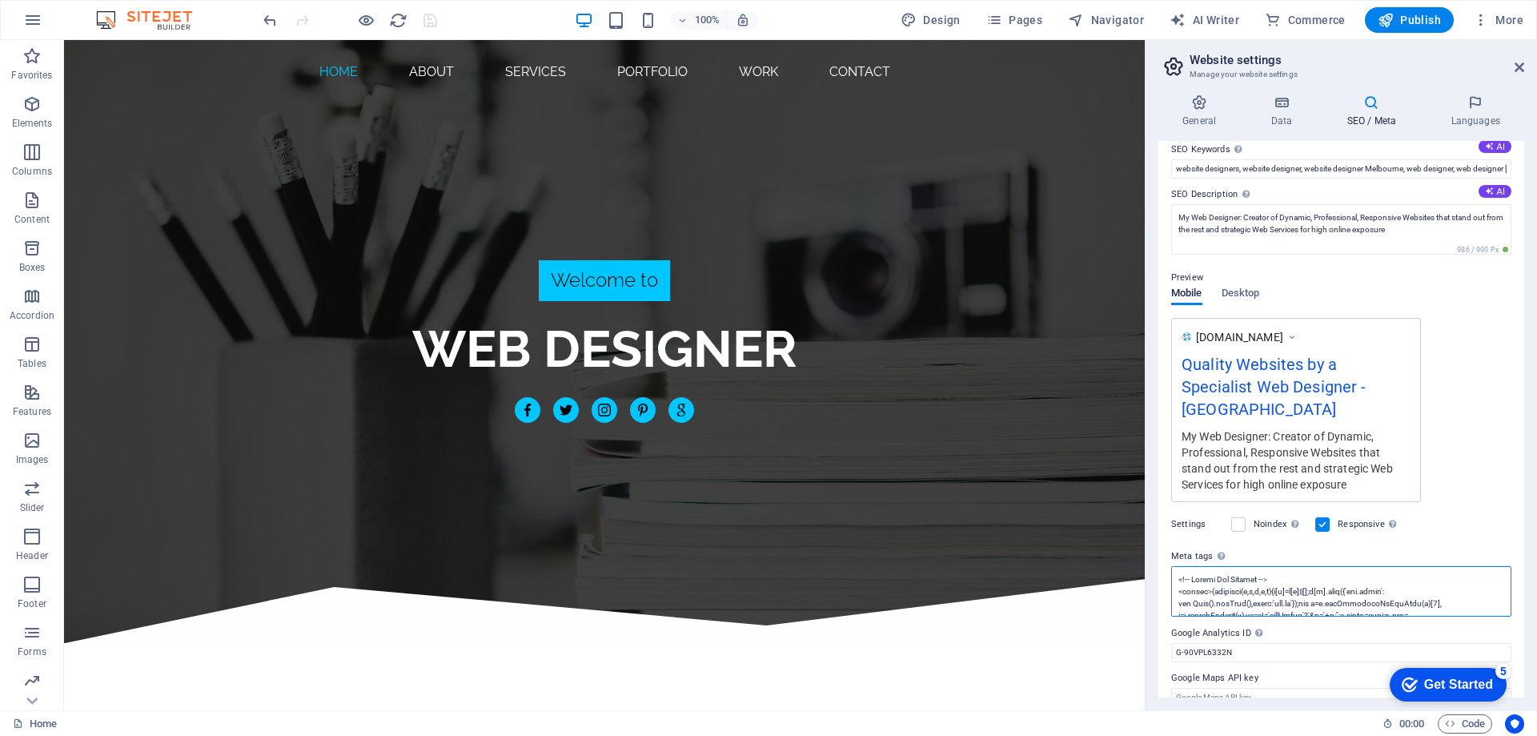
click at [1231, 572] on textarea "Meta tags Enter HTML code here that will be placed inside the tags of your webs…" at bounding box center [1341, 591] width 340 height 50
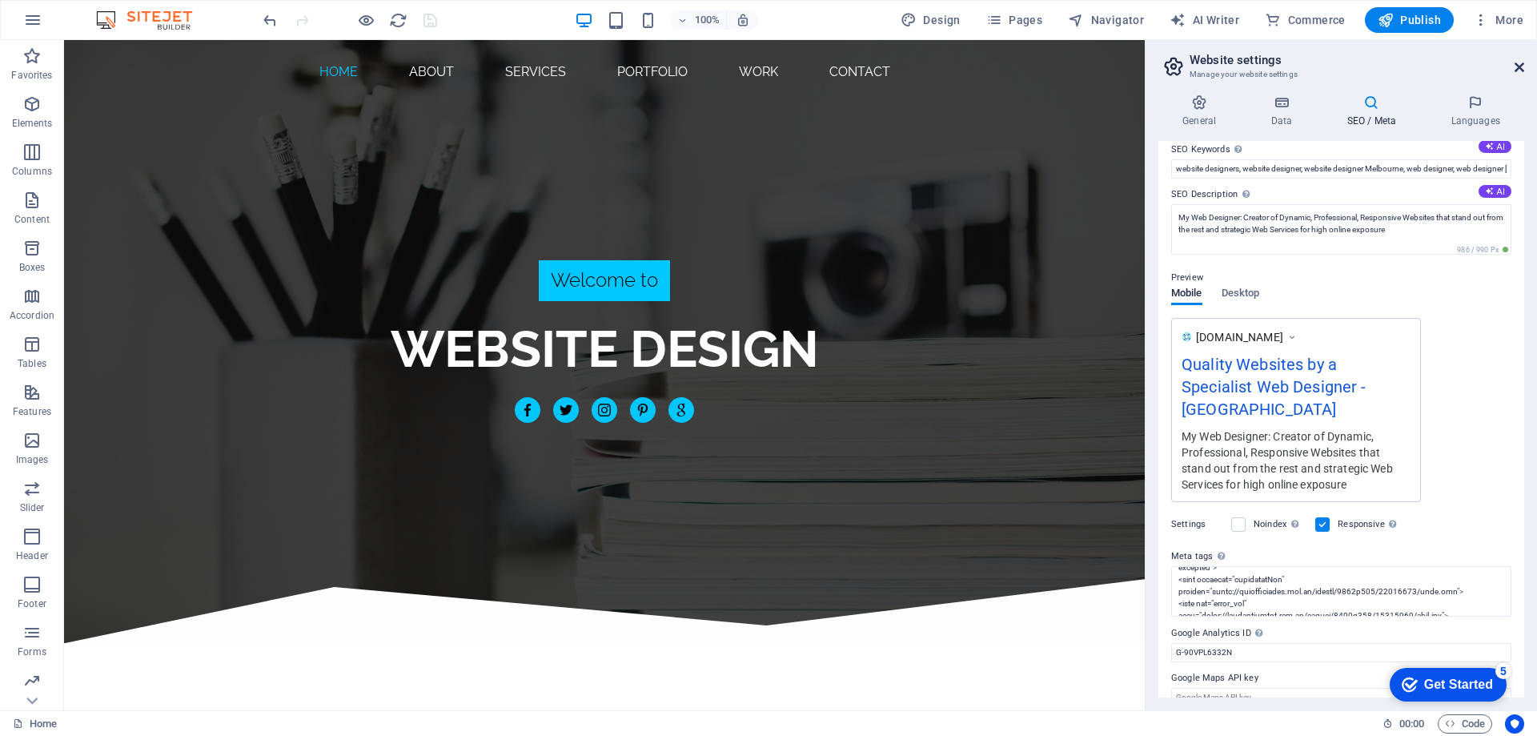
click at [1514, 64] on icon at bounding box center [1519, 67] width 10 height 13
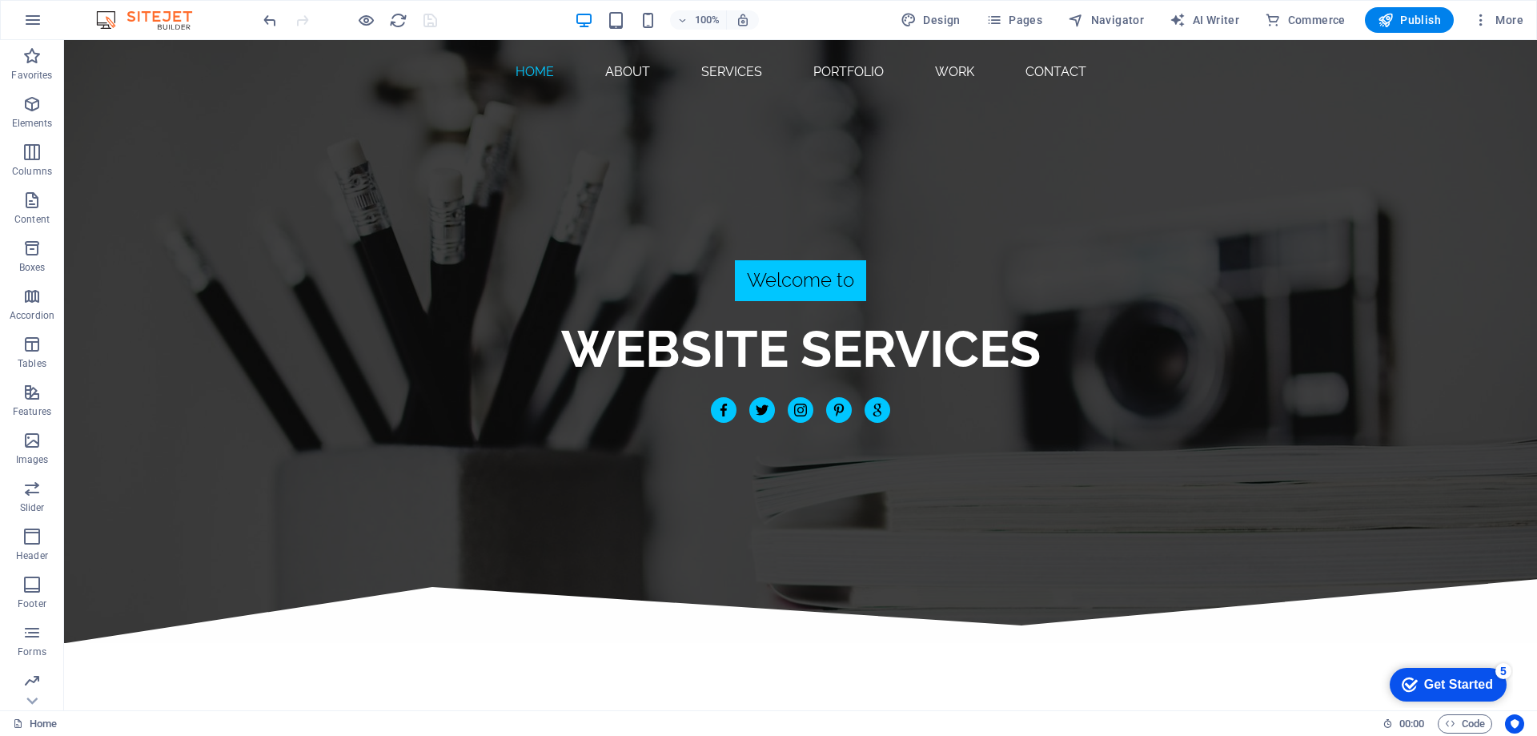
click at [424, 21] on div at bounding box center [349, 20] width 179 height 26
click at [1413, 20] on span "Publish" at bounding box center [1409, 20] width 63 height 16
